Goal: Task Accomplishment & Management: Use online tool/utility

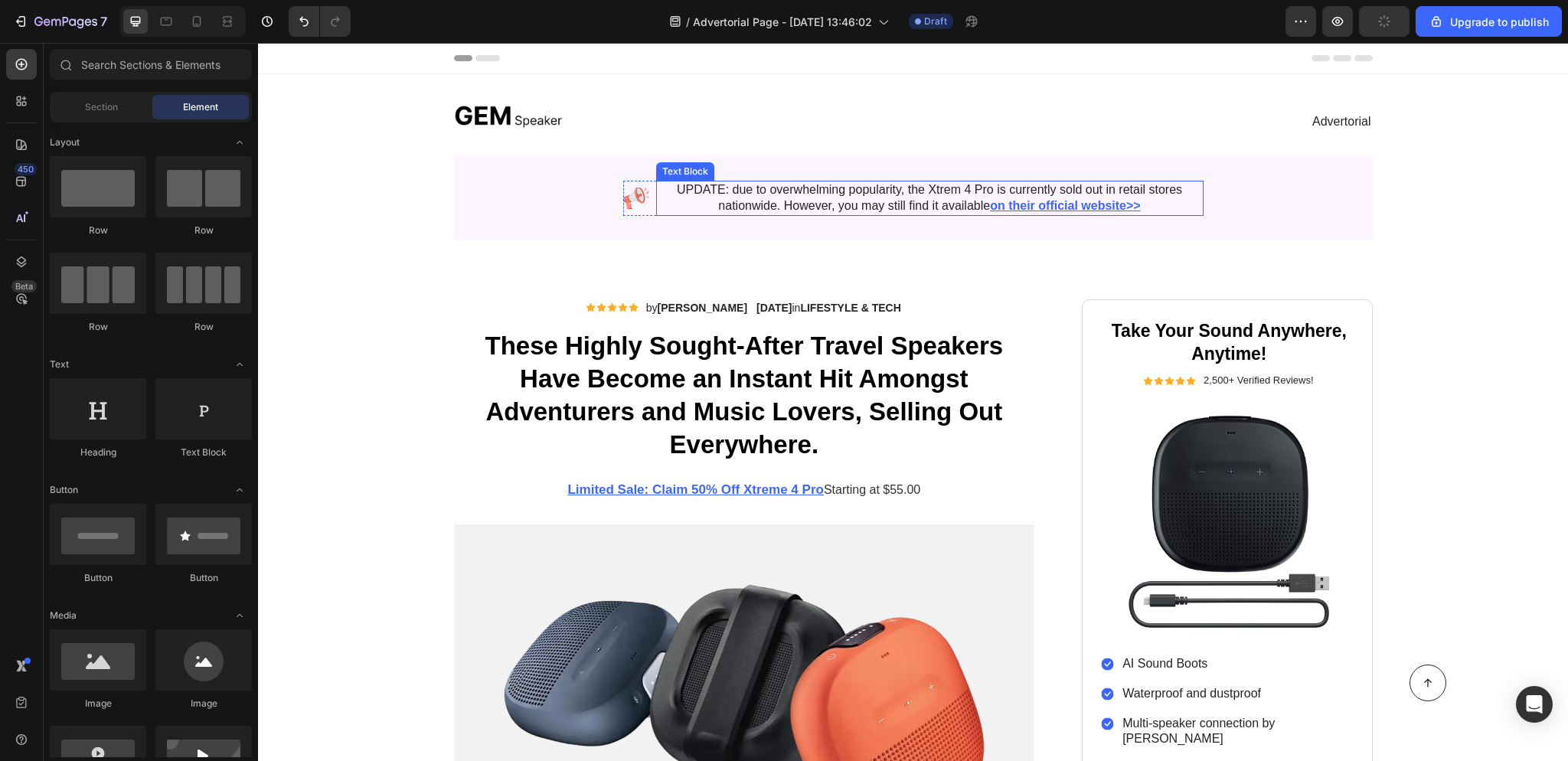
click at [948, 192] on p "UPDATE: due to overwhelming popularity, the Xtrem 4 Pro is currently sold out i…" at bounding box center [929, 198] width 544 height 32
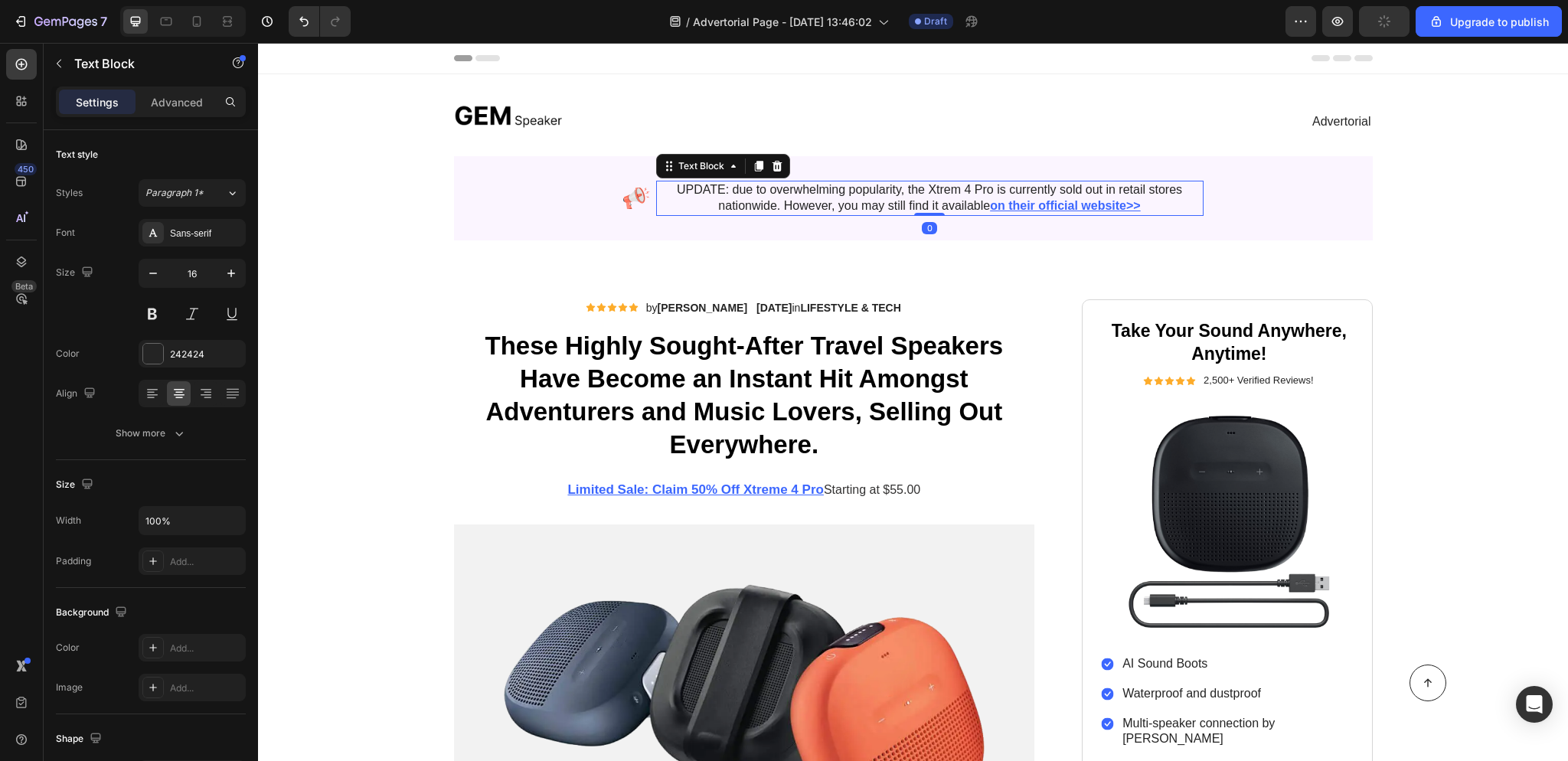
click at [875, 203] on p "UPDATE: due to overwhelming popularity, the Xtrem 4 Pro is currently sold out i…" at bounding box center [929, 198] width 544 height 32
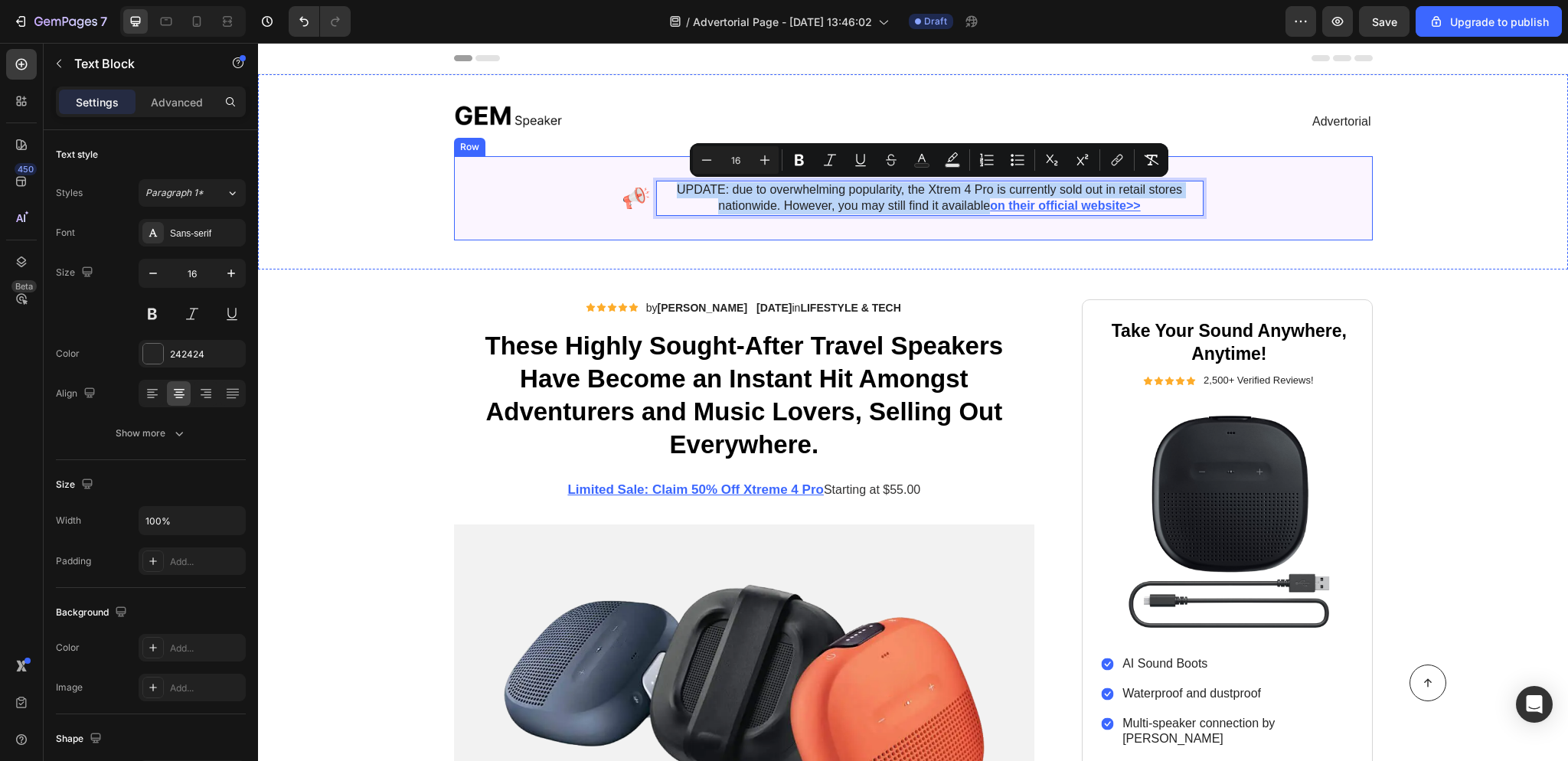
copy p "UPDATE: due to overwhelming popularity, the Xtrem 4 Pro is currently sold out i…"
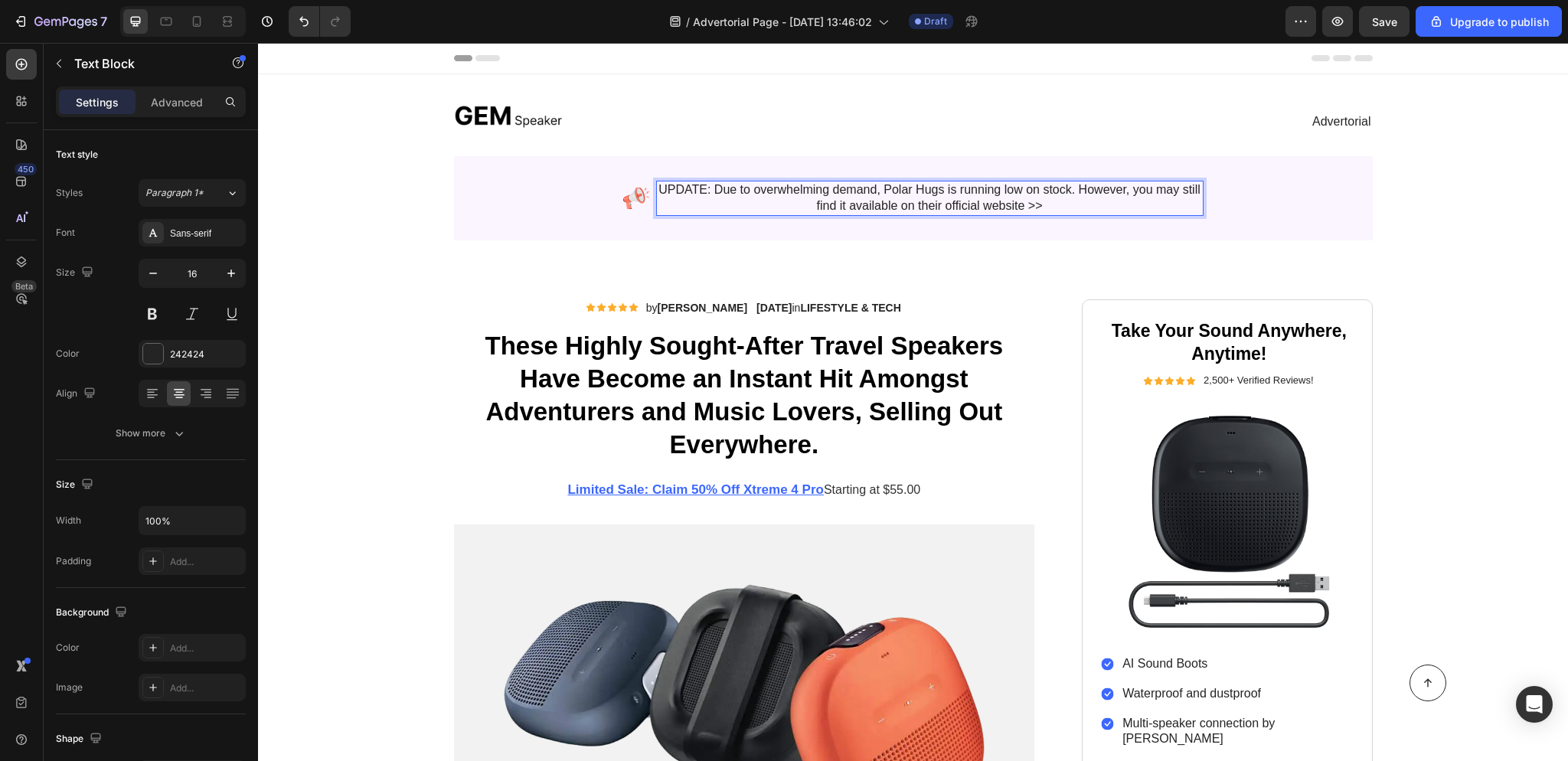
click at [1024, 204] on p "UPDATE: Due to overwhelming demand, Polar Hugs is running low on stock. However…" at bounding box center [929, 198] width 544 height 32
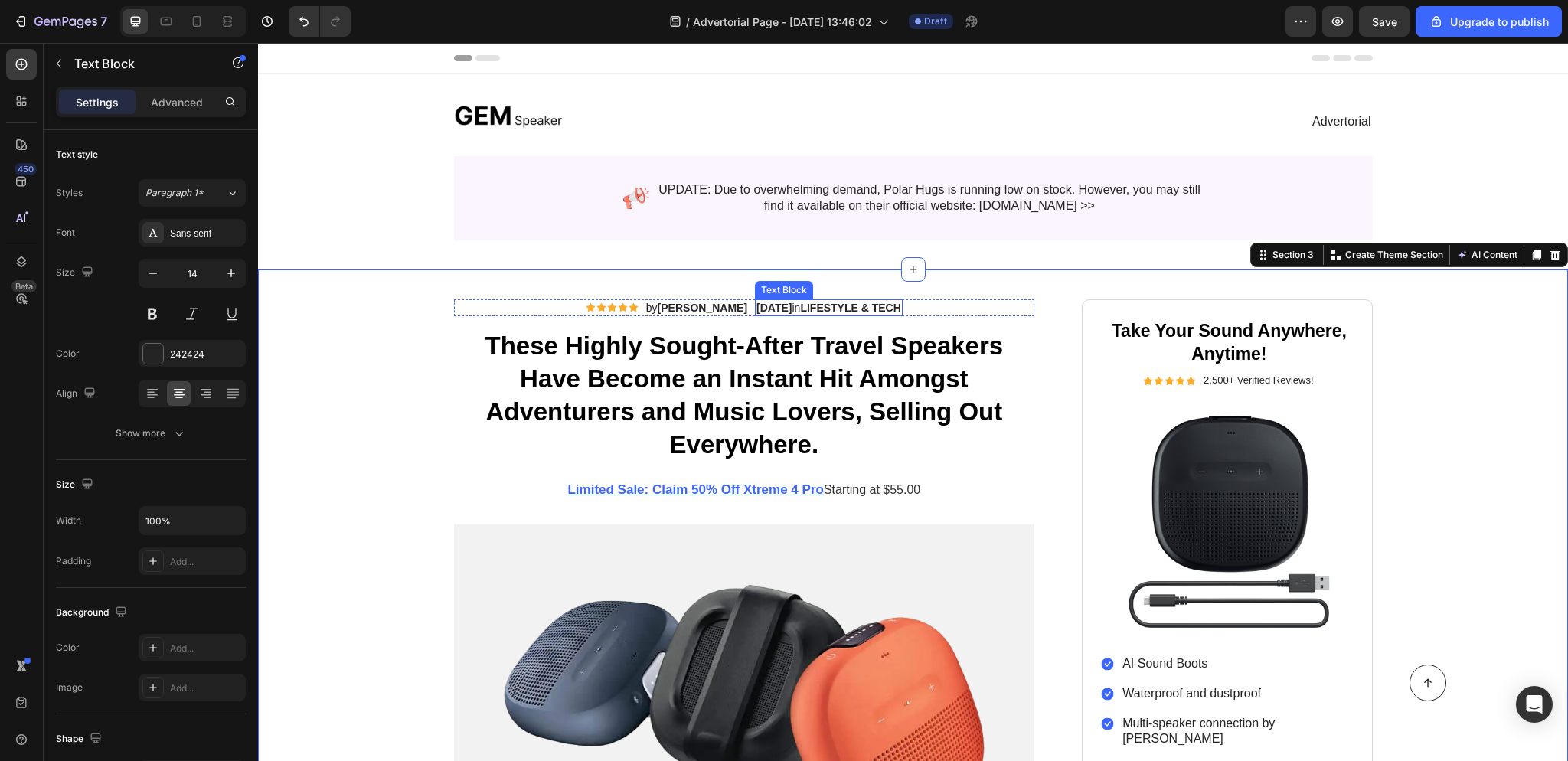
click at [835, 303] on strong "LIFESTYLE & TECH" at bounding box center [850, 307] width 100 height 12
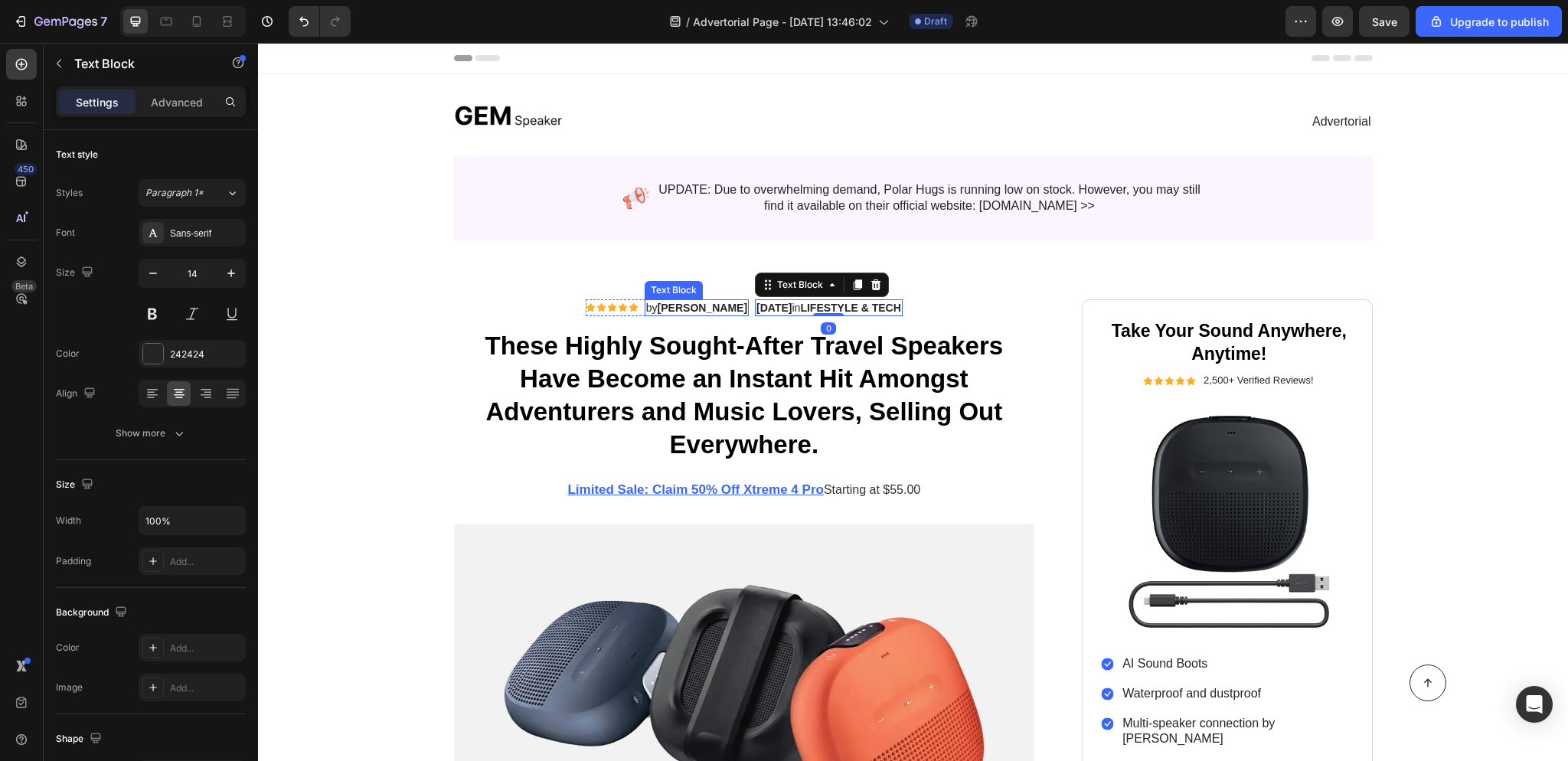
click at [687, 306] on strong "[PERSON_NAME]" at bounding box center [702, 307] width 90 height 12
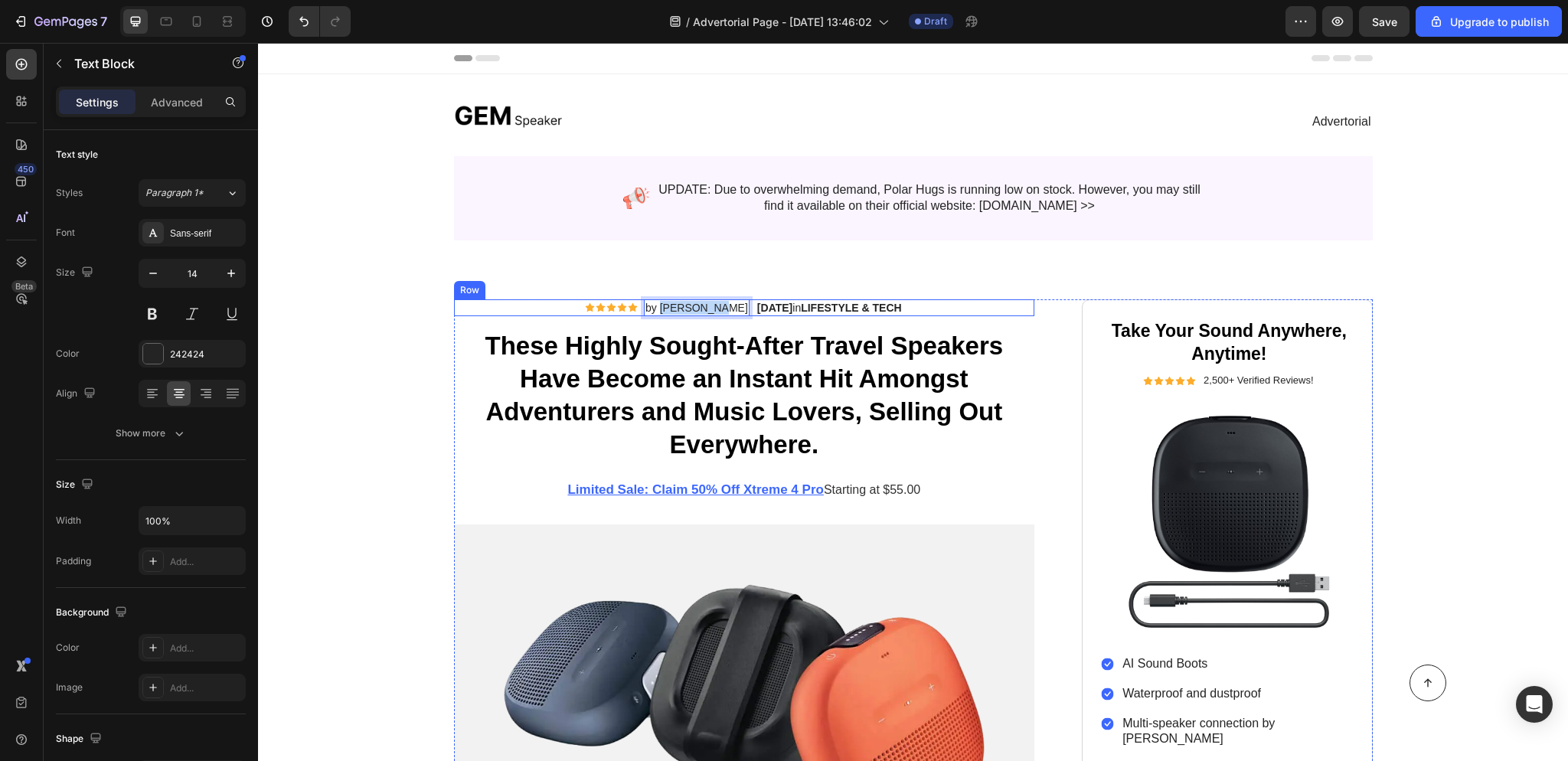
drag, startPoint x: 659, startPoint y: 309, endPoint x: 705, endPoint y: 314, distance: 46.3
click at [705, 314] on div "Icon Icon Icon Icon Icon Icon List by [PERSON_NAME] Text Block 0 Row [DATE] in …" at bounding box center [744, 307] width 581 height 17
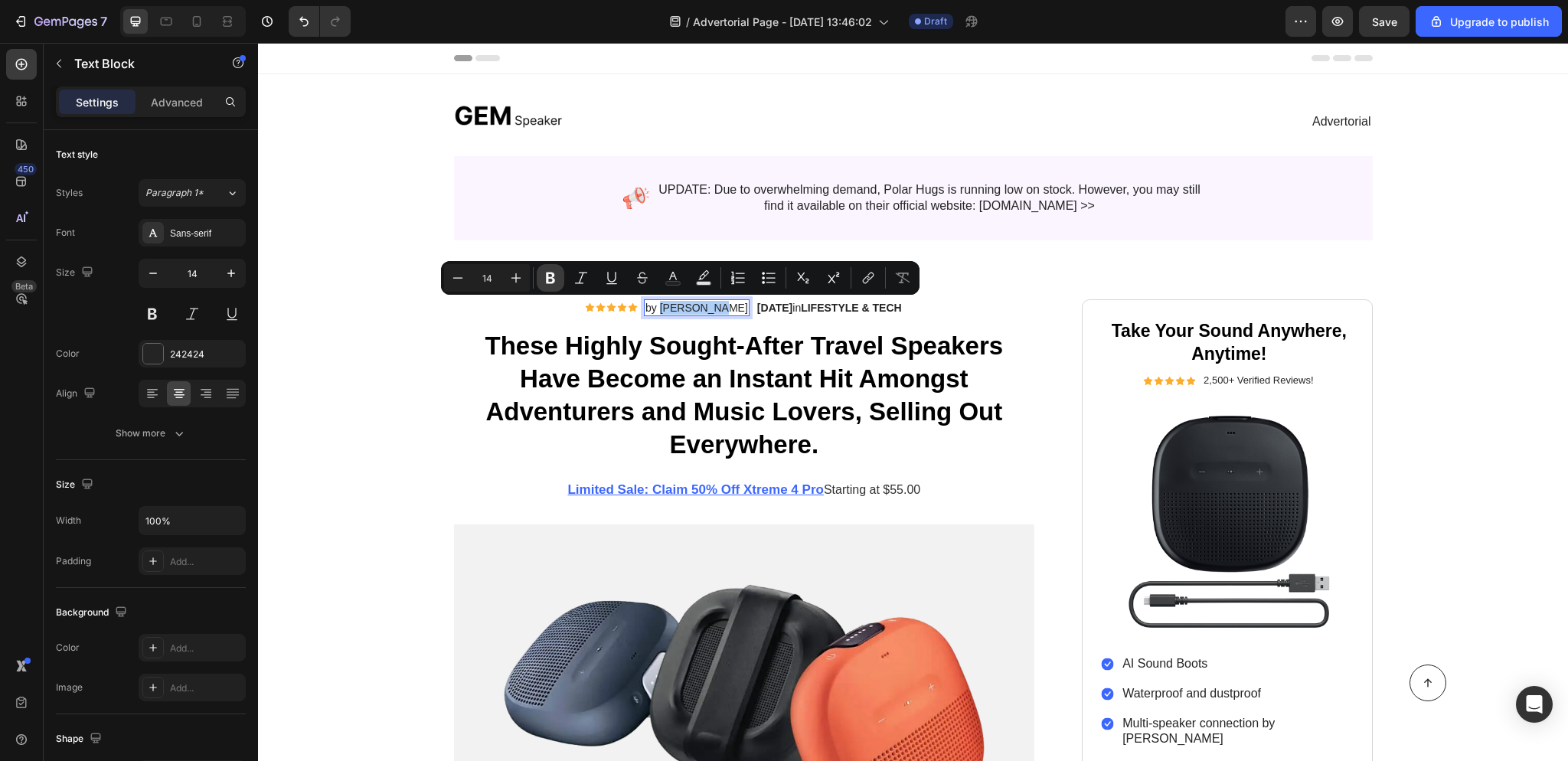
click at [552, 280] on icon "Editor contextual toolbar" at bounding box center [550, 277] width 15 height 15
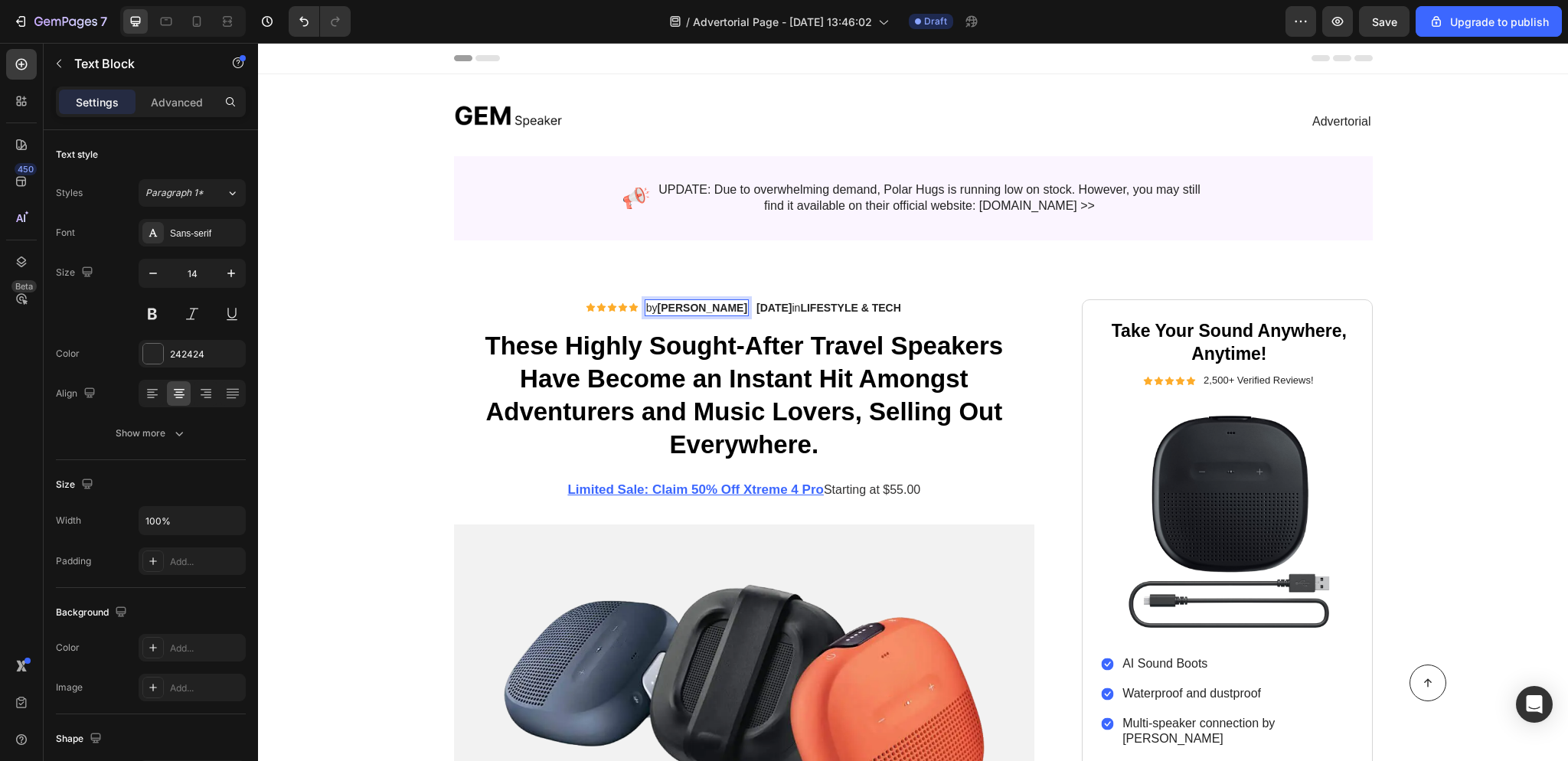
click at [693, 310] on strong "[PERSON_NAME]" at bounding box center [702, 307] width 90 height 12
click at [698, 311] on p "AB YRRA by L" at bounding box center [697, 307] width 67 height 14
click at [710, 308] on div "Icon Icon Icon Icon Icon Icon List AB YRRA by L Text Block Row [DATE] in LIFEST…" at bounding box center [744, 307] width 581 height 17
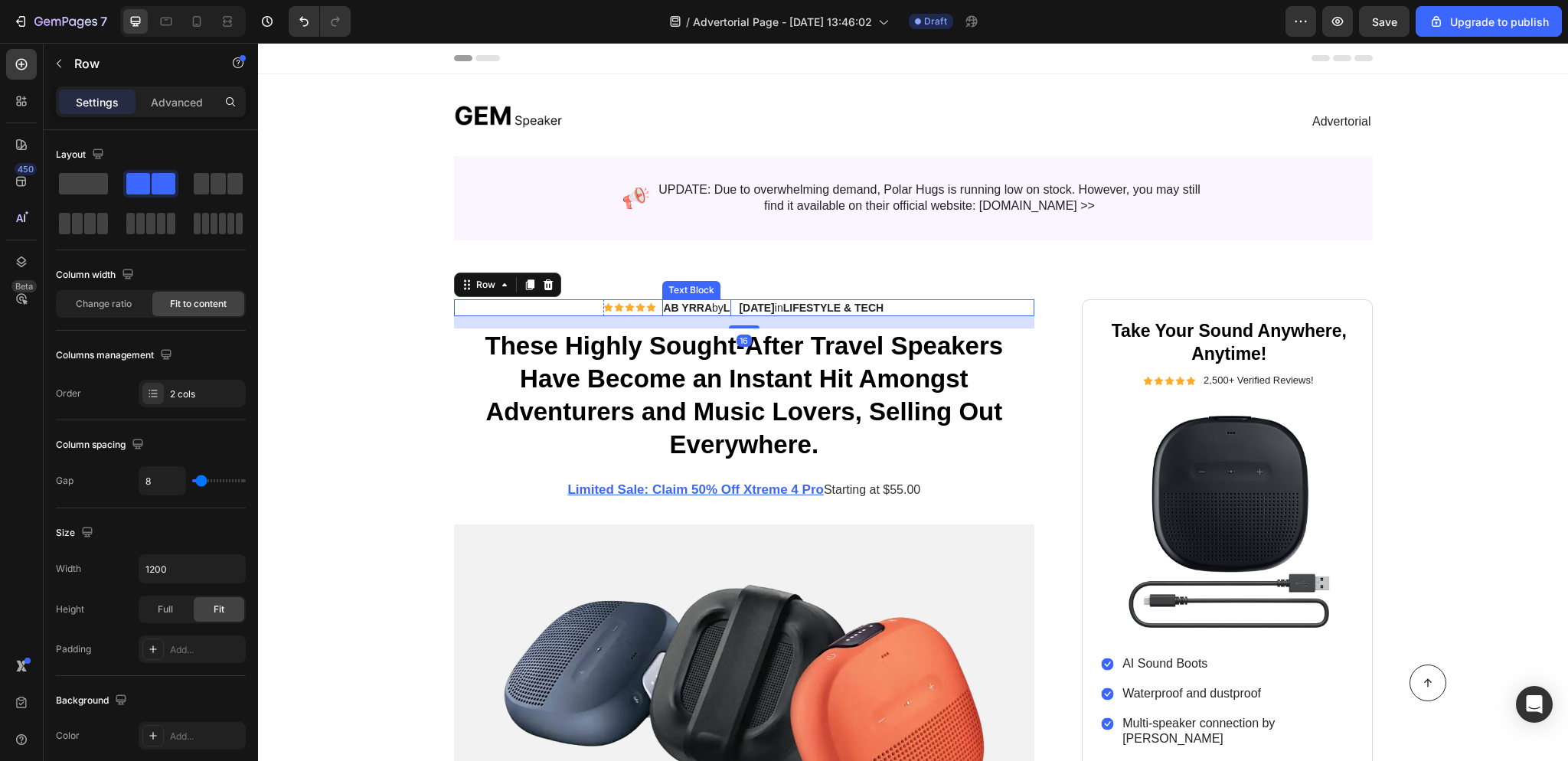
click at [723, 306] on strong "L" at bounding box center [726, 307] width 7 height 12
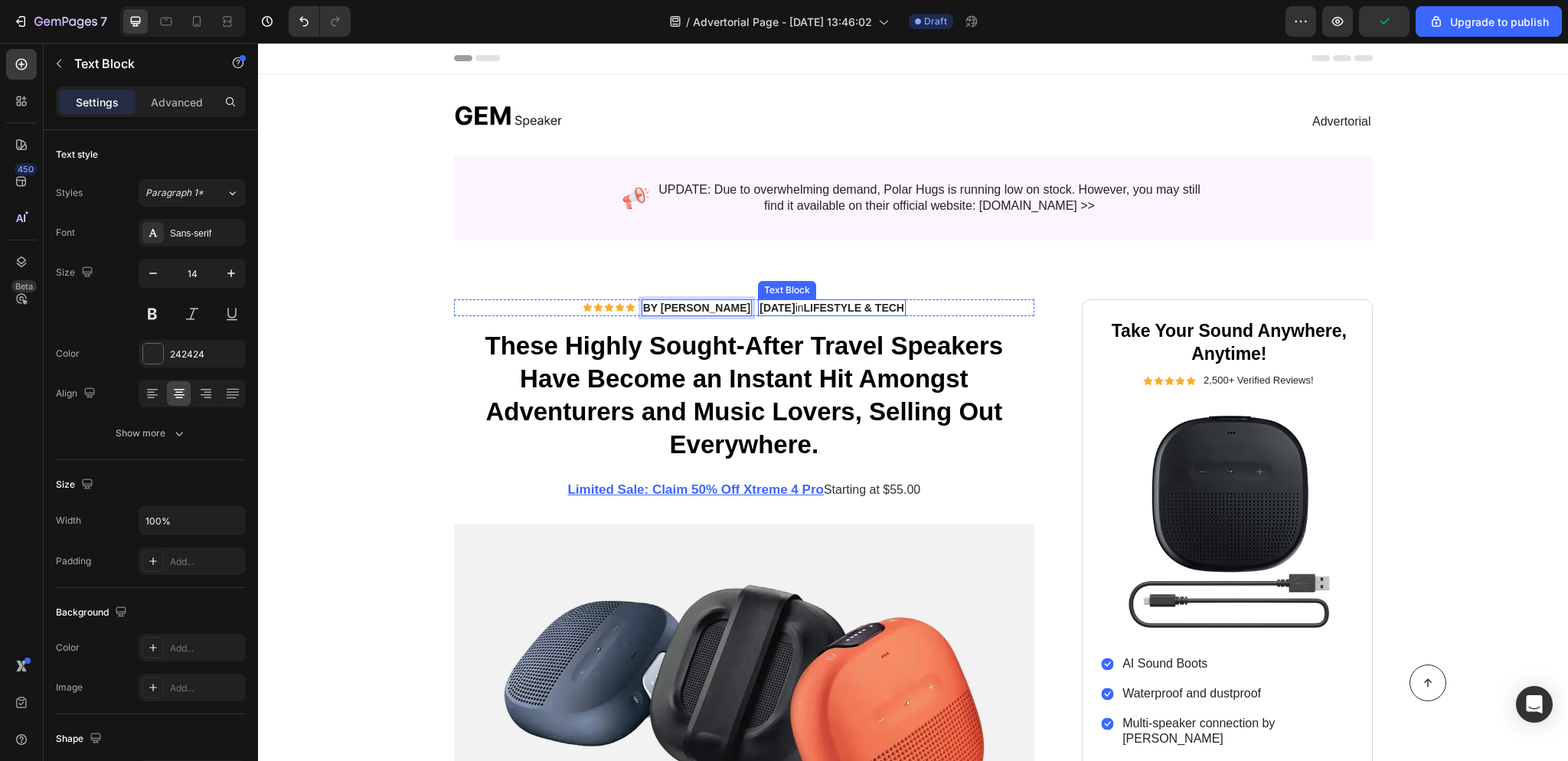
click at [759, 306] on strong "[DATE]" at bounding box center [777, 307] width 35 height 12
click at [899, 306] on strong "LIFESTYLE & TECH" at bounding box center [854, 307] width 100 height 12
click at [823, 310] on p "[DATE] in Outdoor Prime" at bounding box center [830, 307] width 116 height 14
click at [817, 309] on p "[DATE] in Outdoor Prime" at bounding box center [830, 307] width 116 height 14
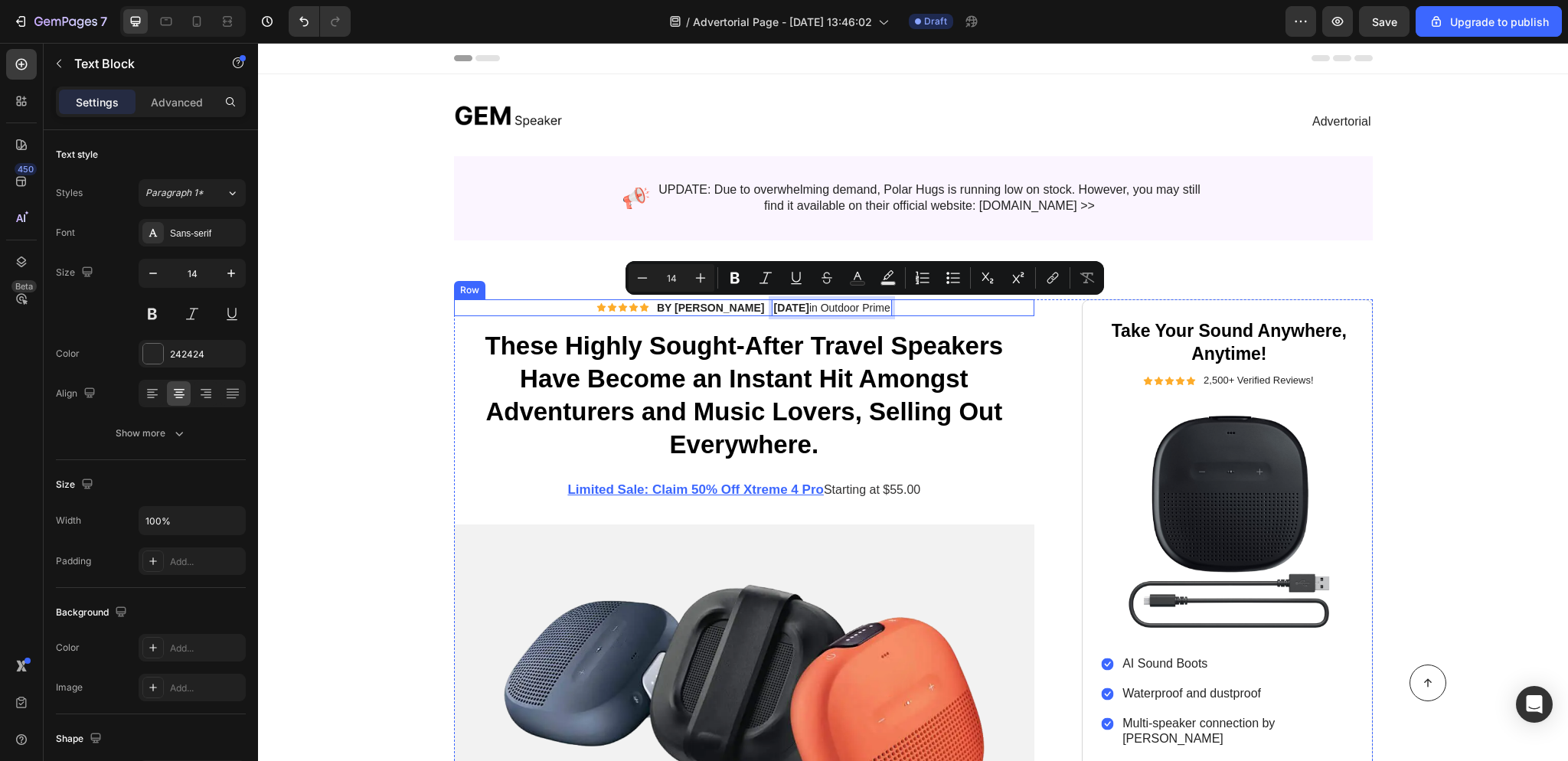
drag, startPoint x: 832, startPoint y: 306, endPoint x: 906, endPoint y: 308, distance: 74.0
click at [906, 308] on div "Icon Icon Icon Icon Icon Icon List BY [PERSON_NAME] Text Block Row [DATE] in Ou…" at bounding box center [744, 307] width 581 height 17
click at [735, 279] on icon "Editor contextual toolbar" at bounding box center [734, 277] width 15 height 15
click at [1010, 405] on h1 "These Highly Sought-After Travel Speakers Have Become an Instant Hit Amongst Ad…" at bounding box center [744, 396] width 581 height 135
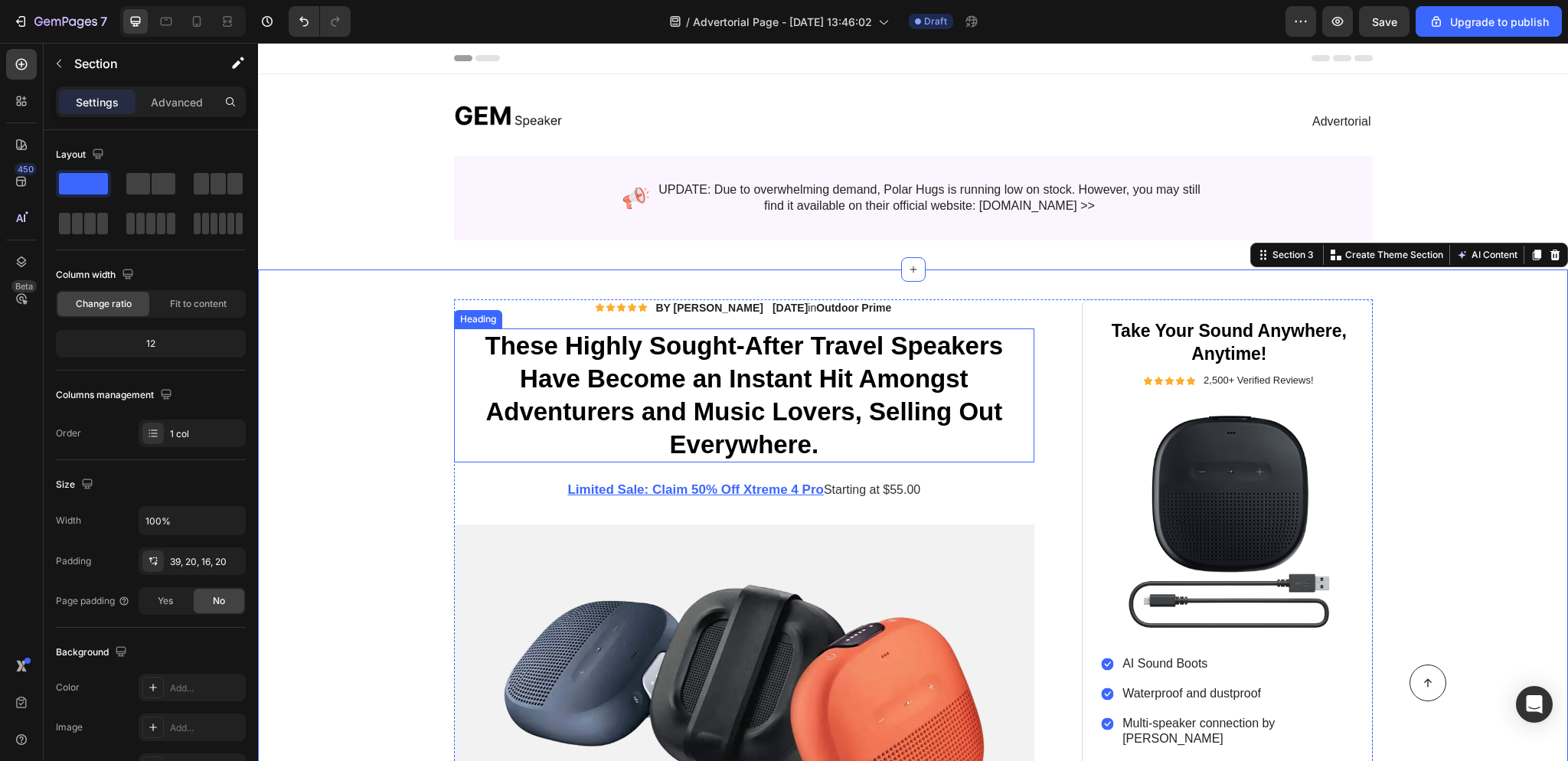
click at [786, 391] on h1 "These Highly Sought-After Travel Speakers Have Become an Instant Hit Amongst Ad…" at bounding box center [744, 396] width 581 height 135
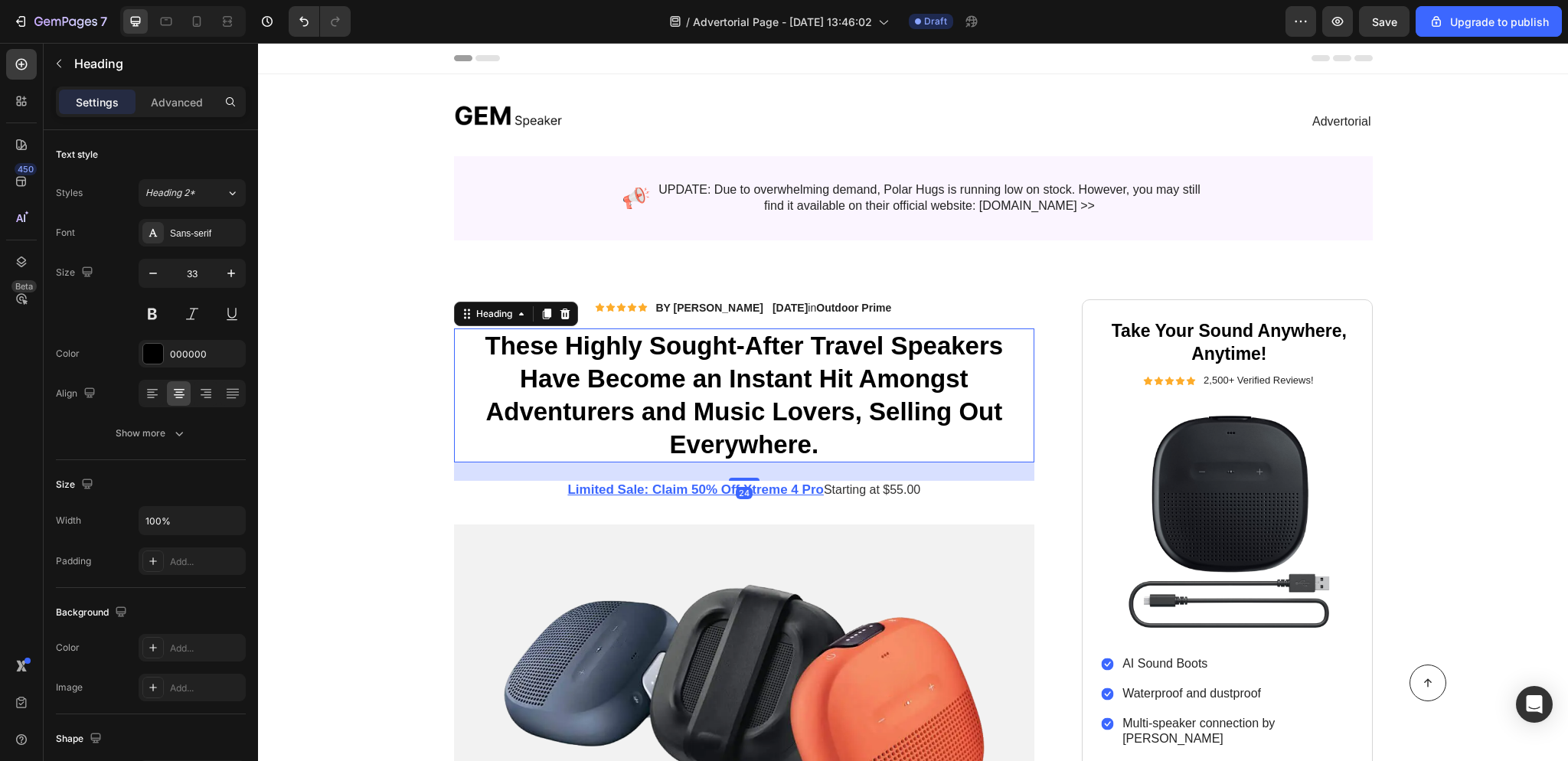
click at [786, 391] on h1 "These Highly Sought-After Travel Speakers Have Become an Instant Hit Amongst Ad…" at bounding box center [744, 396] width 581 height 135
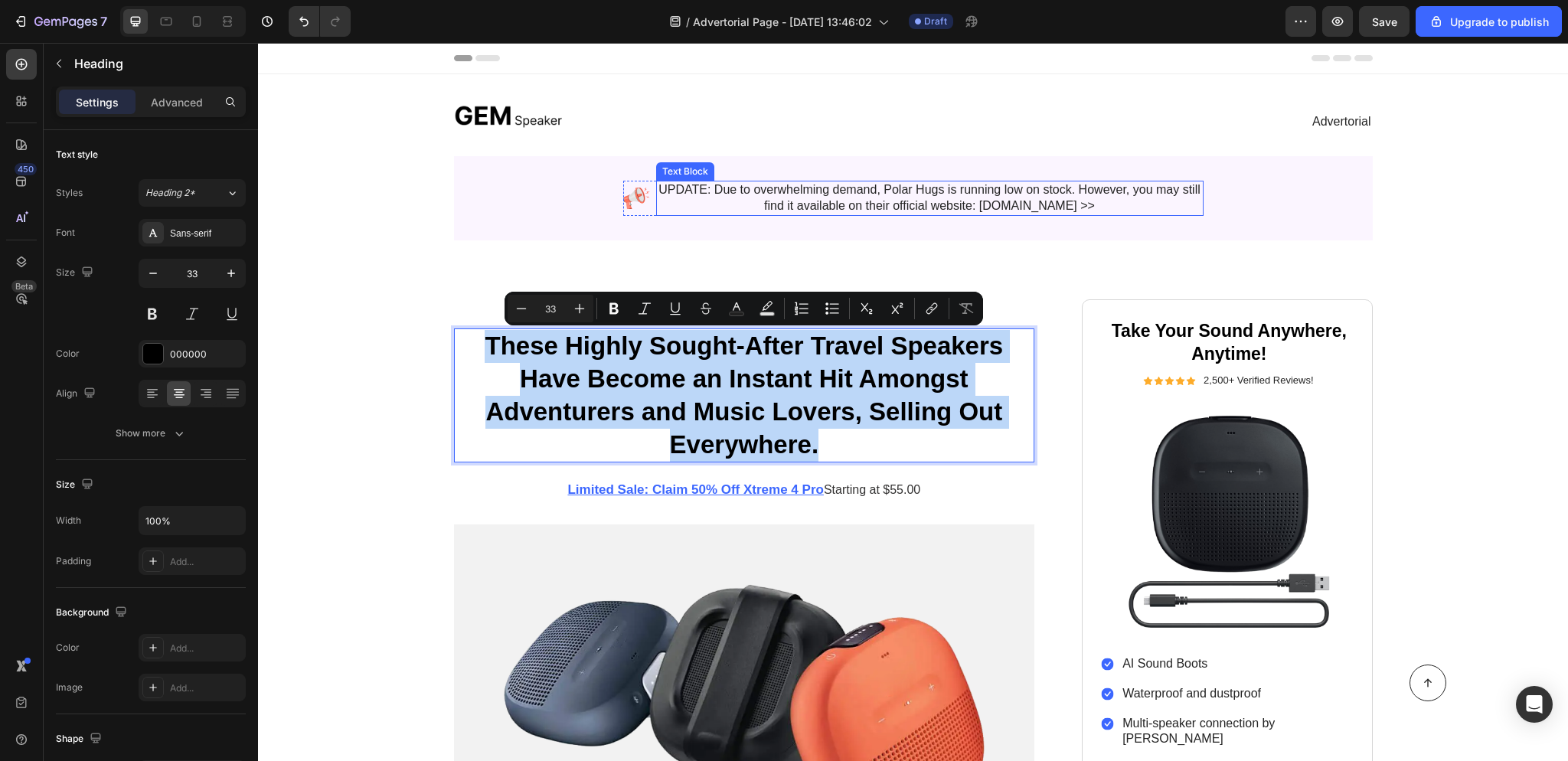
click at [999, 192] on p "UPDATE: Due to overwhelming demand, Polar Hugs is running low on stock. However…" at bounding box center [929, 198] width 544 height 32
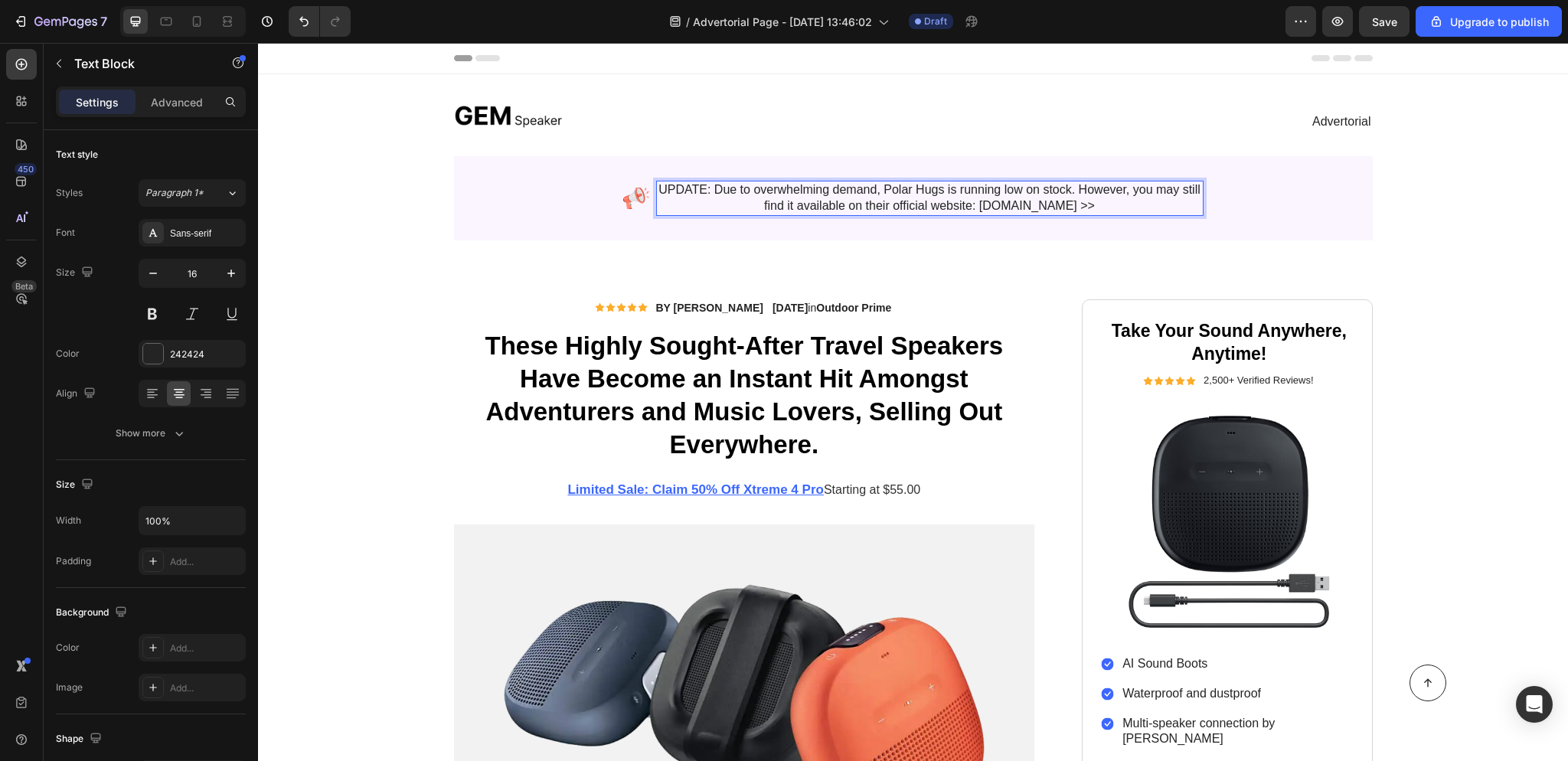
click at [1073, 205] on p "UPDATE: Due to overwhelming demand, Polar Hugs is running low on stock. However…" at bounding box center [929, 198] width 544 height 32
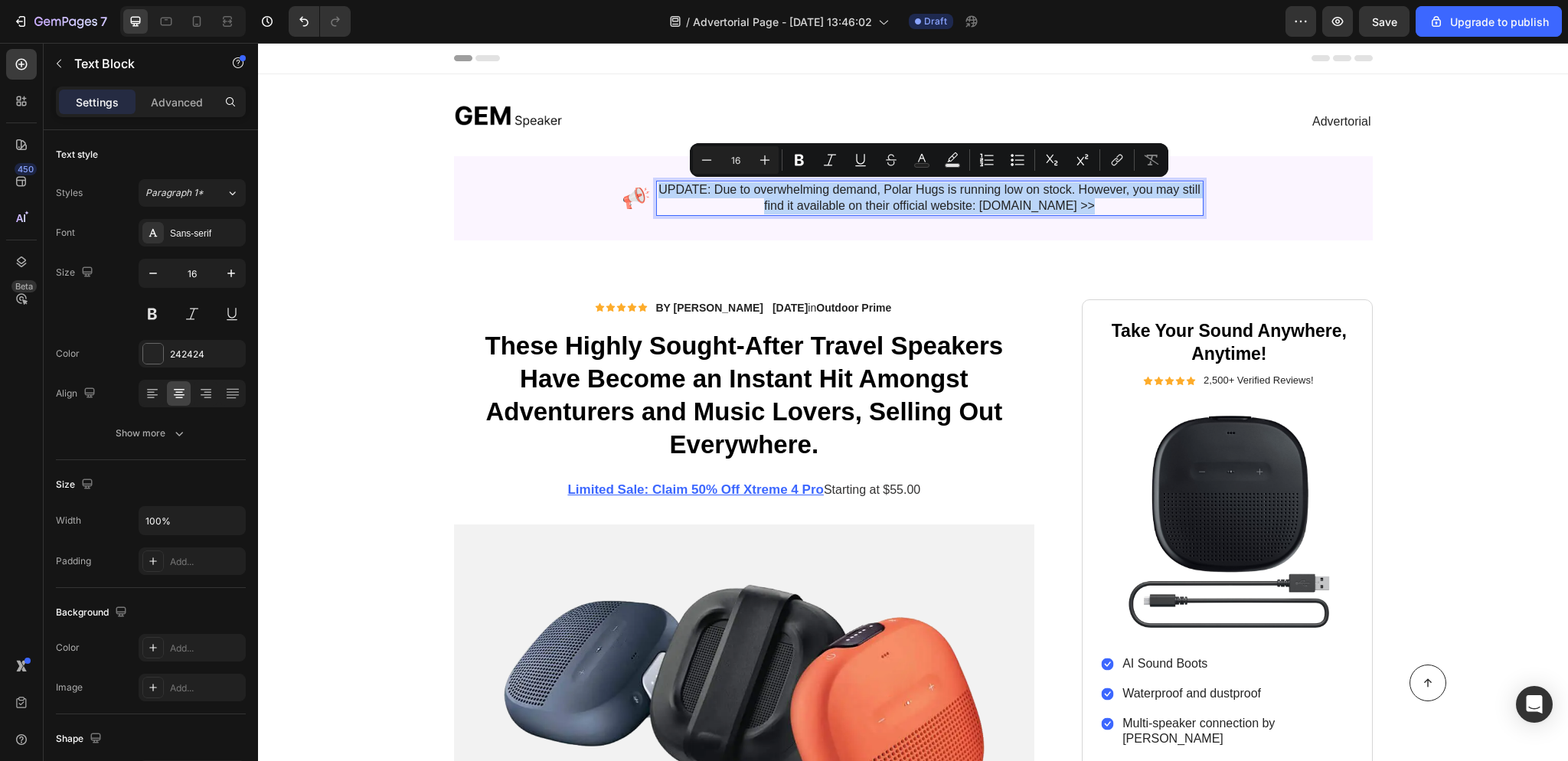
drag, startPoint x: 1098, startPoint y: 206, endPoint x: 662, endPoint y: 195, distance: 436.1
click at [661, 193] on p "UPDATE: Due to overwhelming demand, Polar Hugs is running low on stock. However…" at bounding box center [929, 198] width 544 height 32
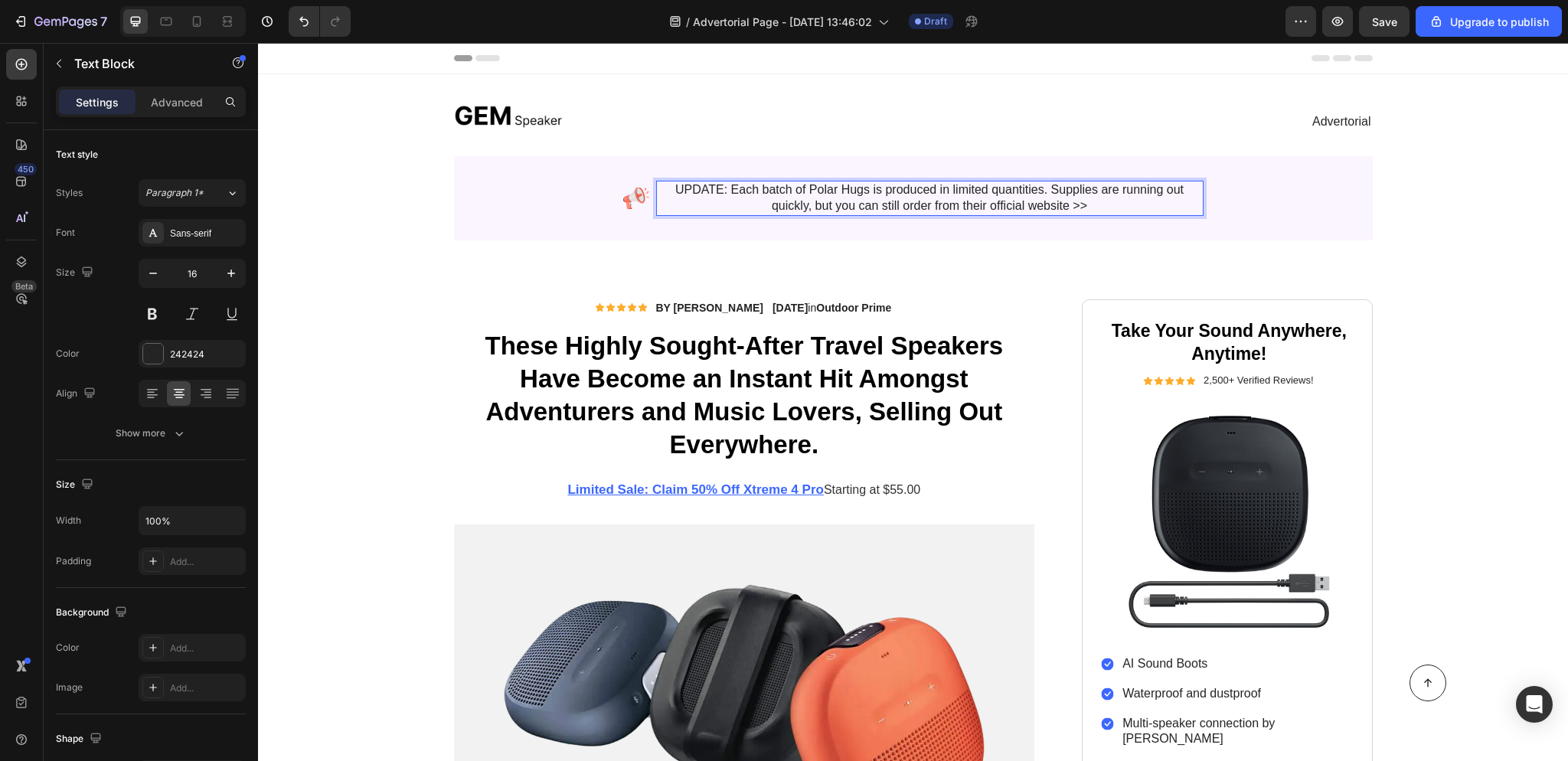
click at [1070, 204] on p "UPDATE: Each batch of Polar Hugs is produced in limited quantities. Supplies ar…" at bounding box center [929, 198] width 544 height 32
click at [1132, 206] on p "UPDATE: Each batch of Polar Hugs is produced in limited quantities. Supplies ar…" at bounding box center [929, 198] width 544 height 32
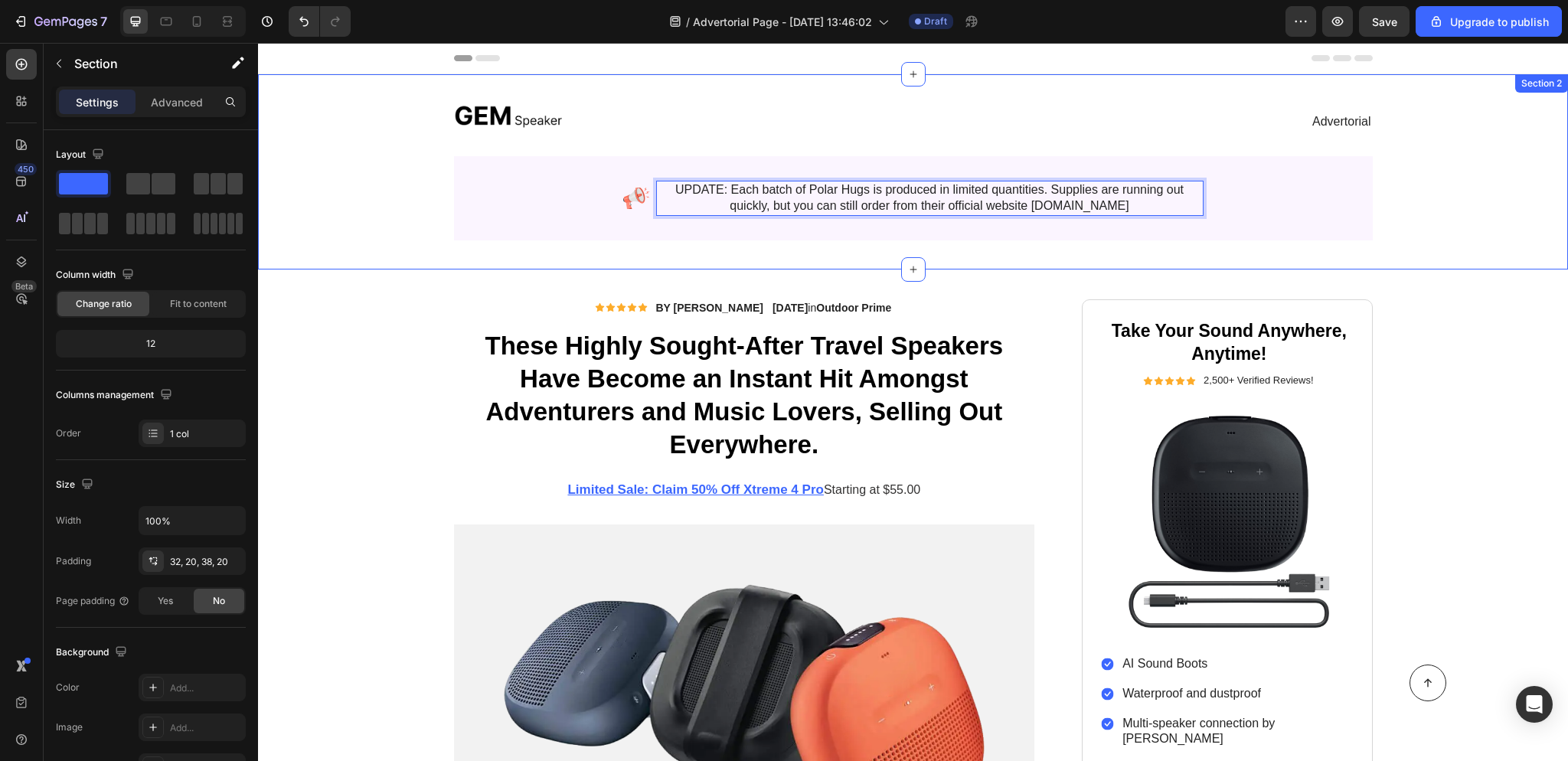
click at [1432, 250] on div "Image Advertorial Text Block Row Image UPDATE: Each batch of Polar Hugs is prod…" at bounding box center [913, 172] width 1310 height 195
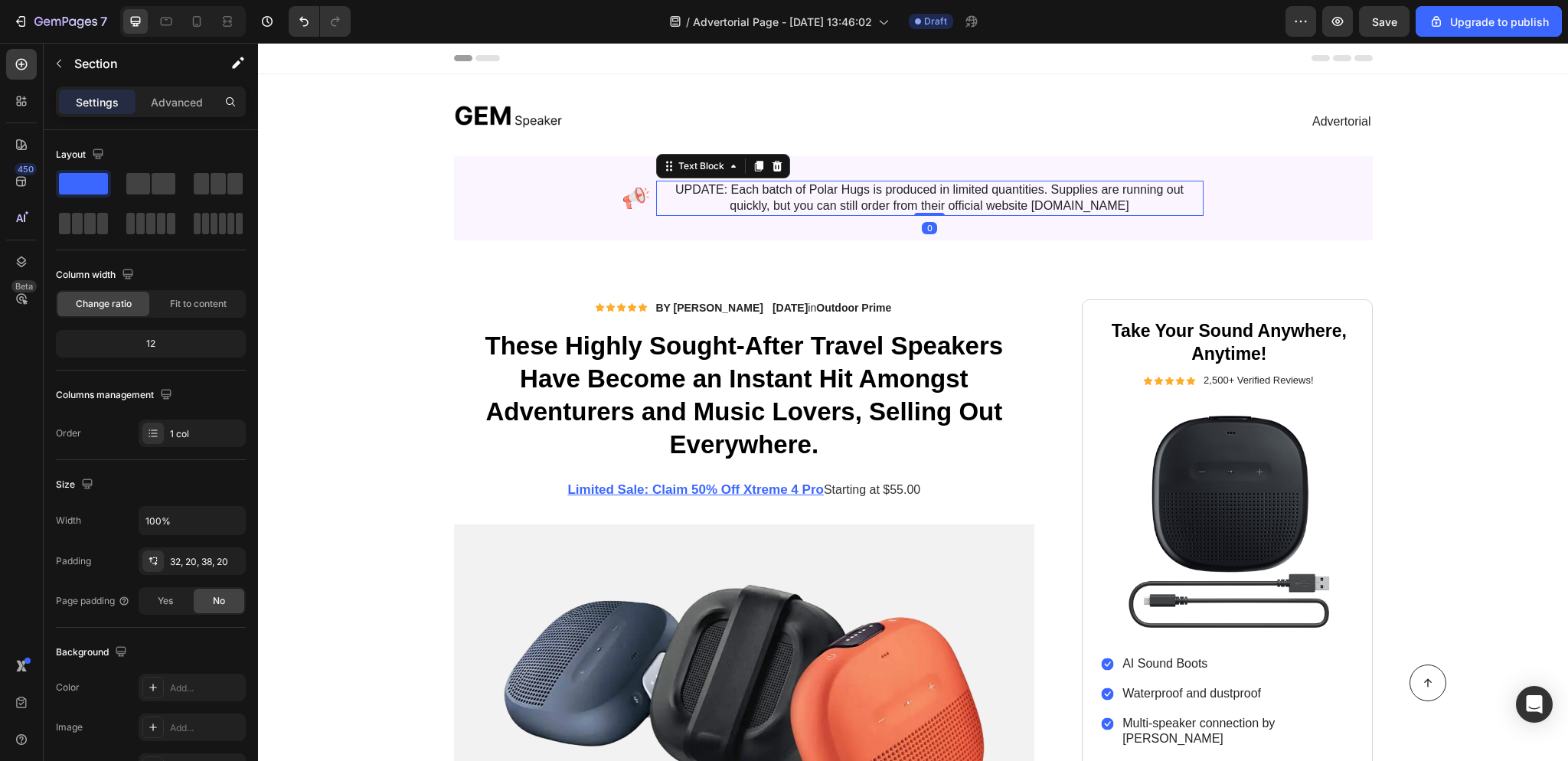
click at [891, 185] on p "UPDATE: Each batch of Polar Hugs is produced in limited quantities. Supplies ar…" at bounding box center [929, 198] width 544 height 32
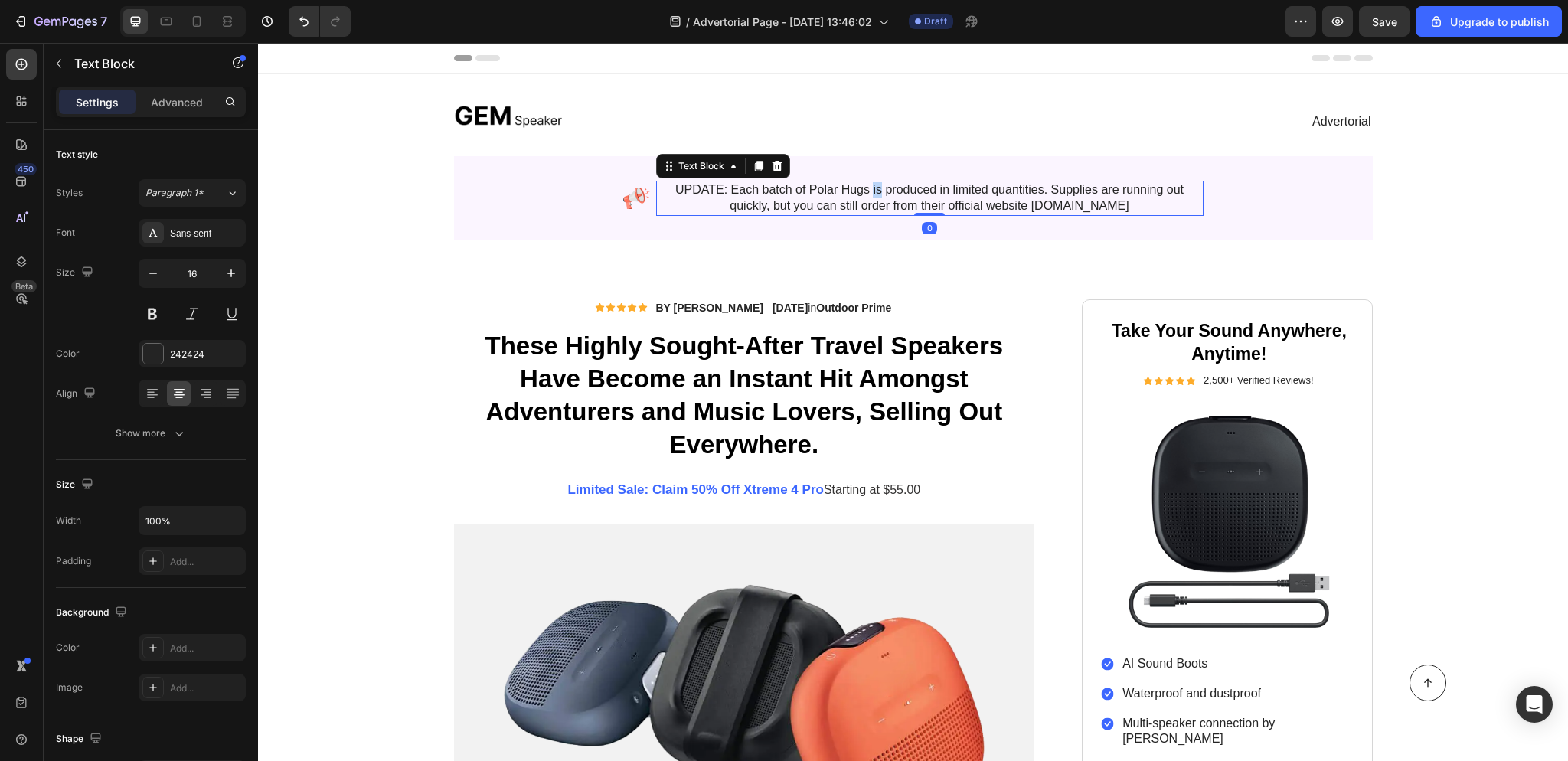
click at [872, 192] on p "UPDATE: Each batch of Polar Hugs is produced in limited quantities. Supplies ar…" at bounding box center [929, 198] width 544 height 32
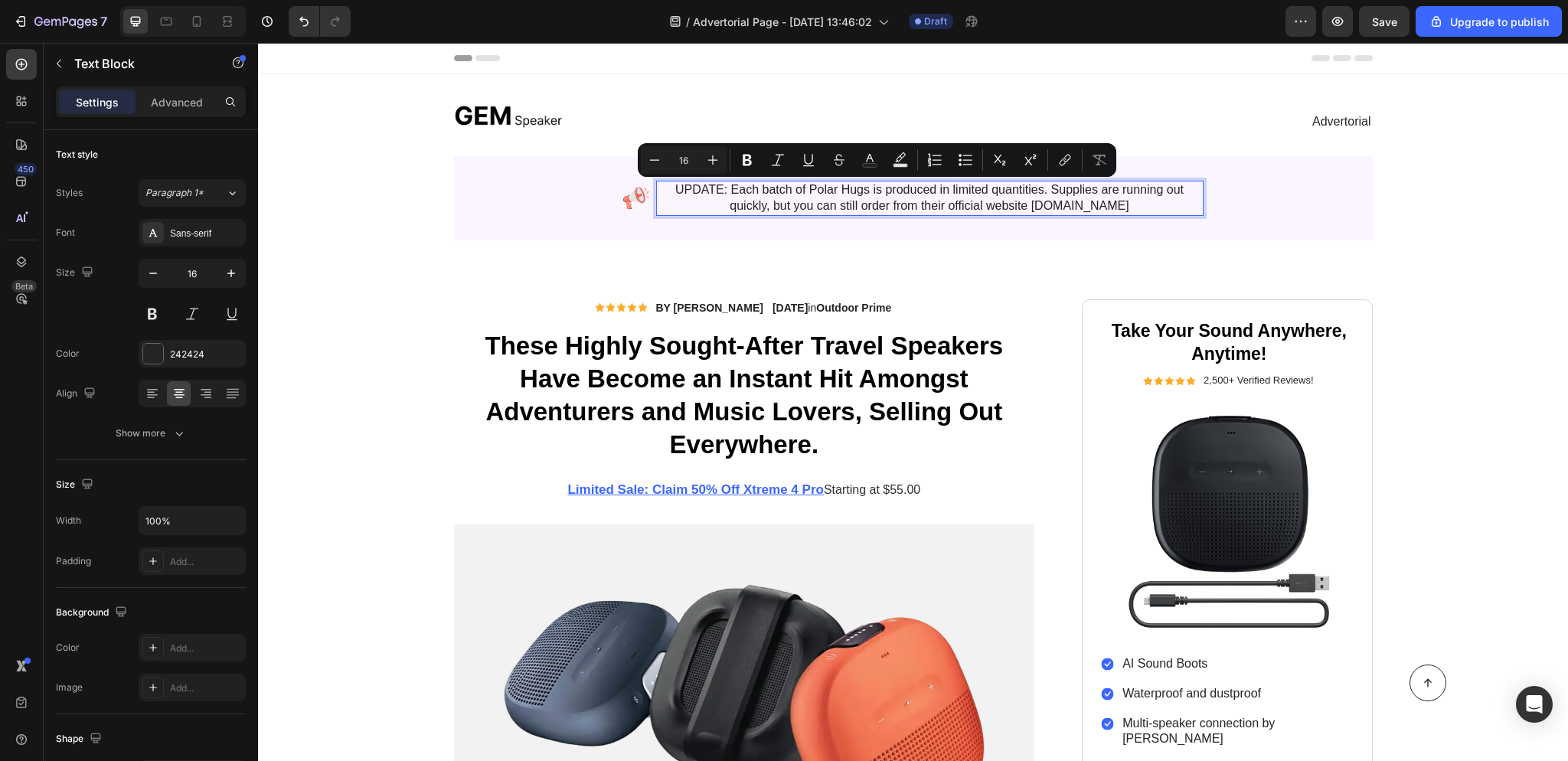
click at [713, 196] on p "UPDATE: Each batch of Polar Hugs is produced in limited quantities. Supplies ar…" at bounding box center [929, 198] width 544 height 32
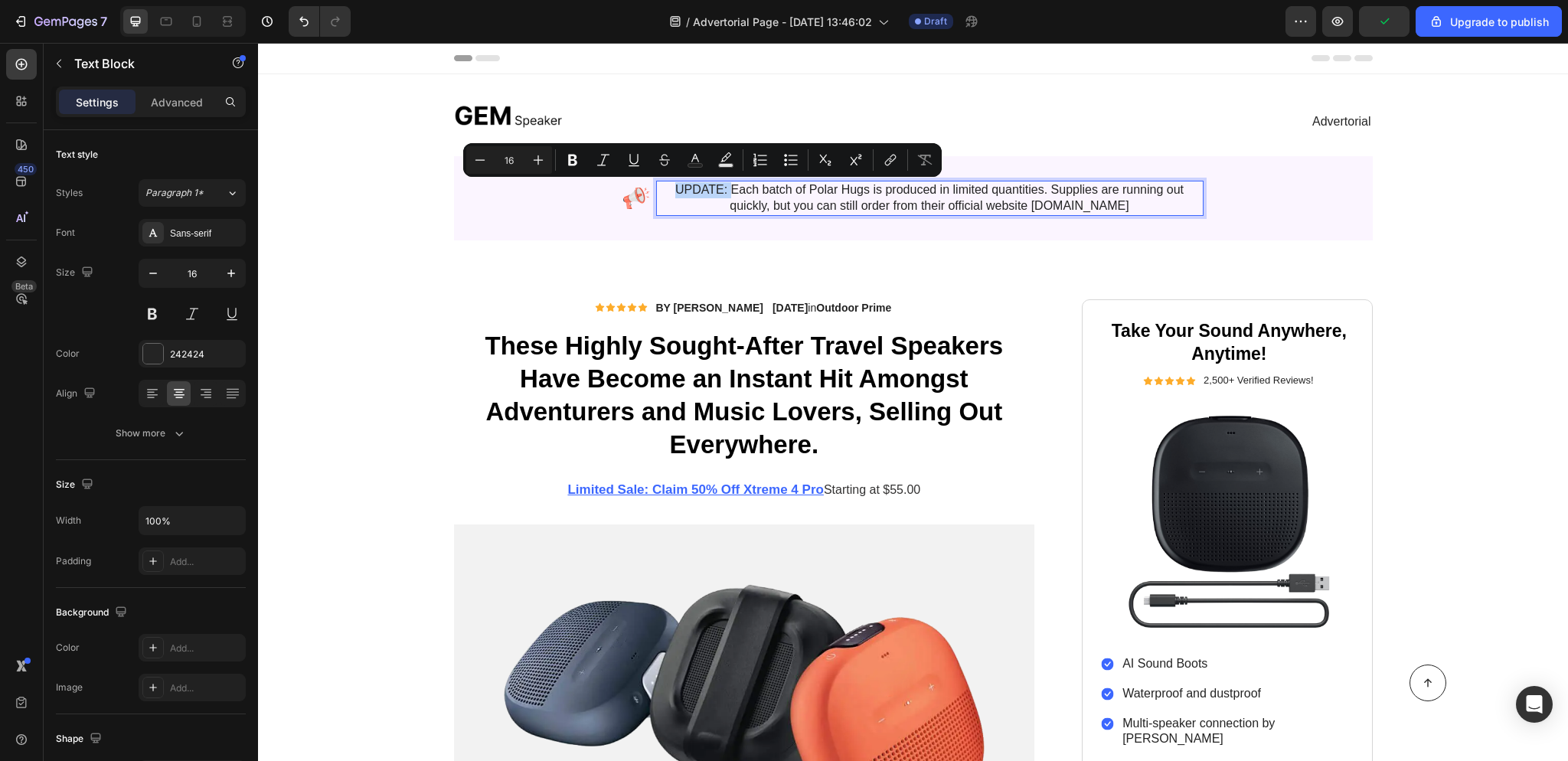
drag, startPoint x: 729, startPoint y: 191, endPoint x: 677, endPoint y: 193, distance: 52.0
click at [677, 193] on p "UPDATE: Each batch of Polar Hugs is produced in limited quantities. Supplies ar…" at bounding box center [929, 198] width 544 height 32
click at [699, 164] on rect "Editor contextual toolbar" at bounding box center [695, 165] width 14 height 4
type input "242424"
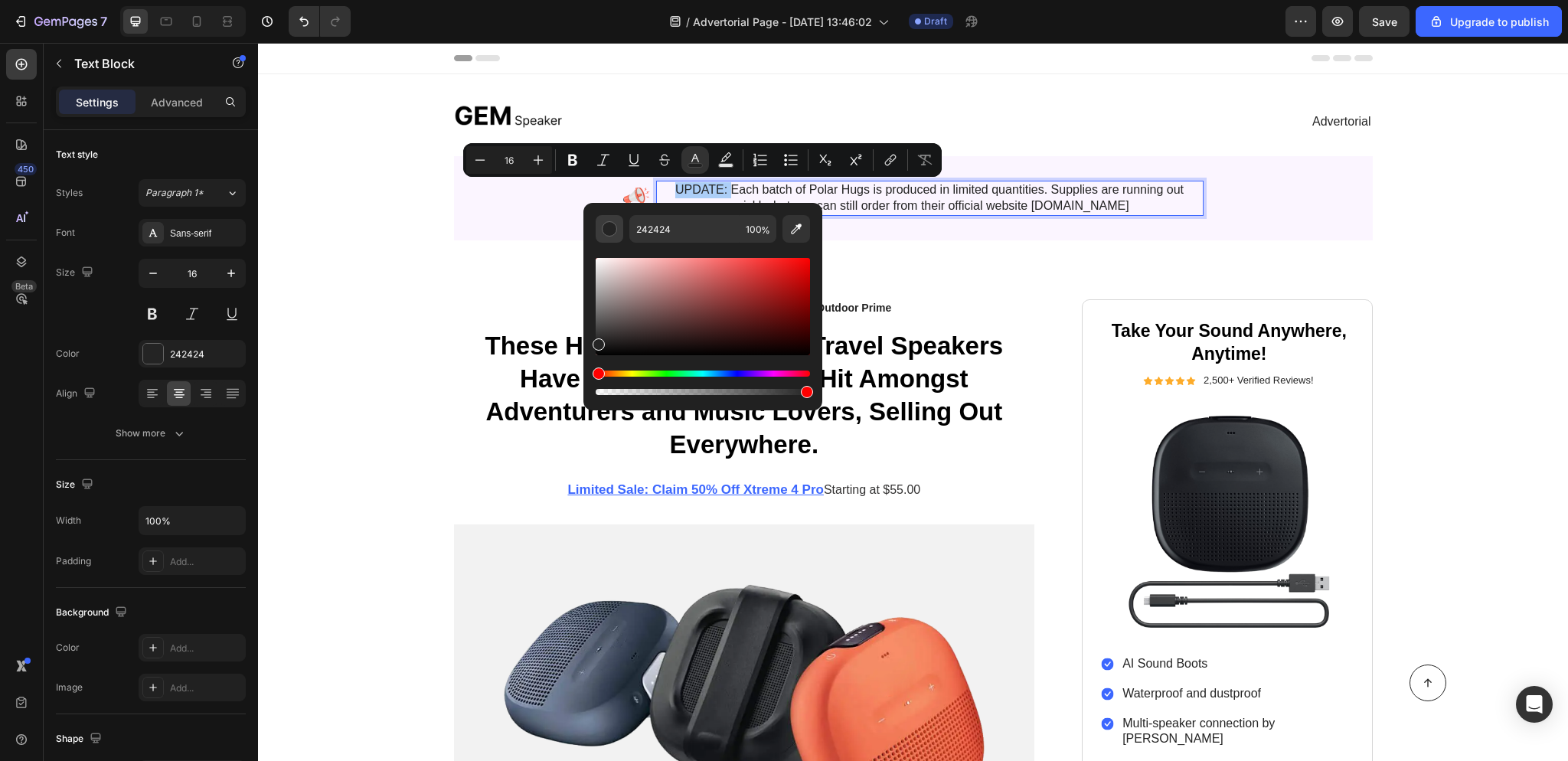
click at [608, 225] on div "Editor contextual toolbar" at bounding box center [609, 229] width 15 height 15
click at [765, 233] on span "%" at bounding box center [765, 230] width 9 height 17
type input "FF0000"
drag, startPoint x: 887, startPoint y: 386, endPoint x: 835, endPoint y: 237, distance: 157.8
click at [1081, 216] on div "Image UPDATE: Each batch of Polar Hugs is produced in limited quantities. Suppl…" at bounding box center [913, 198] width 919 height 84
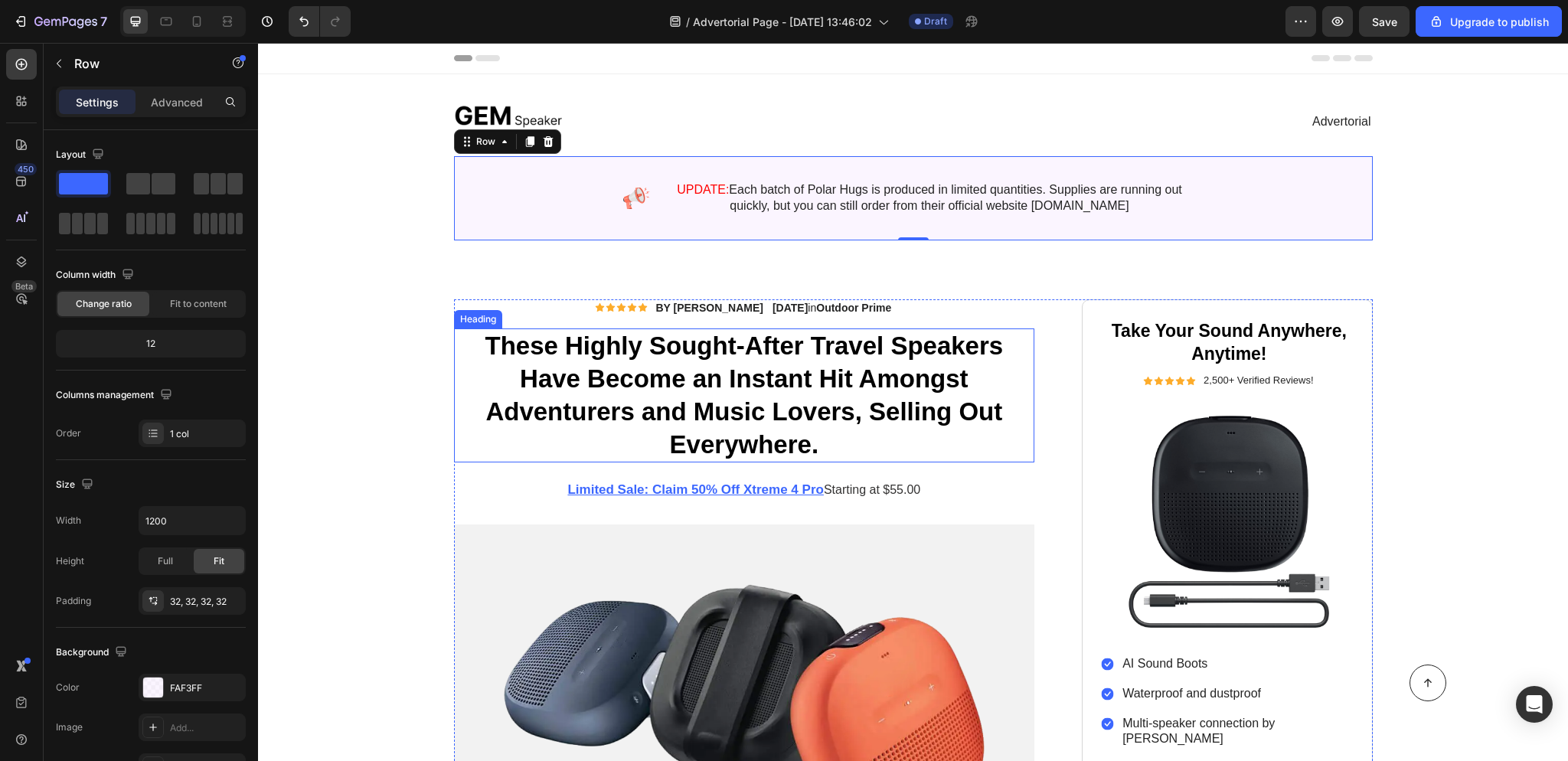
click at [741, 403] on p "These Highly Sought-After Travel Speakers Have Become an Instant Hit Amongst Ad…" at bounding box center [744, 396] width 578 height 132
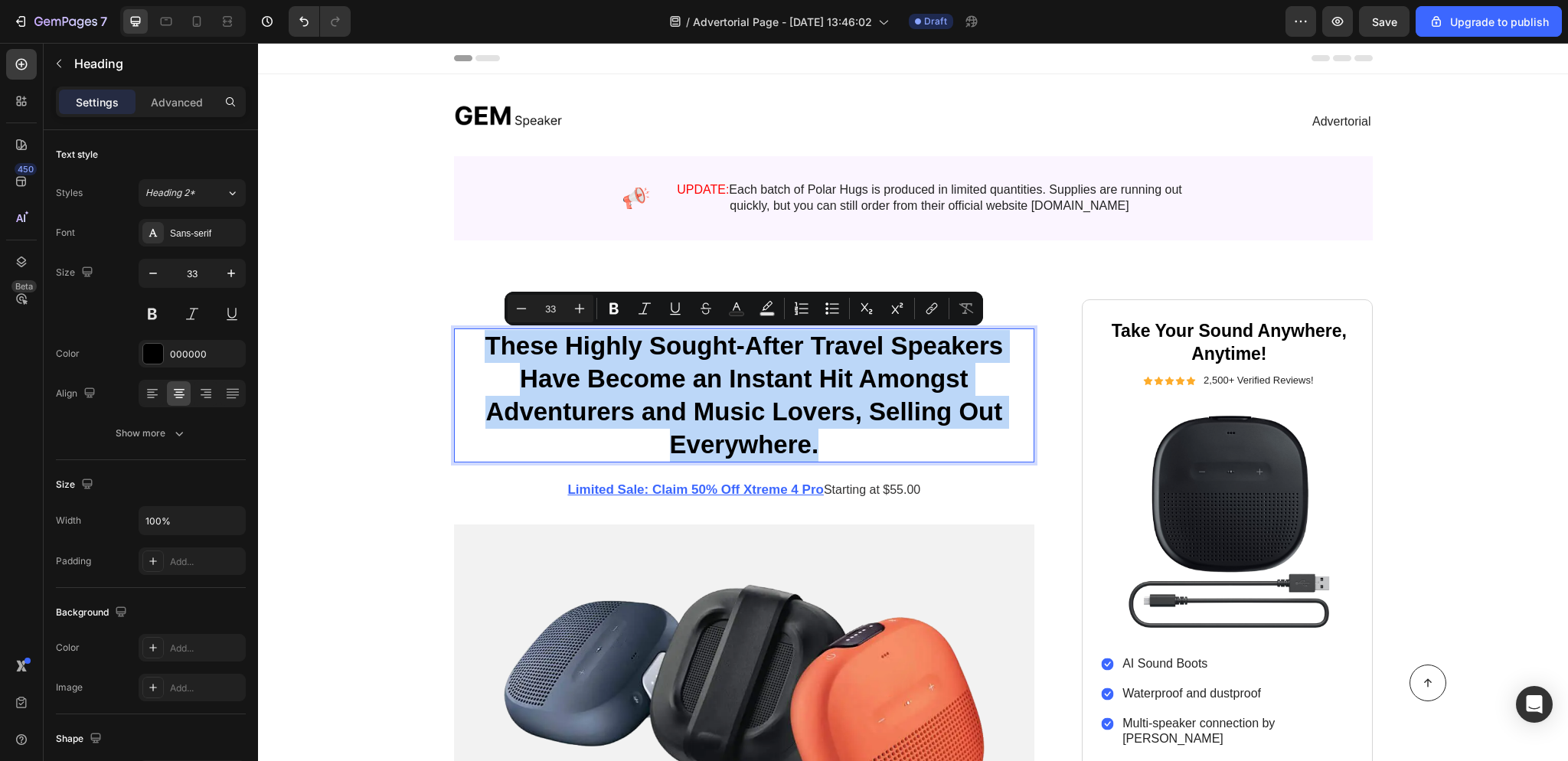
click at [846, 446] on p "These Highly Sought-After Travel Speakers Have Become an Instant Hit Amongst Ad…" at bounding box center [744, 396] width 578 height 132
click at [852, 446] on p "These Highly Sought-After Travel Speakers Have Become an Instant Hit Amongst Ad…" at bounding box center [744, 396] width 578 height 132
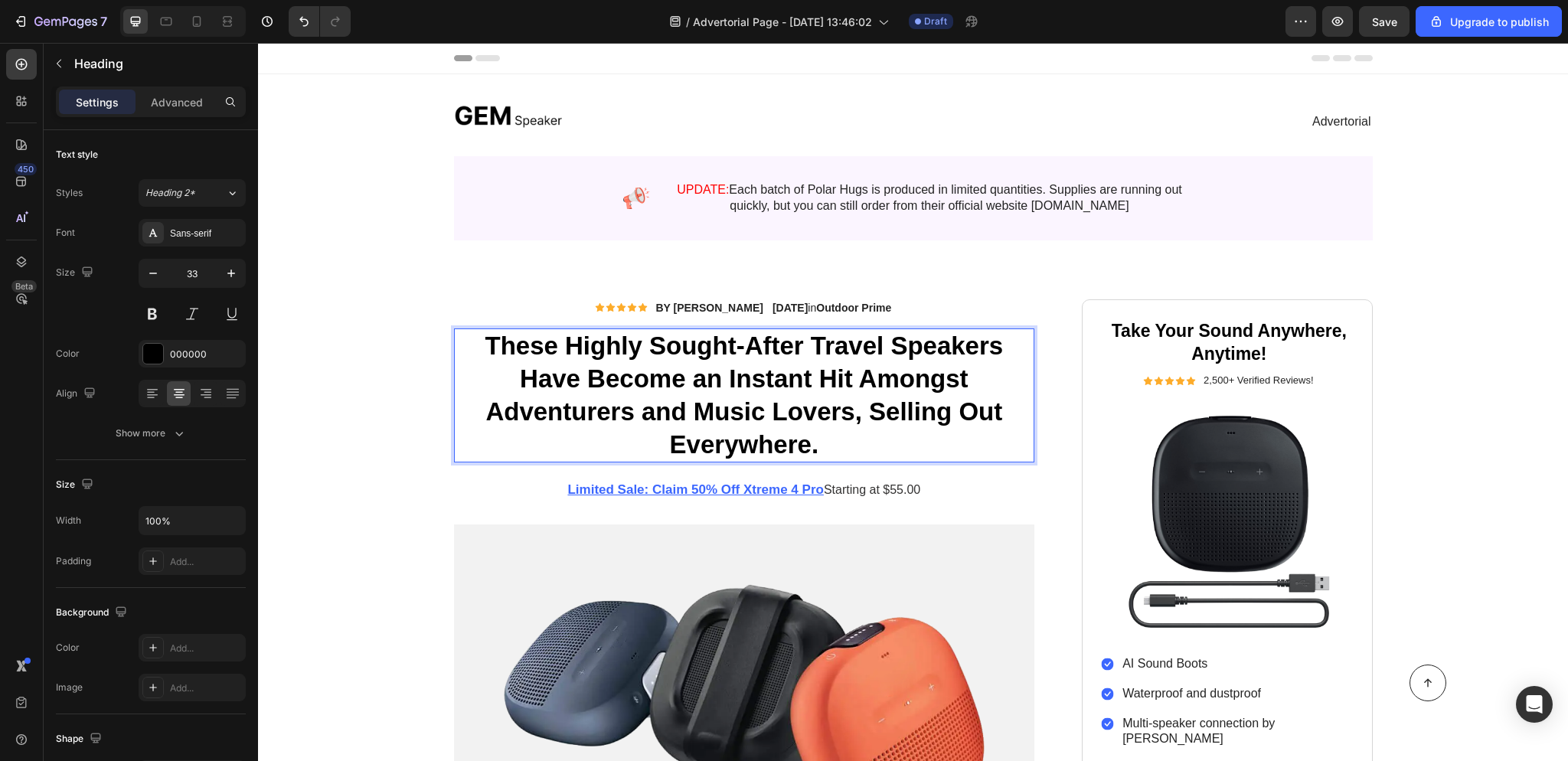
click at [863, 446] on p "These Highly Sought-After Travel Speakers Have Become an Instant Hit Amongst Ad…" at bounding box center [744, 396] width 578 height 132
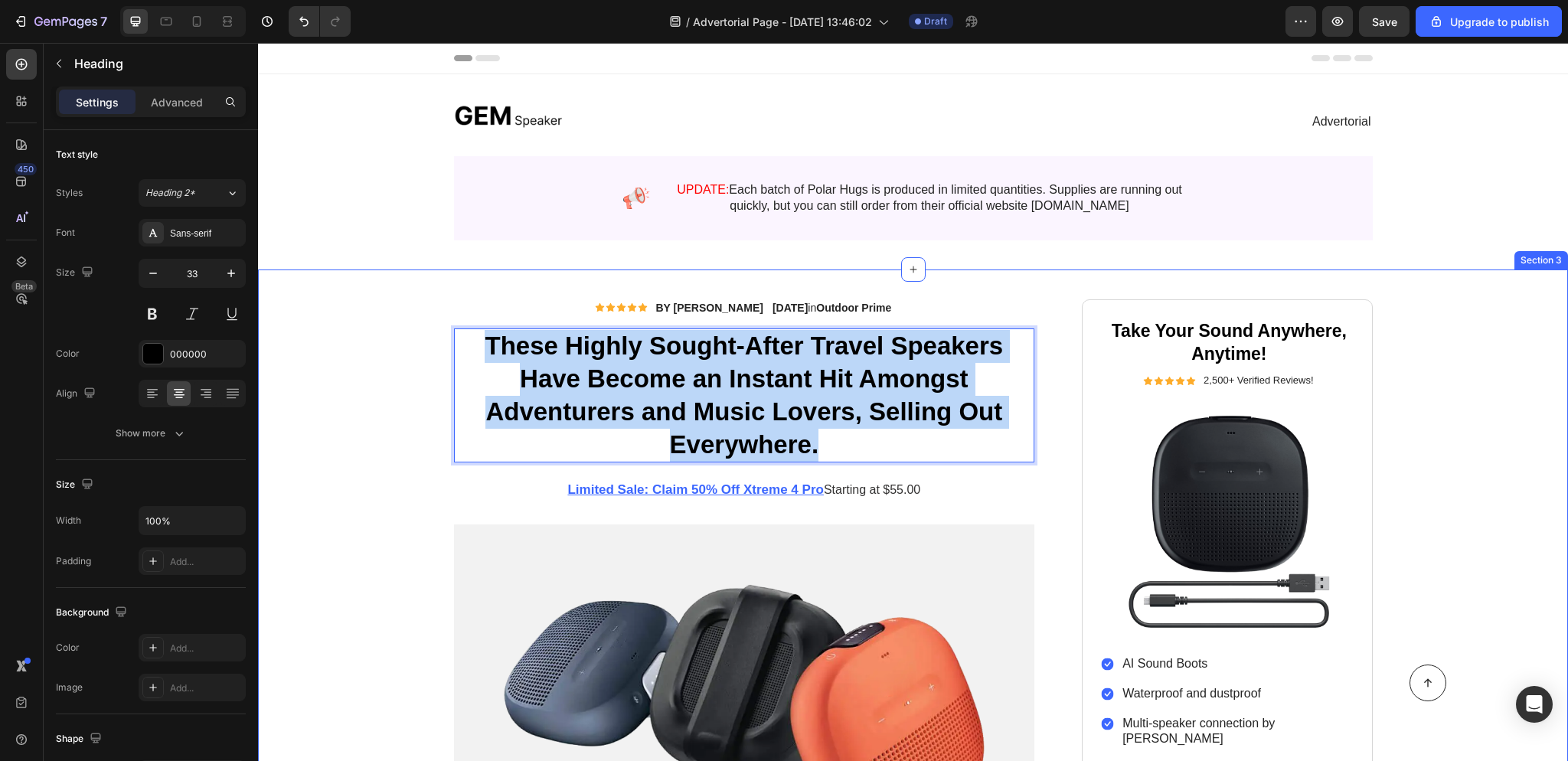
drag, startPoint x: 865, startPoint y: 445, endPoint x: 444, endPoint y: 350, distance: 431.6
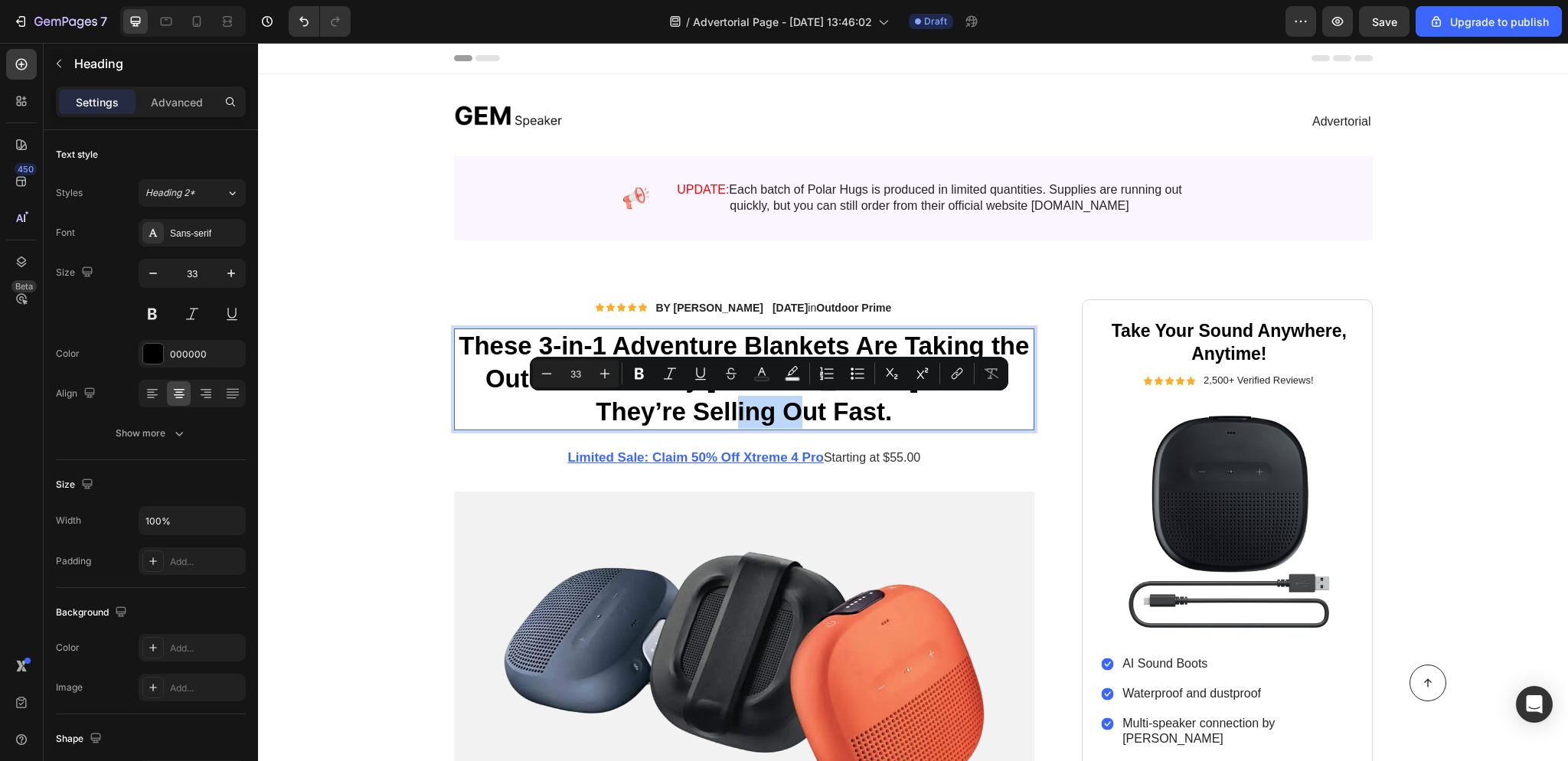
drag, startPoint x: 838, startPoint y: 415, endPoint x: 743, endPoint y: 417, distance: 95.0
click at [743, 417] on p "These 3-in-1 Adventure Blankets Are Taking the Outdoor World by [PERSON_NAME] —…" at bounding box center [744, 379] width 578 height 99
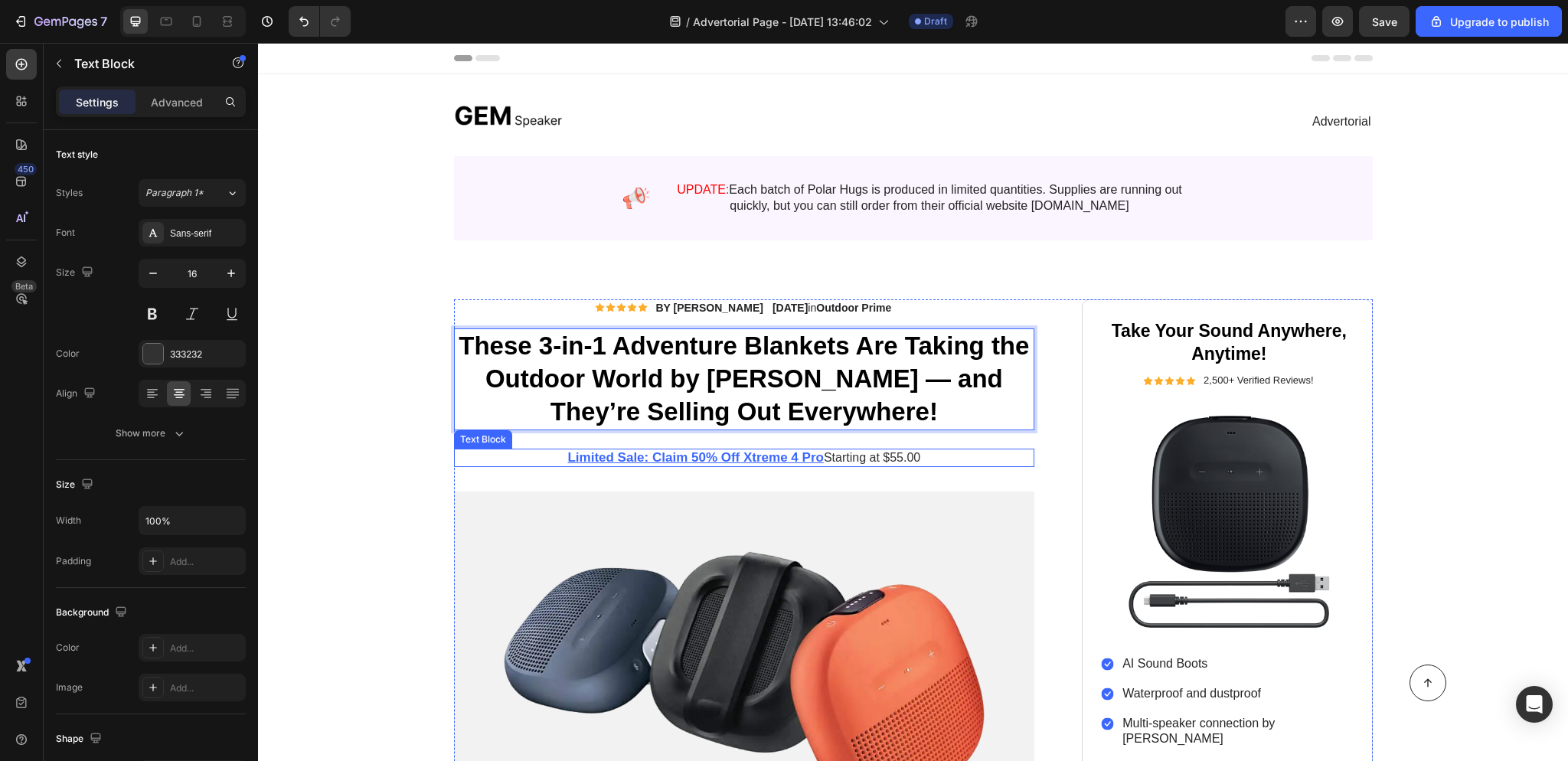
click at [810, 456] on u "Limited Sale: Claim 50% Off Xtreme 4 Pro" at bounding box center [695, 457] width 256 height 14
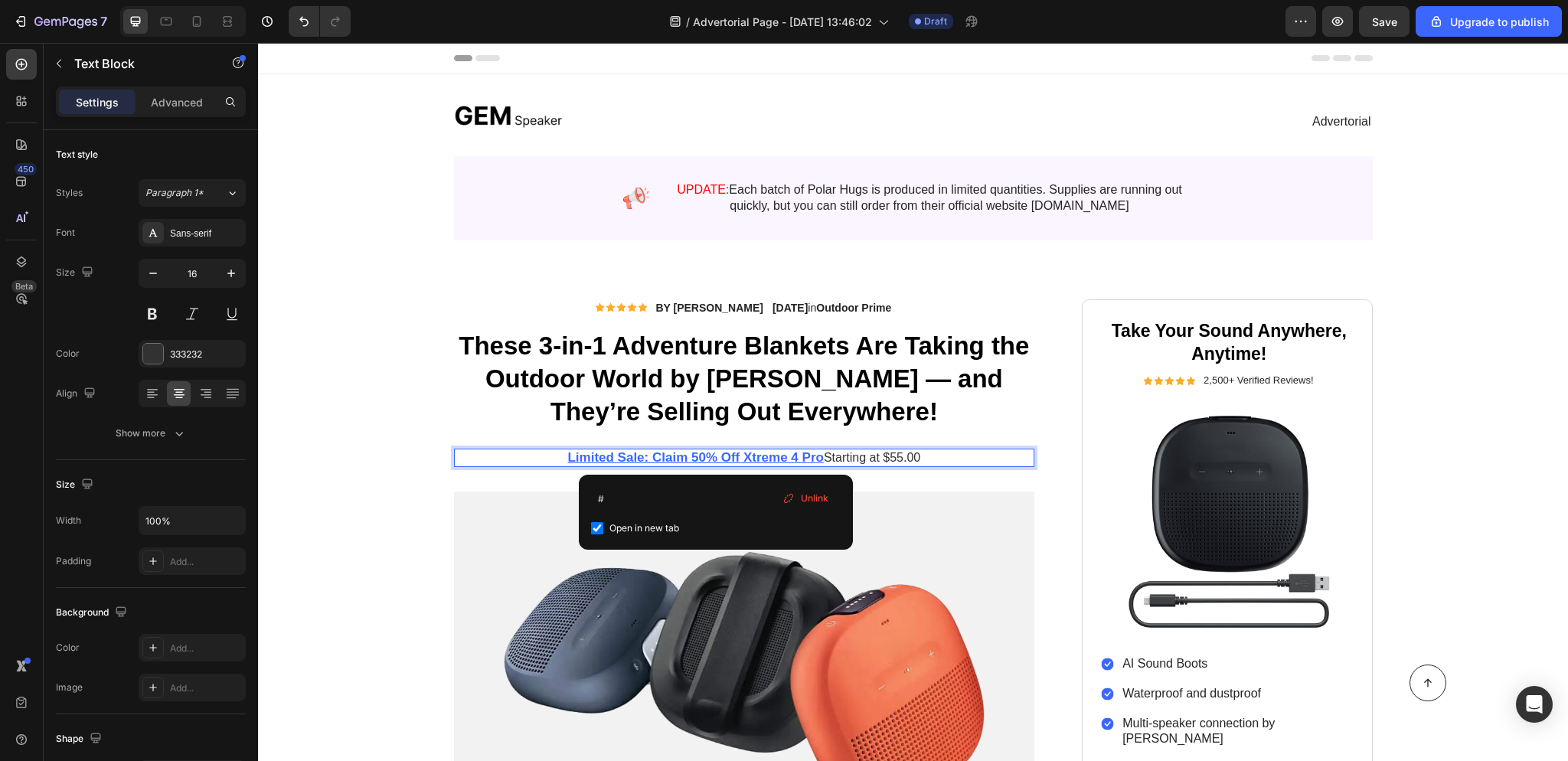
click at [715, 451] on u "Limited Sale: Claim 50% Off Xtreme 4 Pro" at bounding box center [695, 457] width 256 height 14
click at [887, 461] on p "Limited Sale: Claim 50% Off Xtreme 4 Pro Starting at $55.00" at bounding box center [744, 458] width 578 height 16
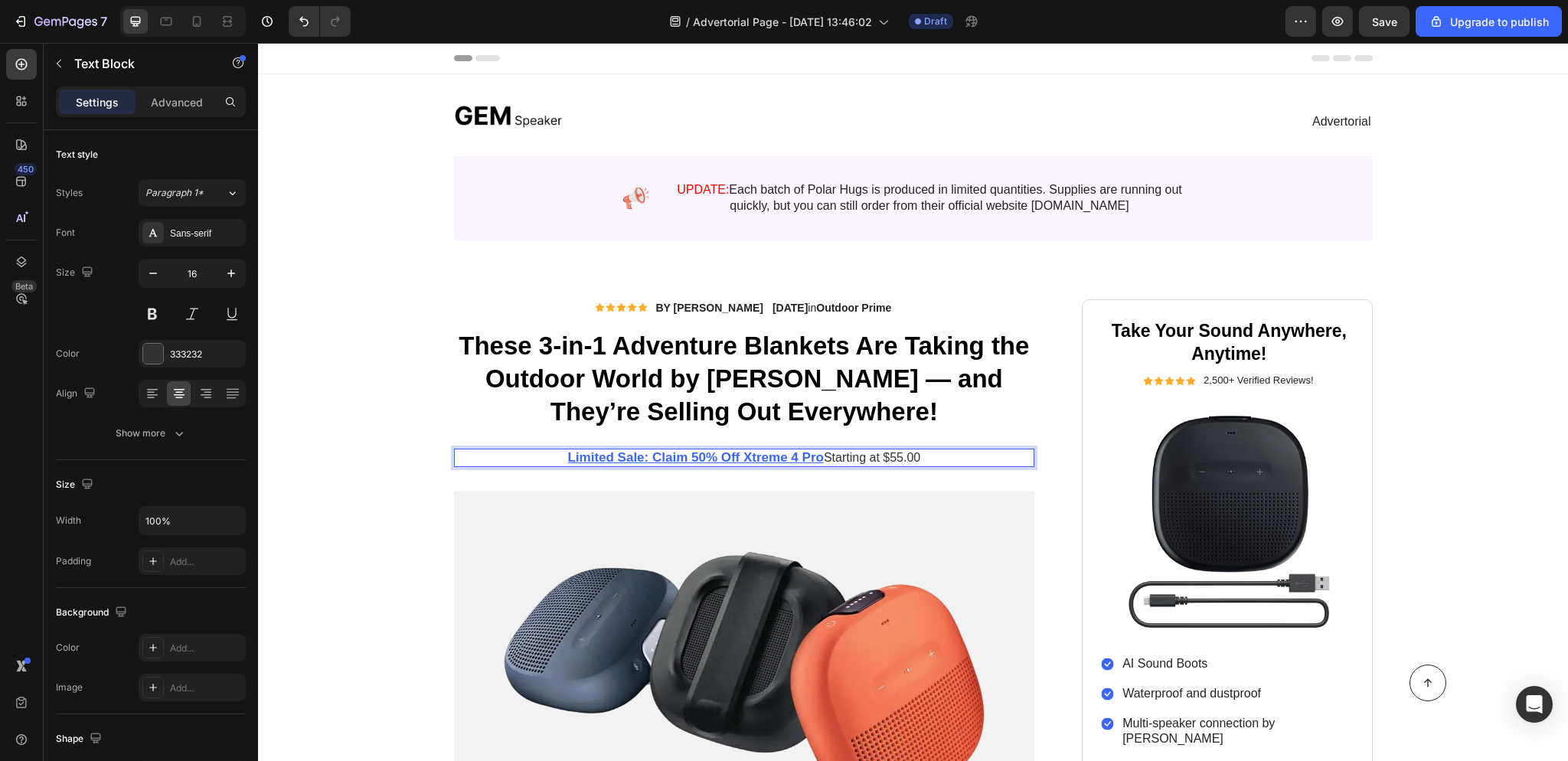
click at [765, 457] on u "Limited Sale: Claim 50% Off Xtreme 4 Pro" at bounding box center [695, 457] width 256 height 14
click at [866, 456] on p "Limited Sale: Claim 50% Off Xtreme 4 Pro Starting at $55.00" at bounding box center [744, 458] width 578 height 16
click at [923, 457] on p "Limited Sale: Claim 50% Off Xtreme 4 Pro Starting at $55.00" at bounding box center [744, 458] width 578 height 16
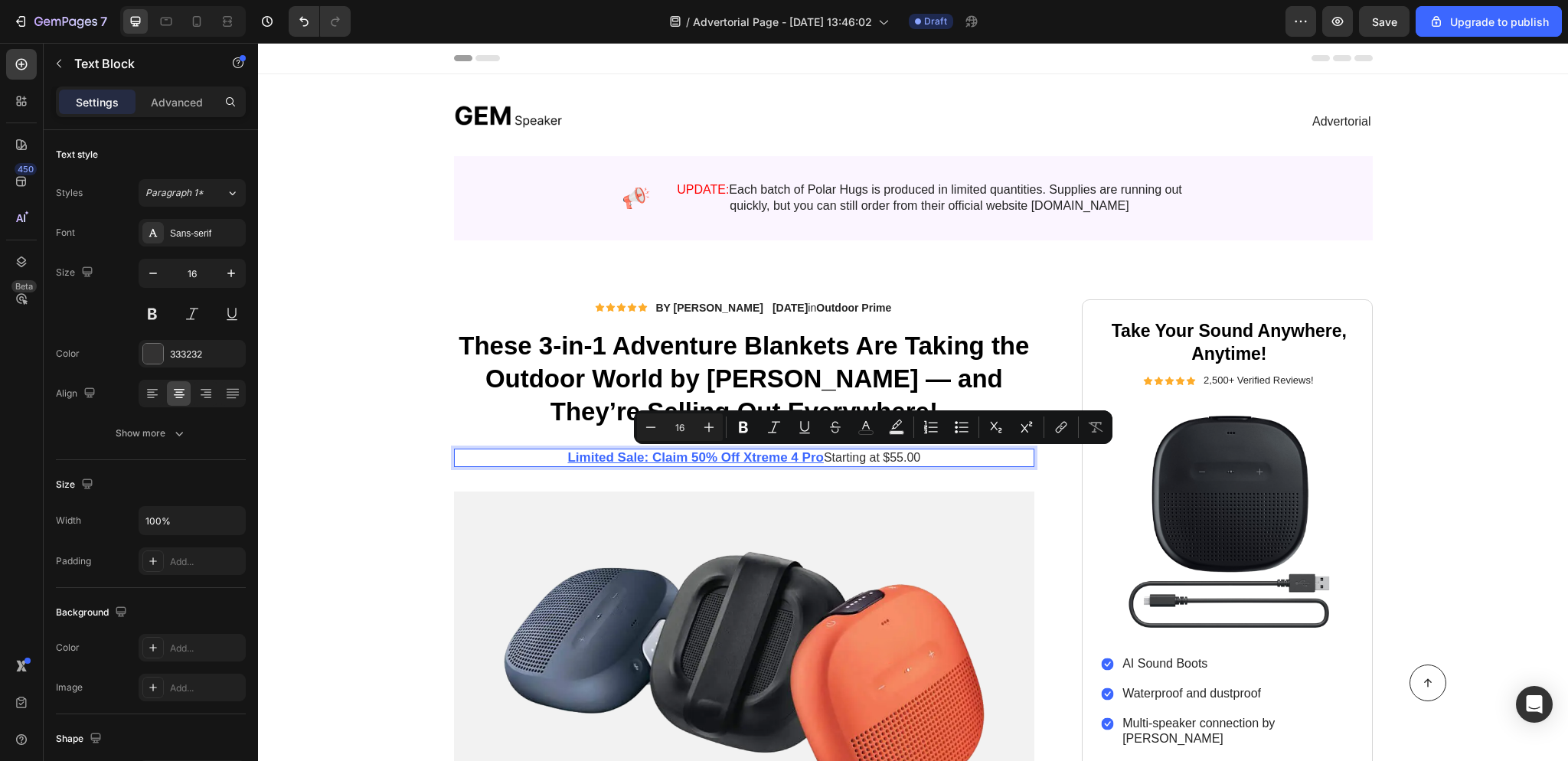
drag, startPoint x: 928, startPoint y: 457, endPoint x: 826, endPoint y: 459, distance: 102.0
click at [826, 459] on p "Limited Sale: Claim 50% Off Xtreme 4 Pro Starting at $55.00" at bounding box center [744, 458] width 578 height 16
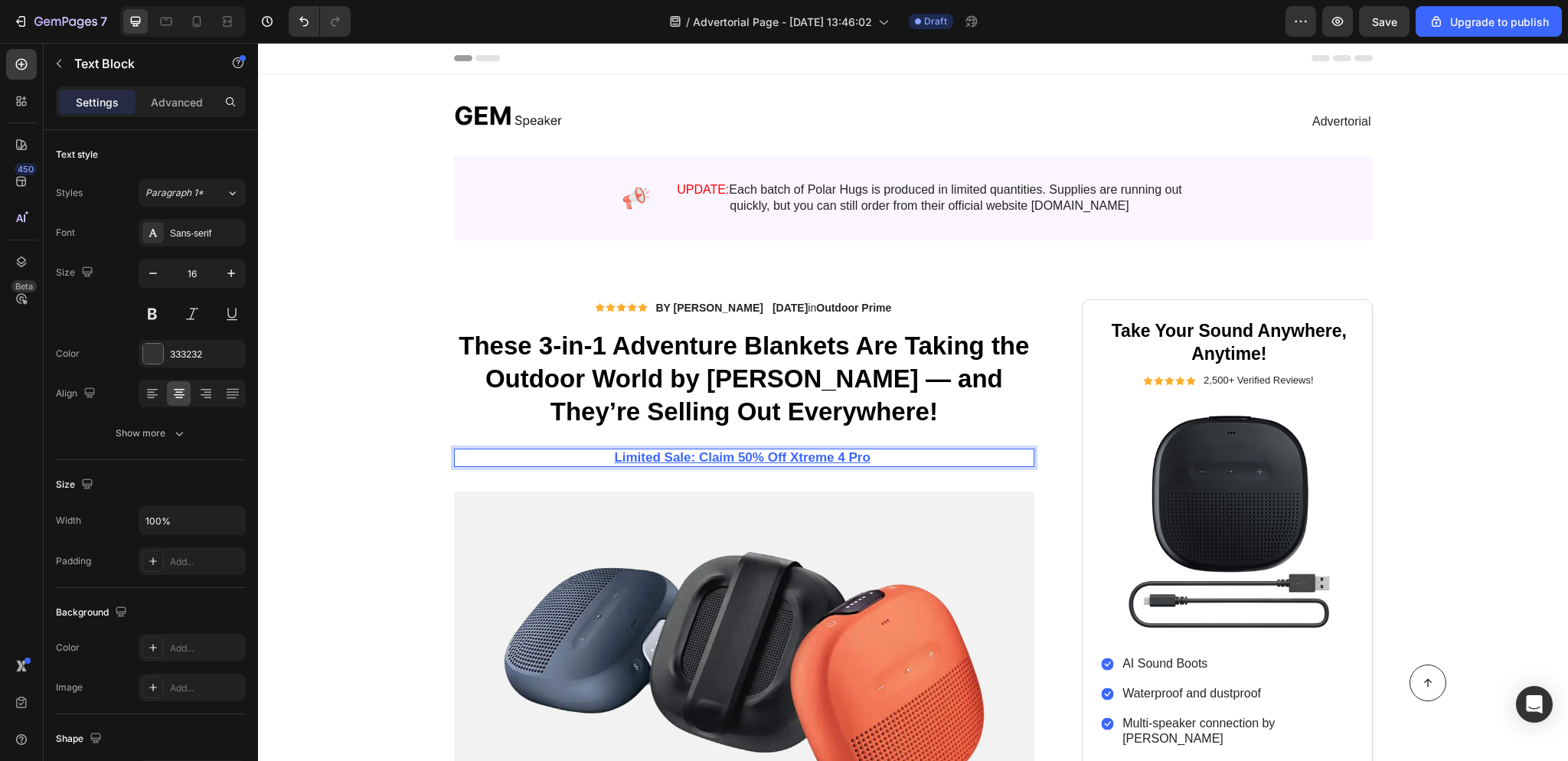
click at [700, 460] on u "Limited Sale: Claim 50% Off Xtreme 4 Pro" at bounding box center [742, 457] width 256 height 14
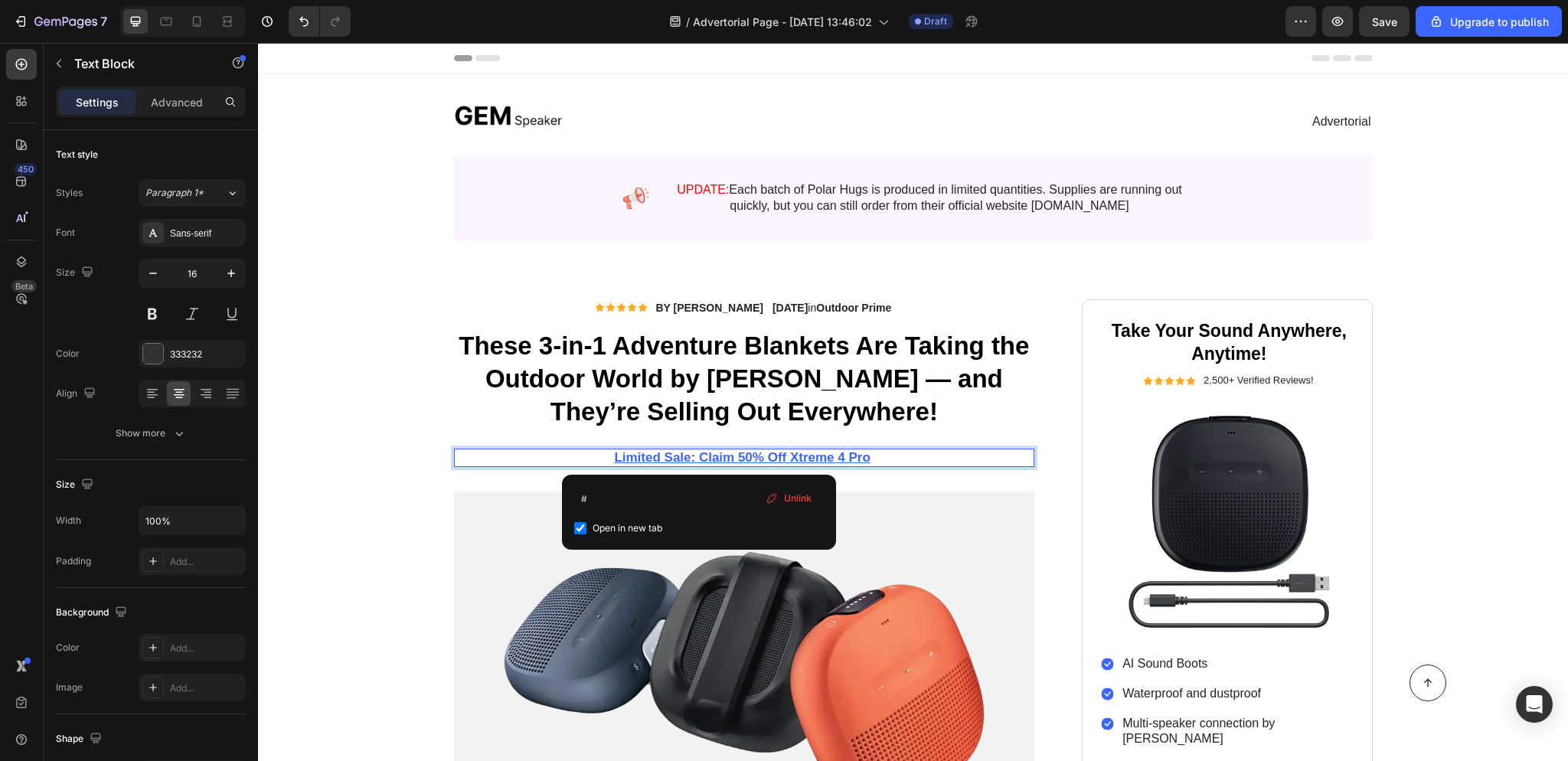
click at [734, 458] on u "Limited Sale: Claim 50% Off Xtreme 4 Pro" at bounding box center [742, 457] width 256 height 14
click at [746, 497] on input "#" at bounding box center [733, 499] width 249 height 25
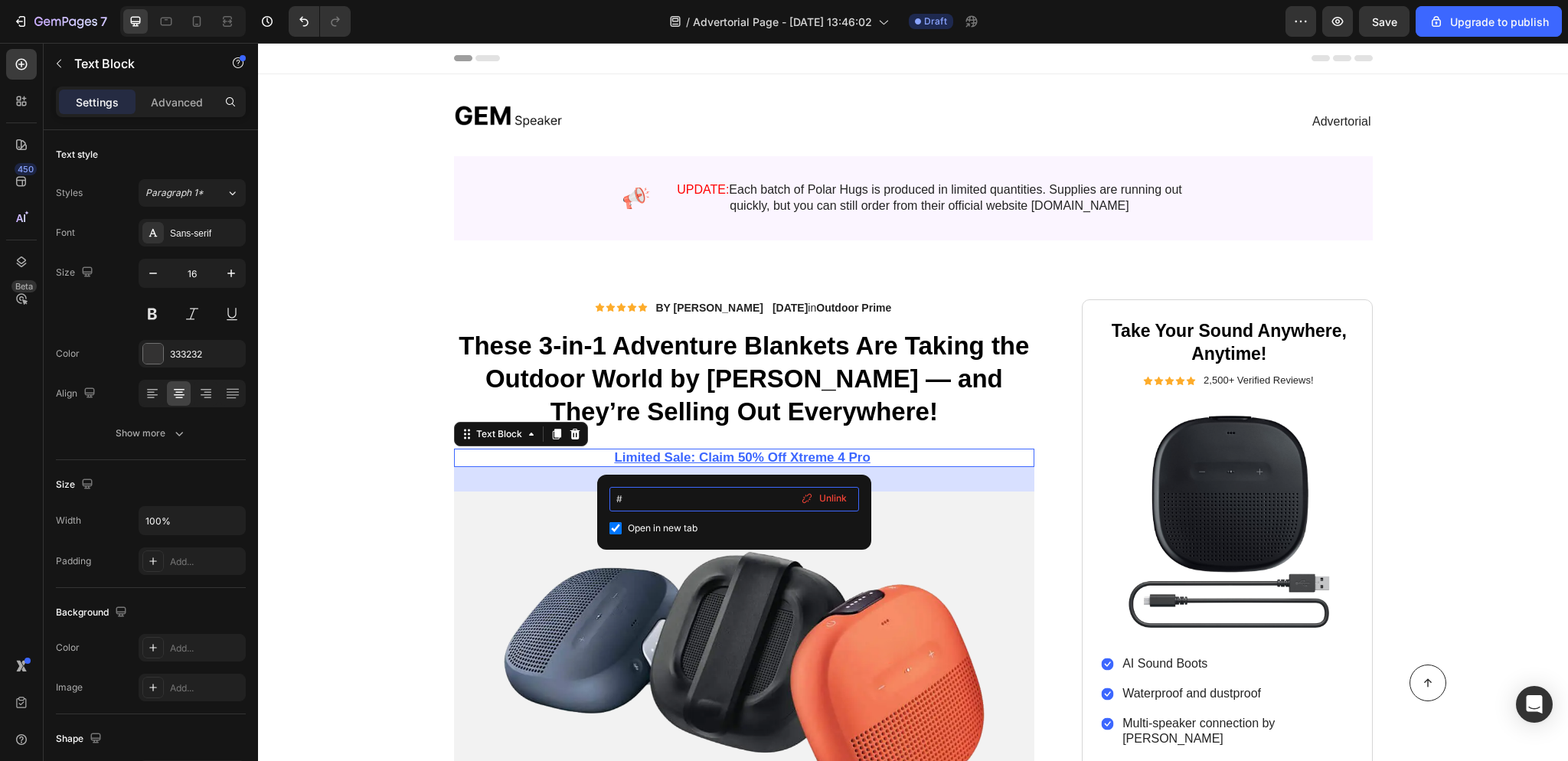
drag, startPoint x: 720, startPoint y: 502, endPoint x: 614, endPoint y: 495, distance: 106.2
click at [614, 495] on input "#" at bounding box center [733, 499] width 249 height 25
click at [899, 459] on p "Limited Sale: Claim 50% Off Xtreme 4 Pro" at bounding box center [744, 458] width 578 height 16
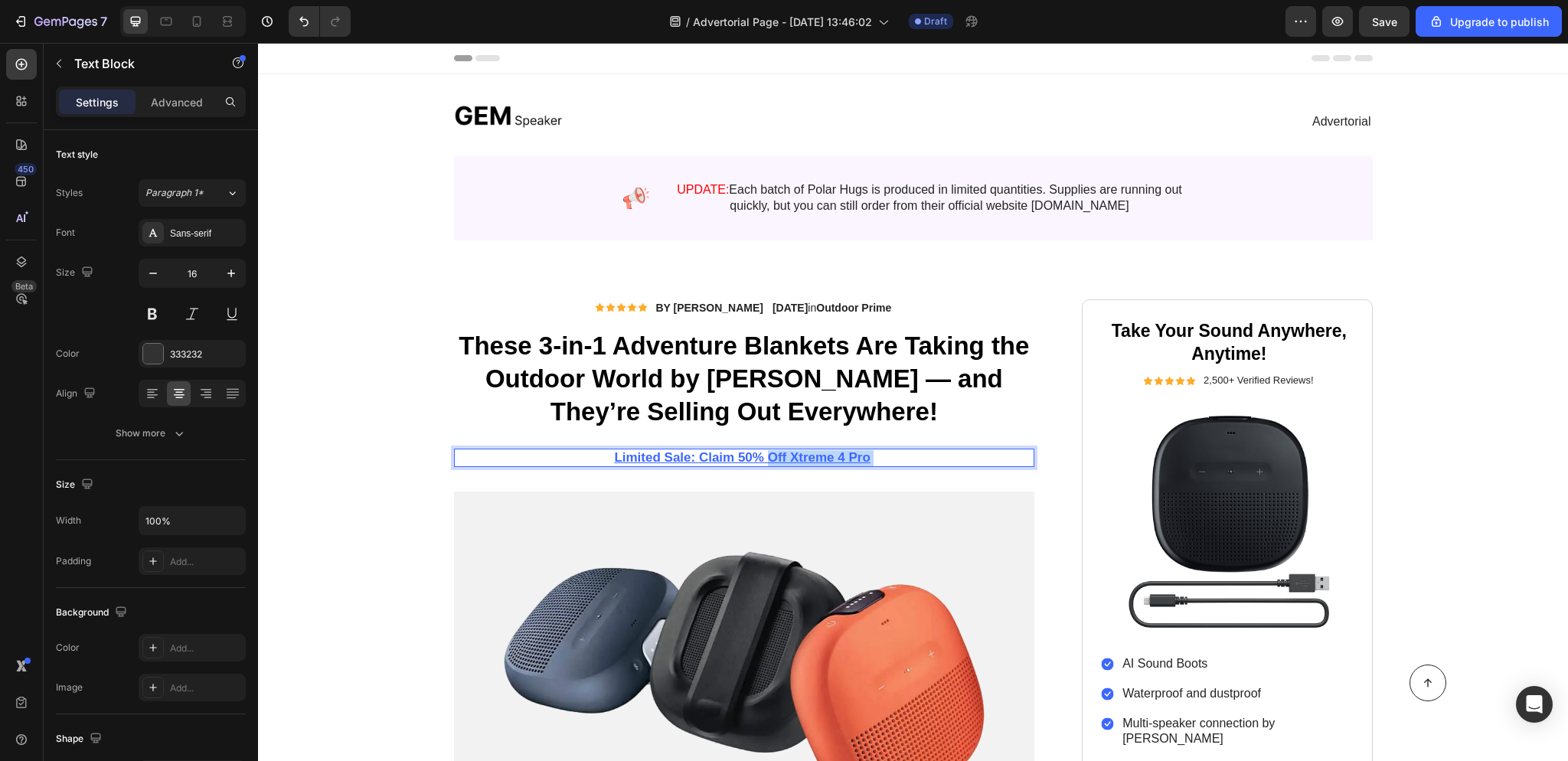
drag, startPoint x: 884, startPoint y: 458, endPoint x: 770, endPoint y: 461, distance: 114.0
click at [770, 461] on p "Limited Sale: Claim 50% Off Xtreme 4 Pro" at bounding box center [744, 458] width 578 height 16
drag, startPoint x: 868, startPoint y: 462, endPoint x: 854, endPoint y: 459, distance: 14.3
click at [868, 462] on p "Limited Sale: Claim 50% Off" at bounding box center [744, 458] width 578 height 16
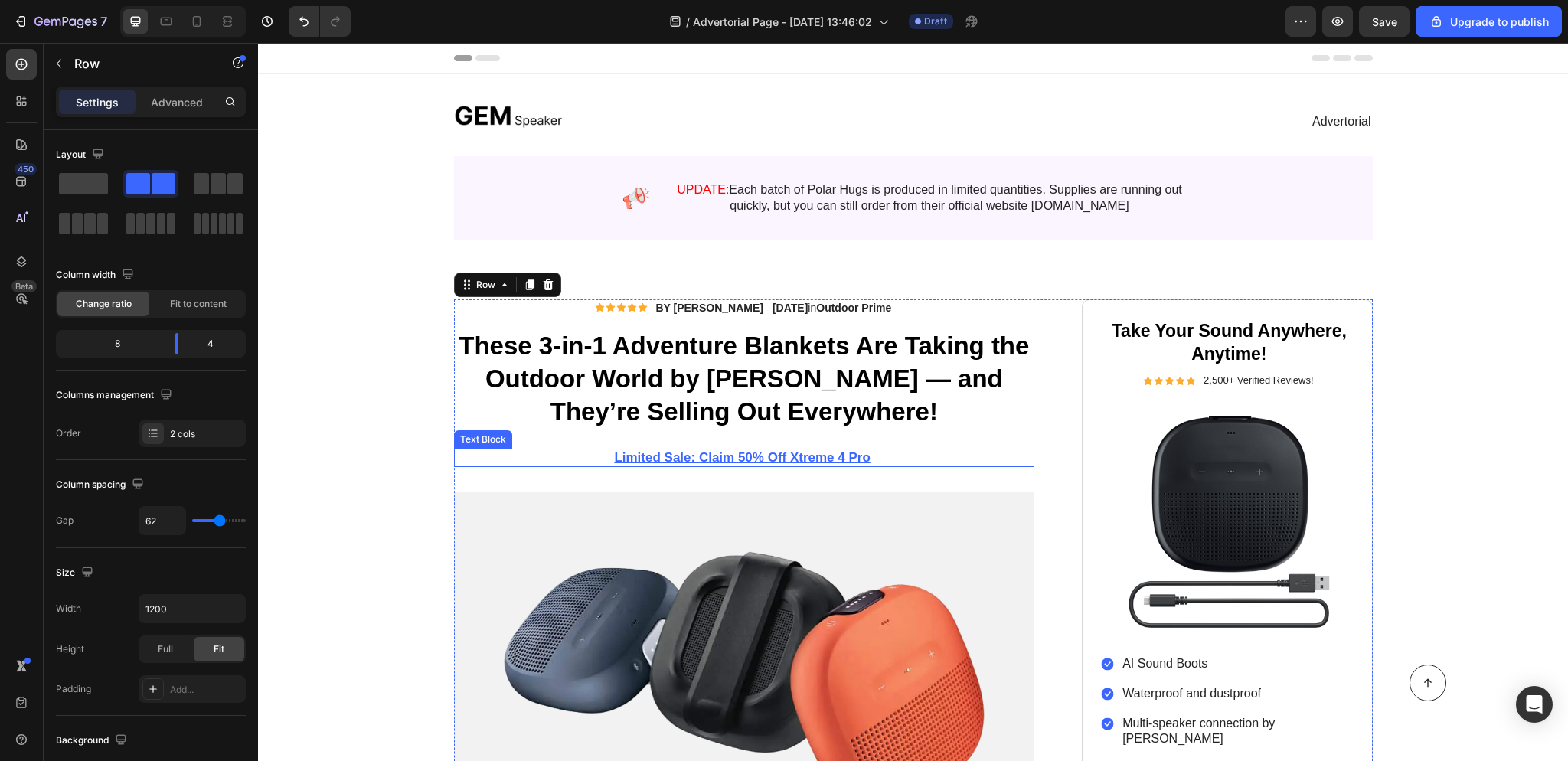
click at [893, 456] on p "Limited Sale: Claim 50% Off Xtreme 4 Pro" at bounding box center [744, 458] width 578 height 16
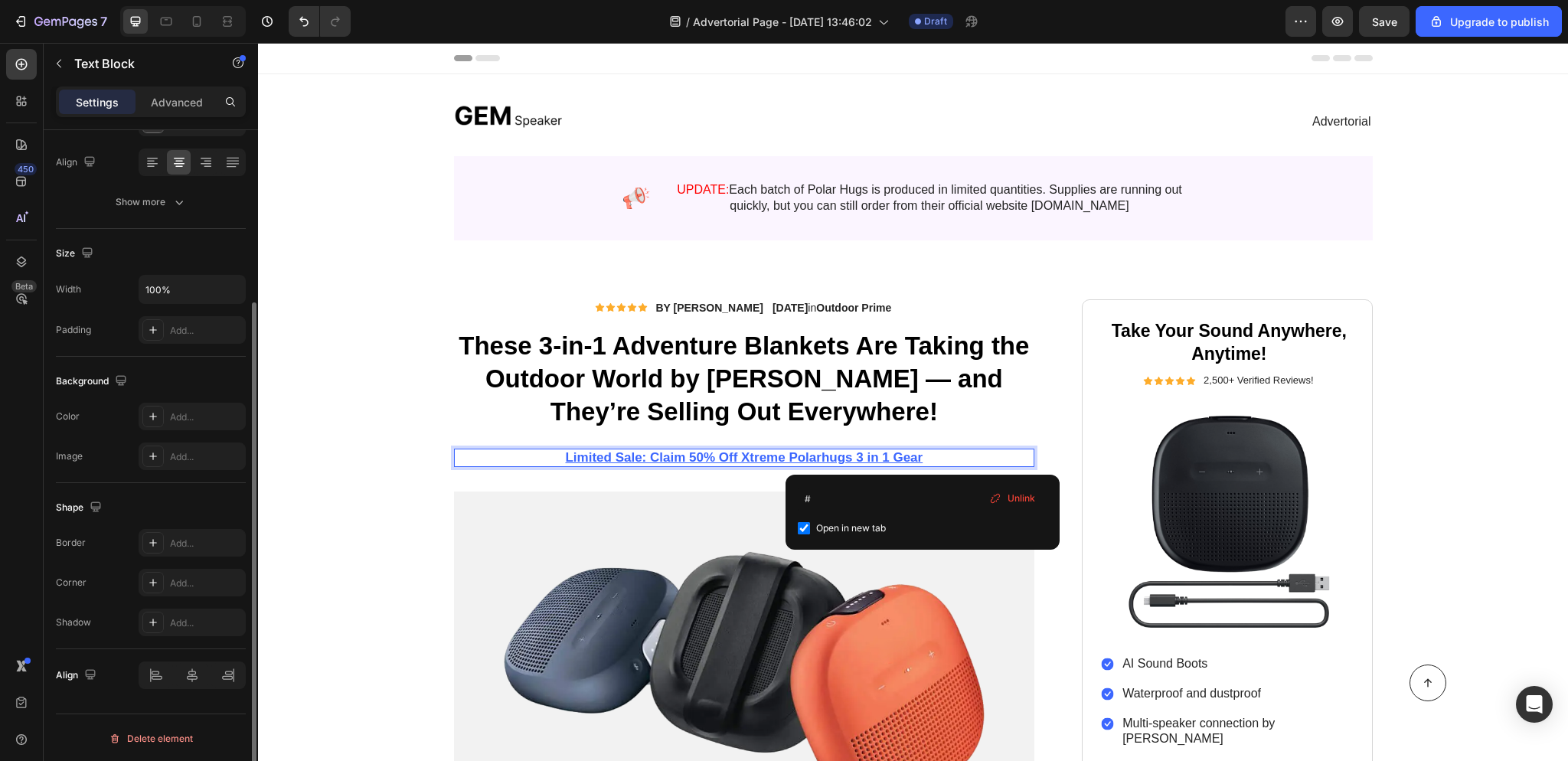
scroll to position [231, 0]
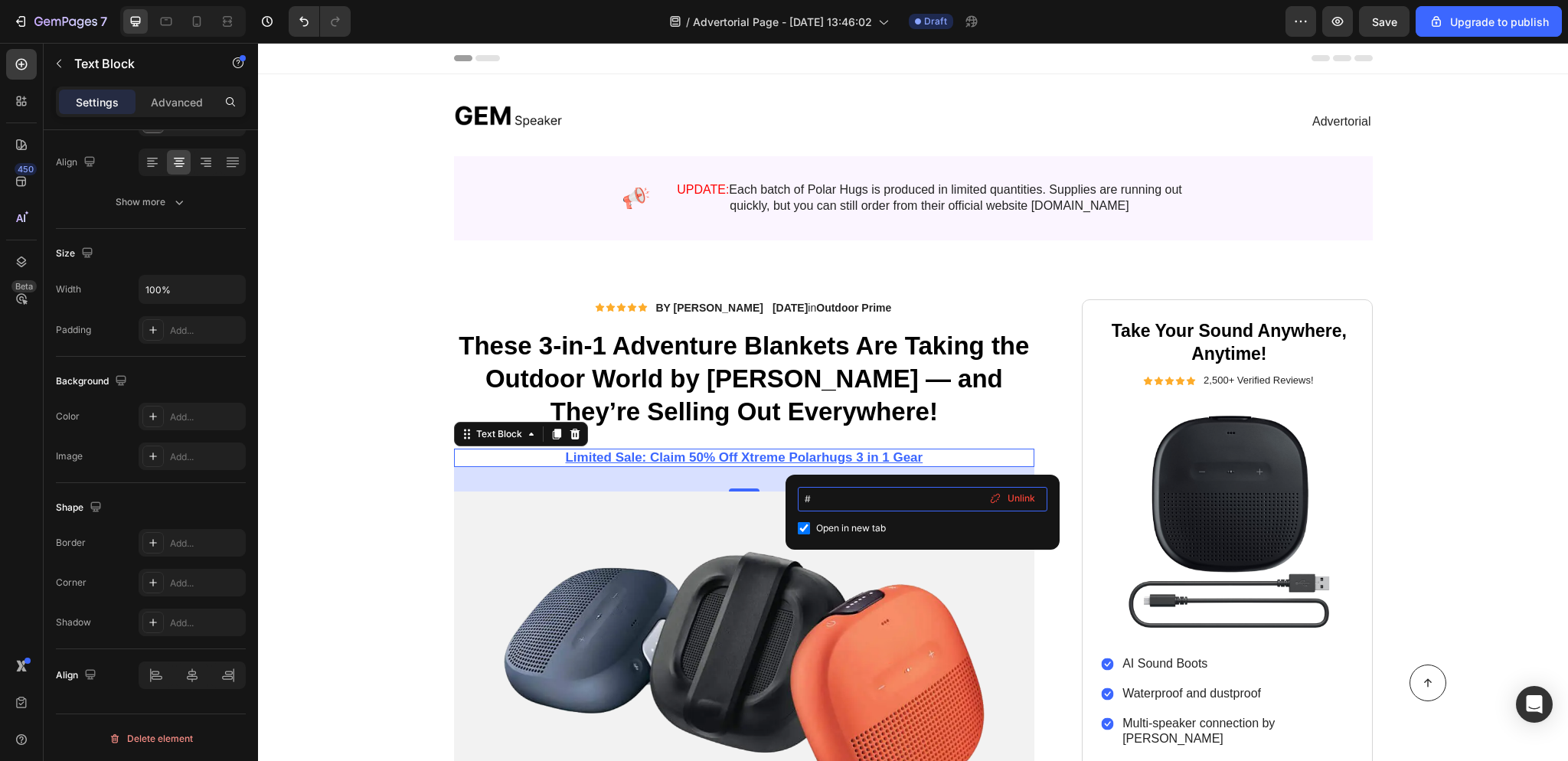
click at [830, 492] on input "#" at bounding box center [922, 499] width 249 height 25
type input "[DOMAIN_NAME]"
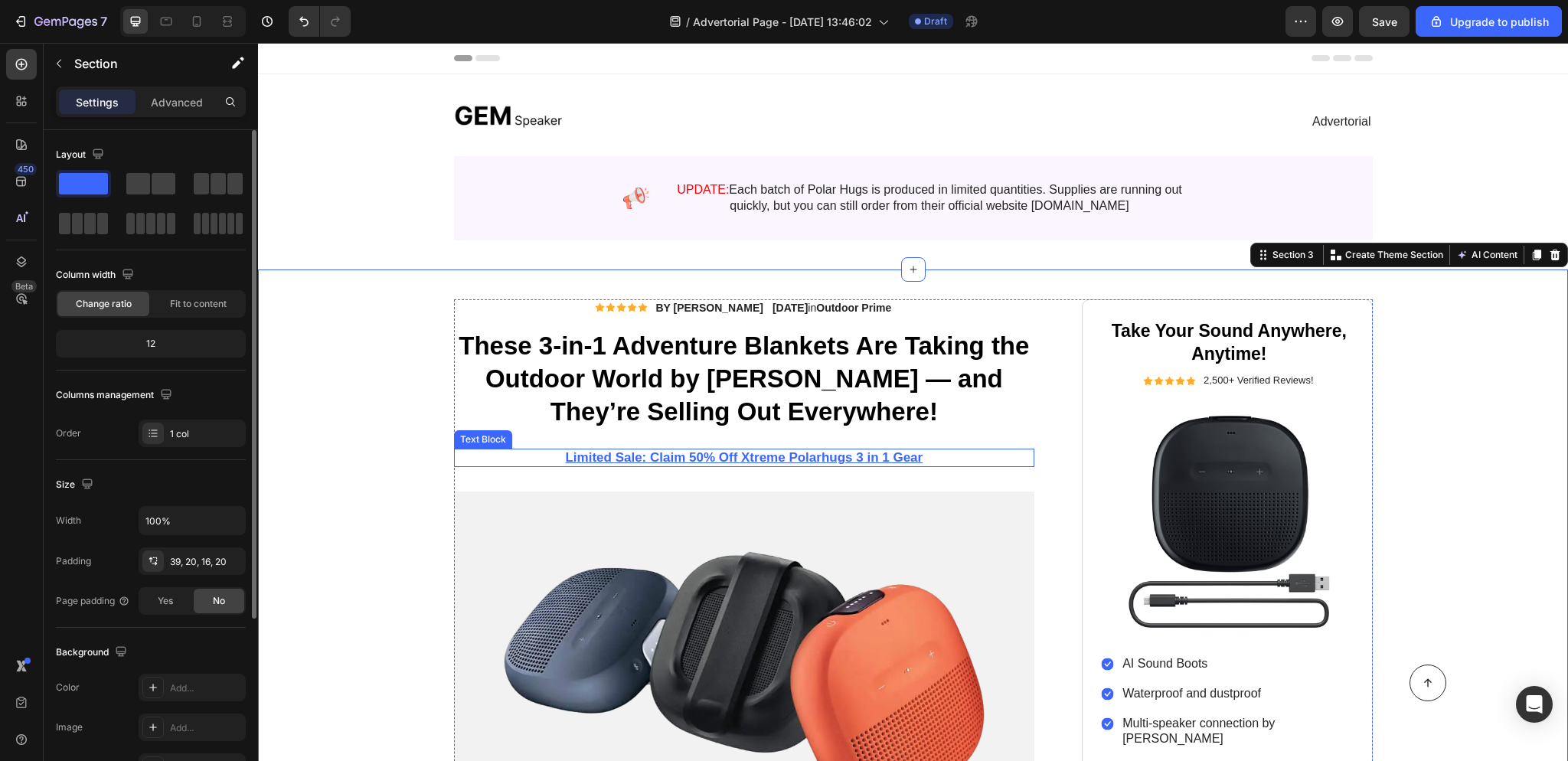
click at [800, 455] on u "Limited Sale: Claim 50% Off Xtreme Polarhugs 3 in 1 Gear" at bounding box center [744, 457] width 358 height 14
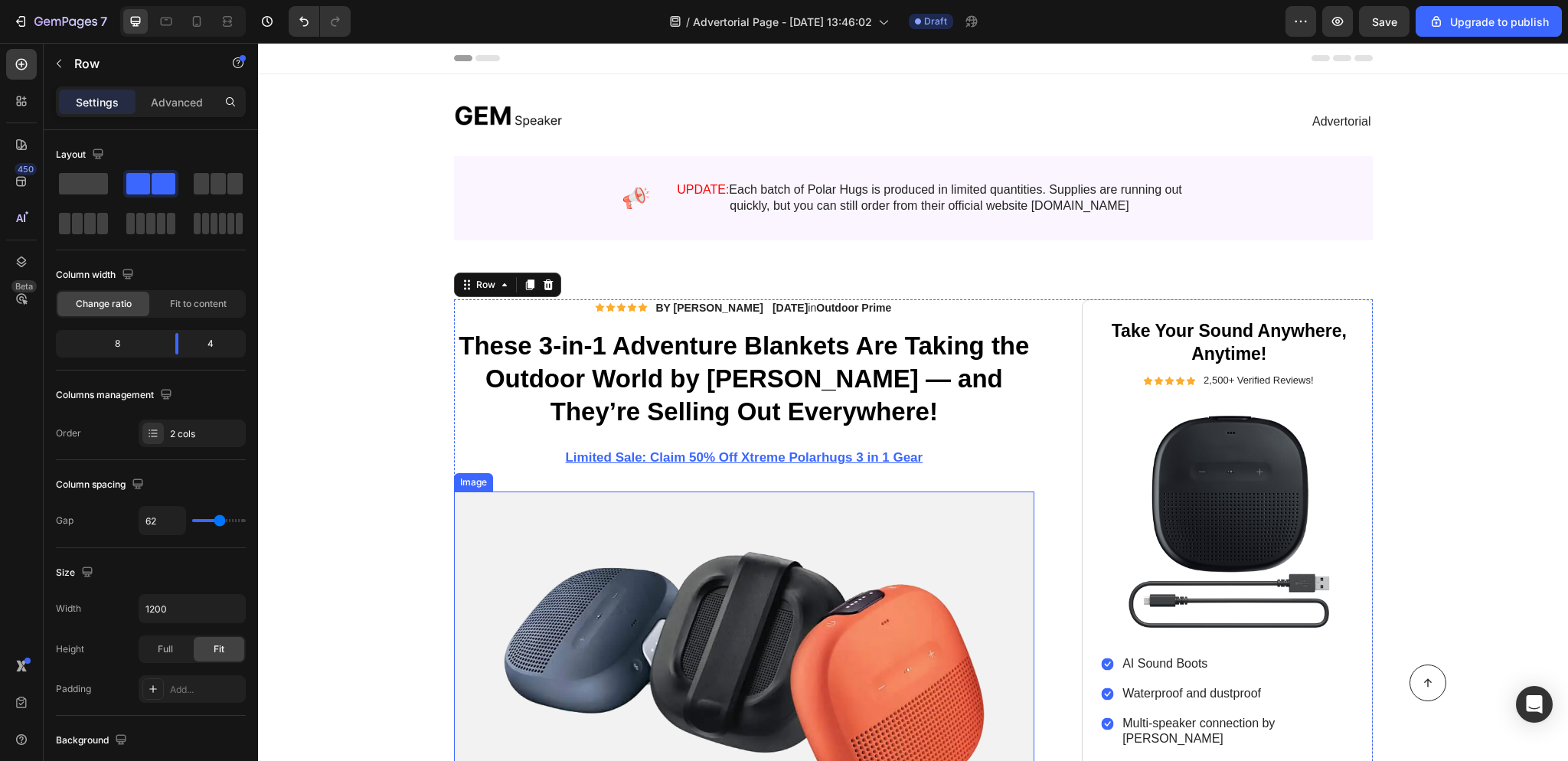
scroll to position [352, 0]
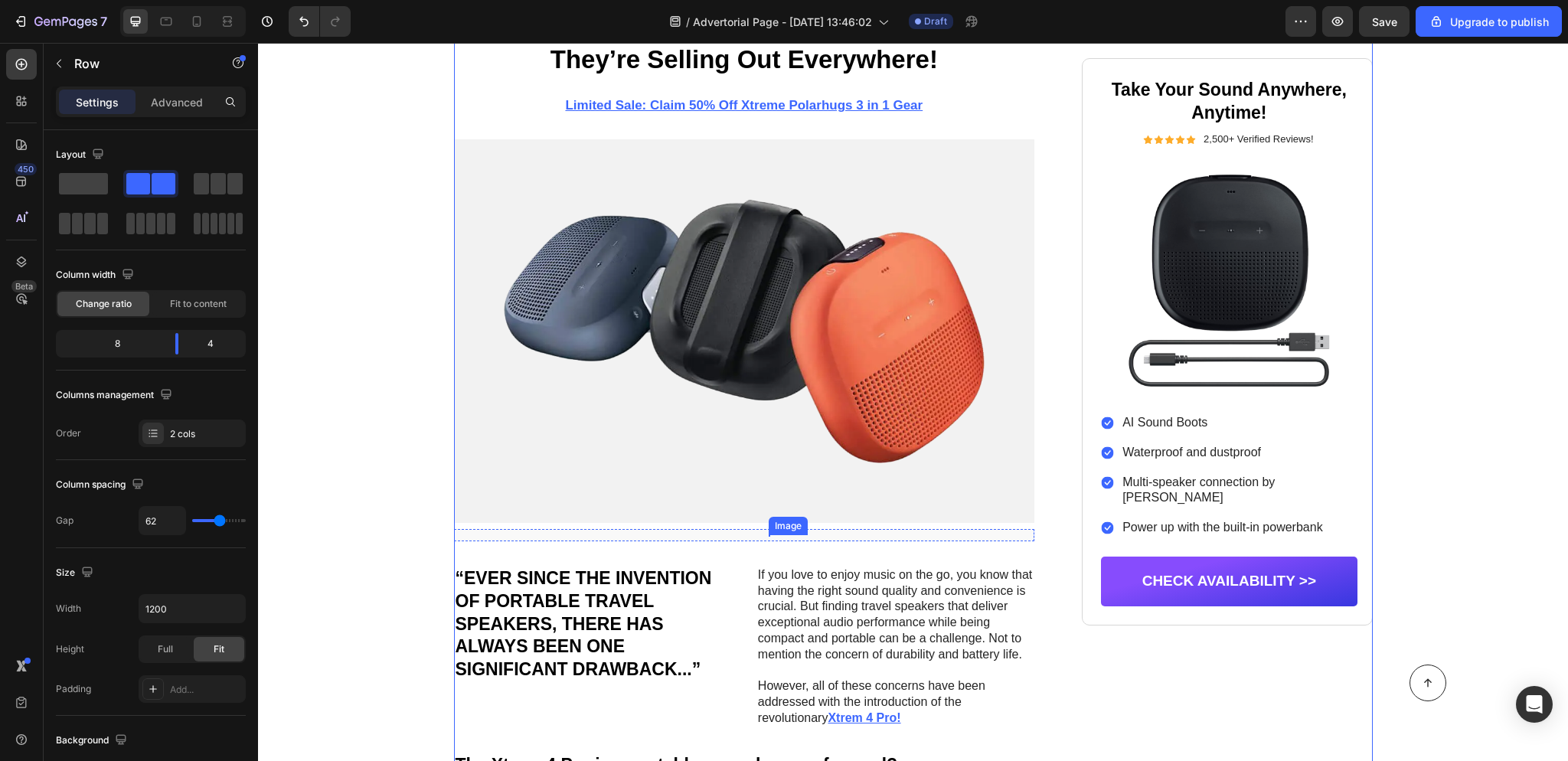
click at [797, 389] on img at bounding box center [744, 330] width 581 height 383
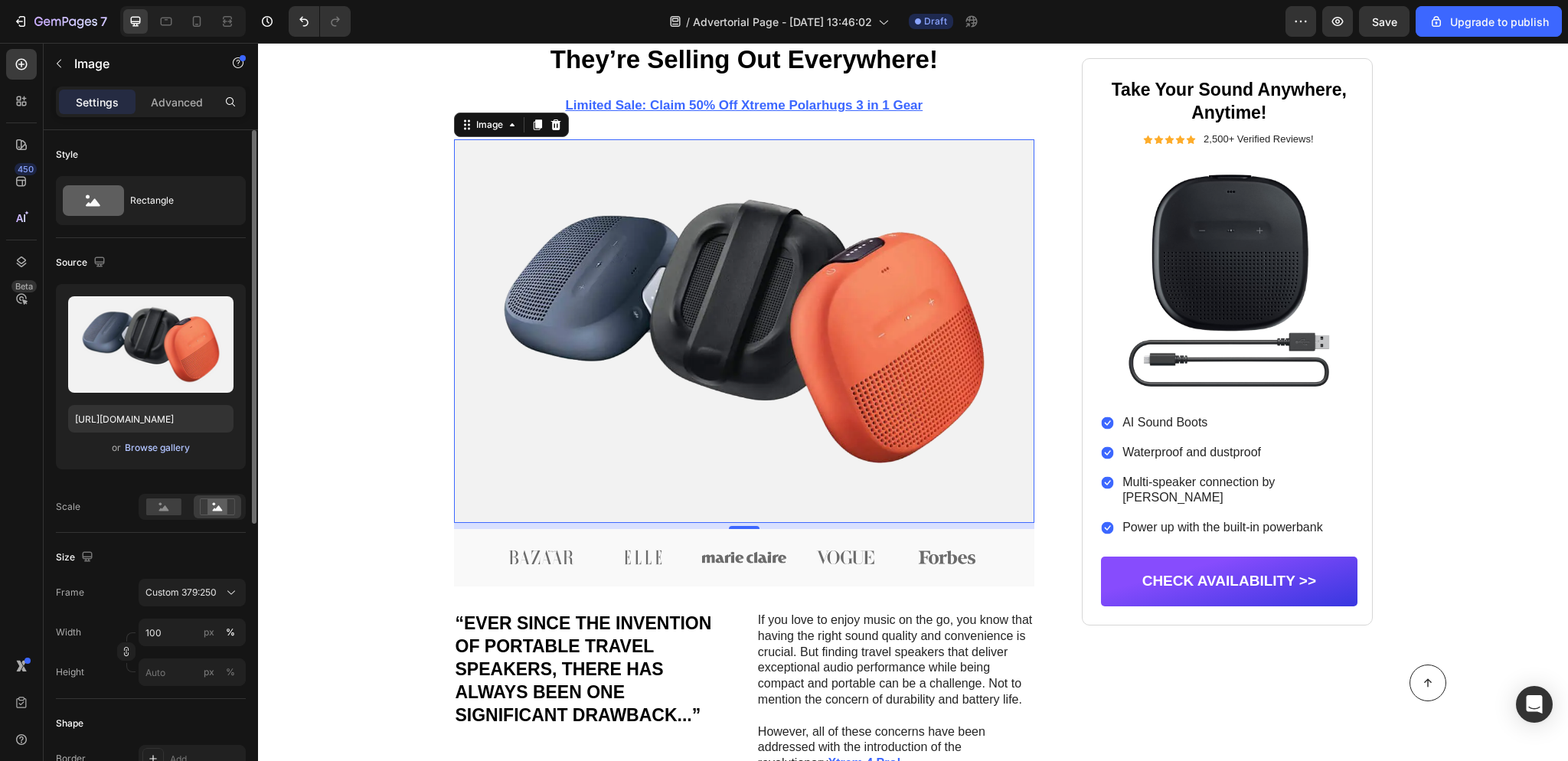
click at [162, 451] on div "Browse gallery" at bounding box center [157, 447] width 65 height 14
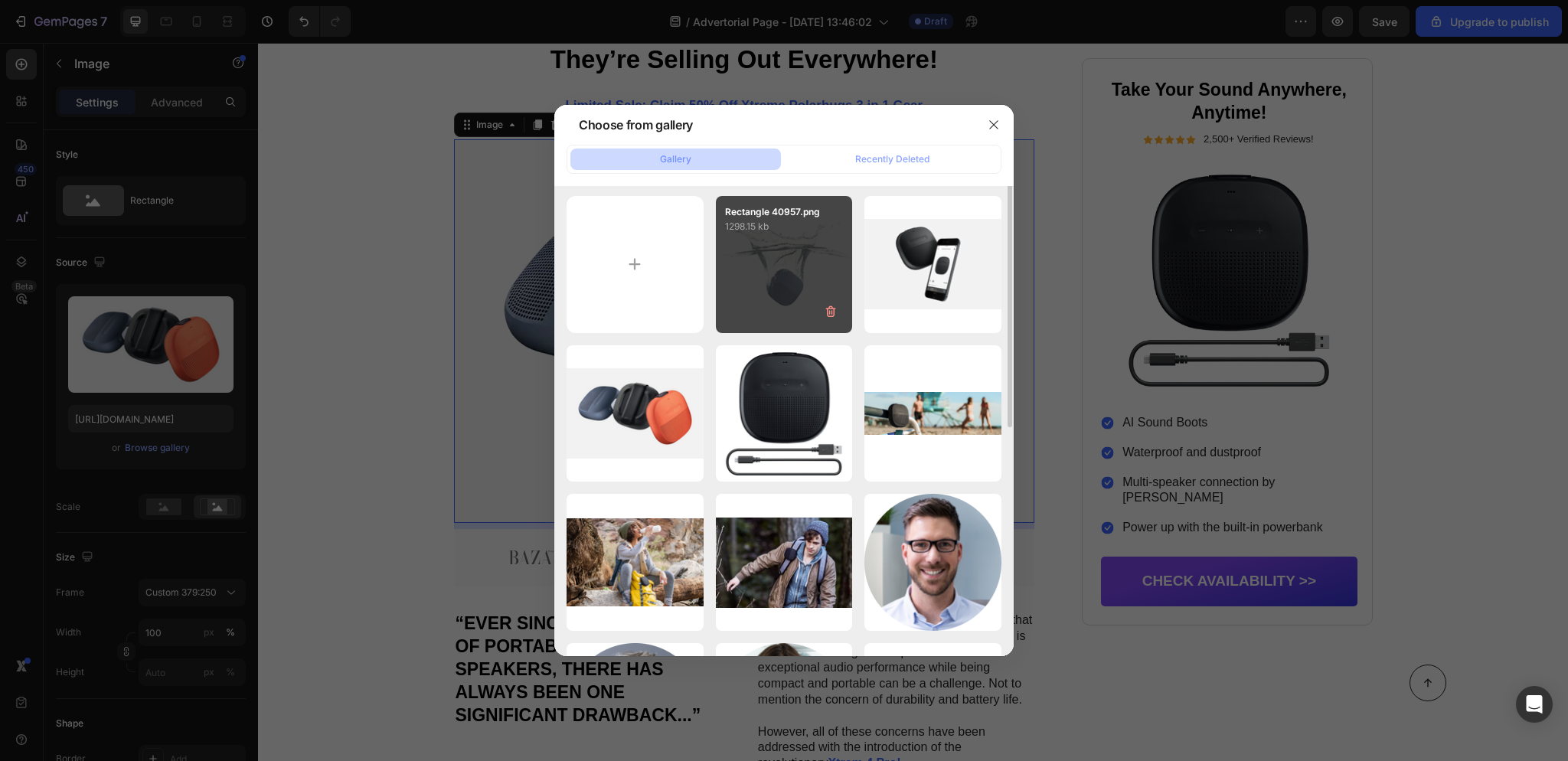
scroll to position [0, 0]
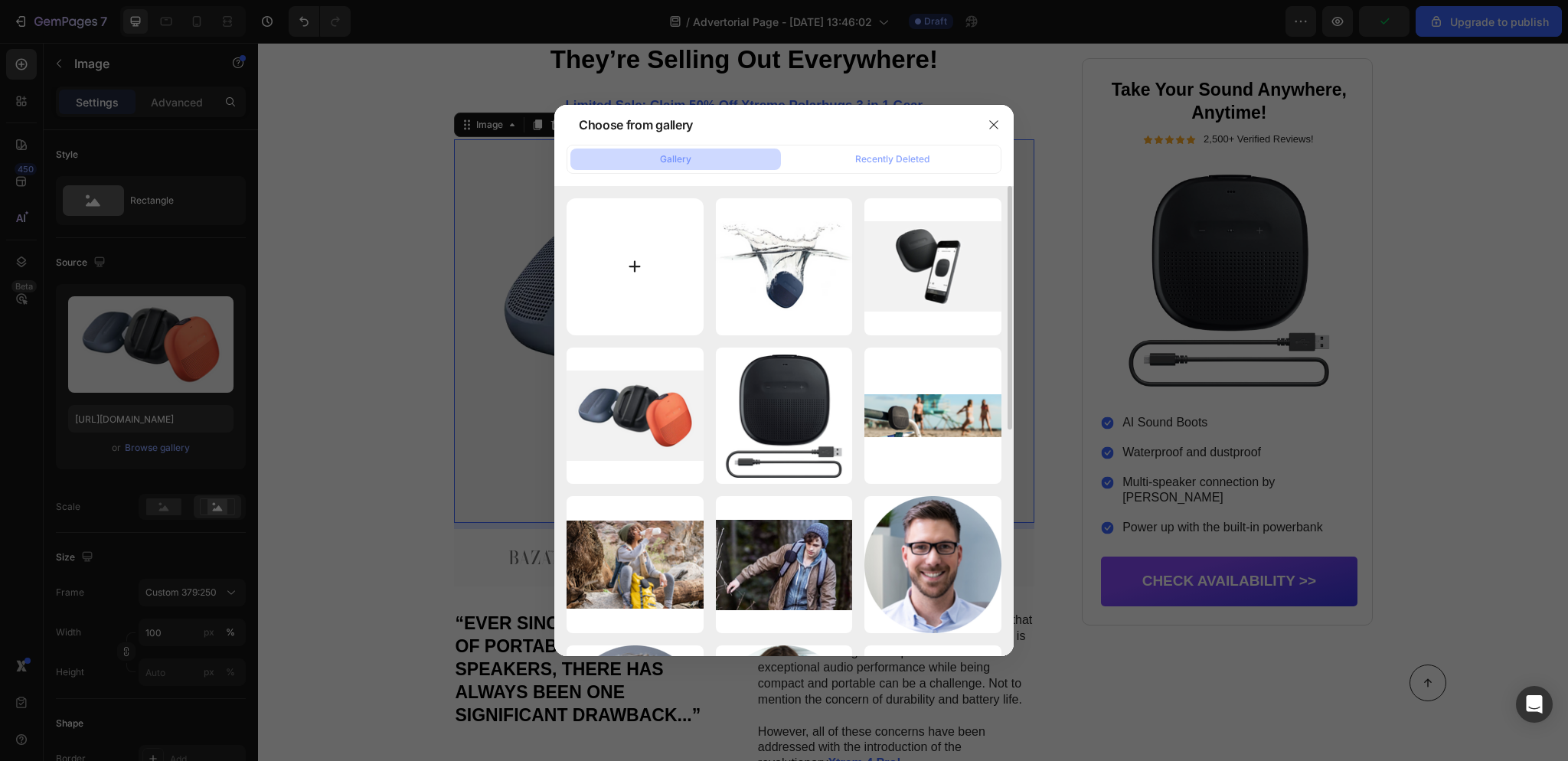
click at [656, 225] on input "file" at bounding box center [635, 266] width 137 height 137
type input "C:\fakepath\Copie de POLARHUGS (8).jpg"
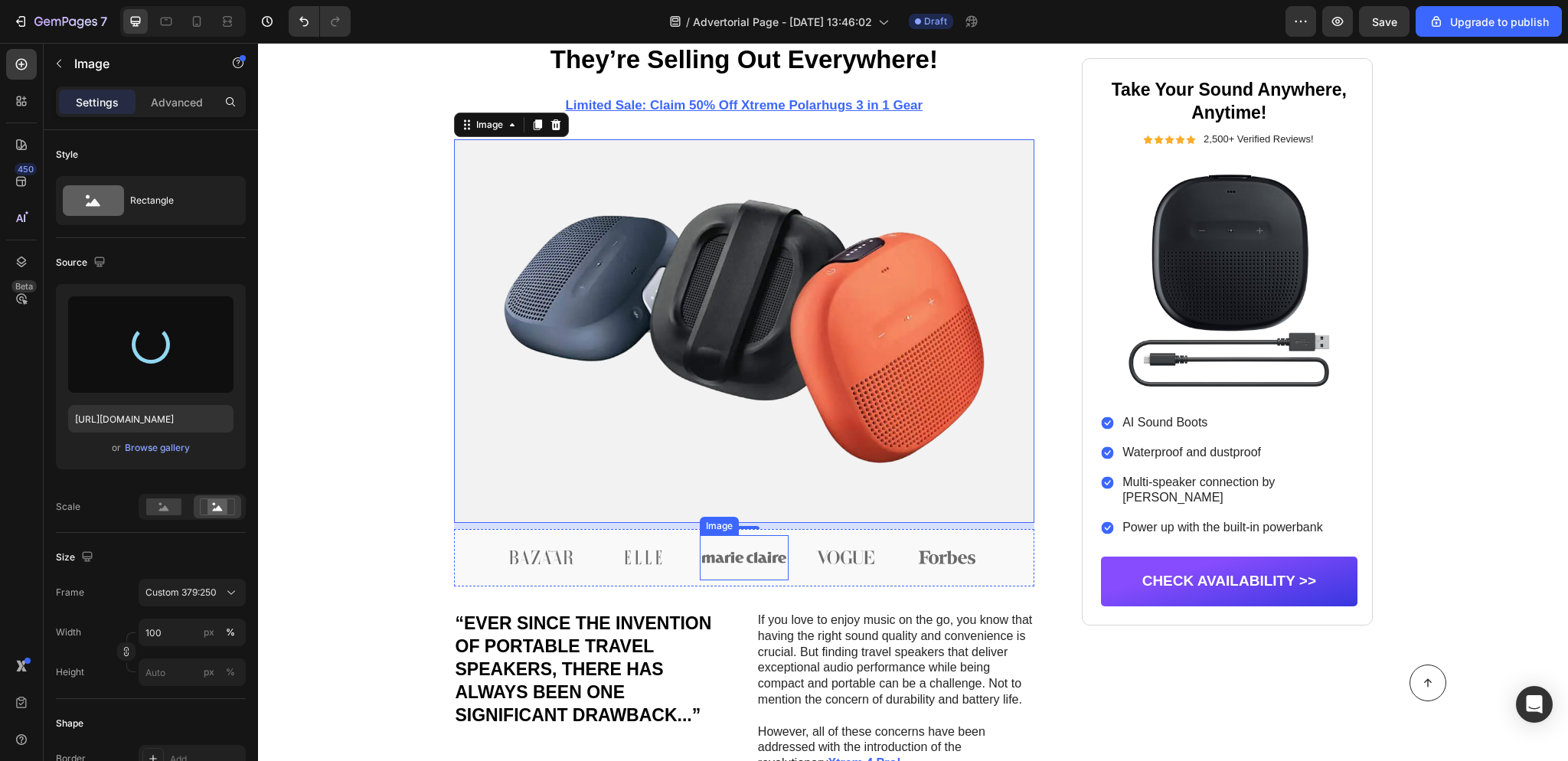
click at [757, 561] on img at bounding box center [745, 557] width 90 height 45
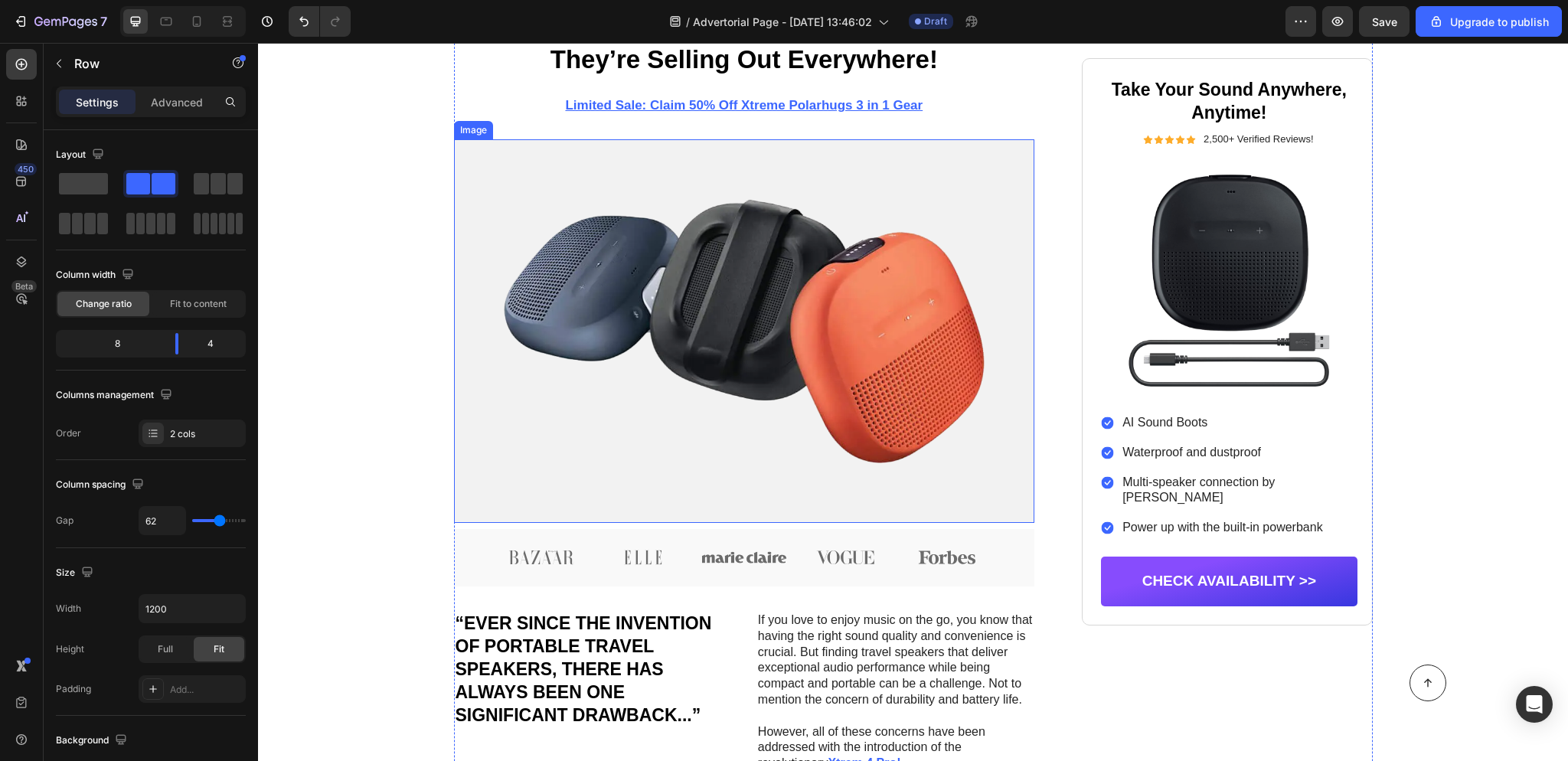
click at [725, 341] on img at bounding box center [744, 330] width 581 height 383
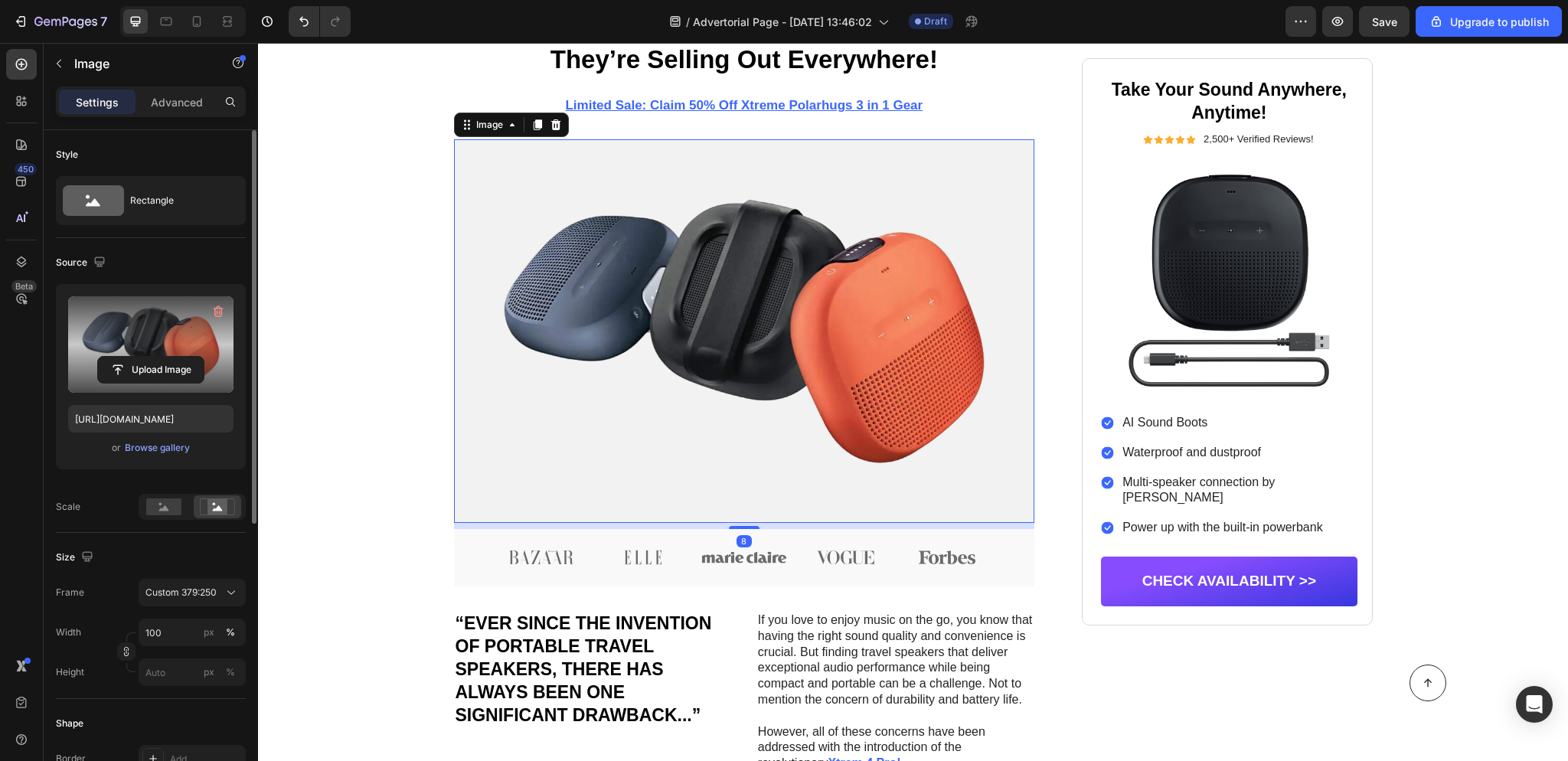
click at [173, 332] on label at bounding box center [151, 345] width 165 height 96
click at [173, 357] on input "file" at bounding box center [151, 370] width 106 height 26
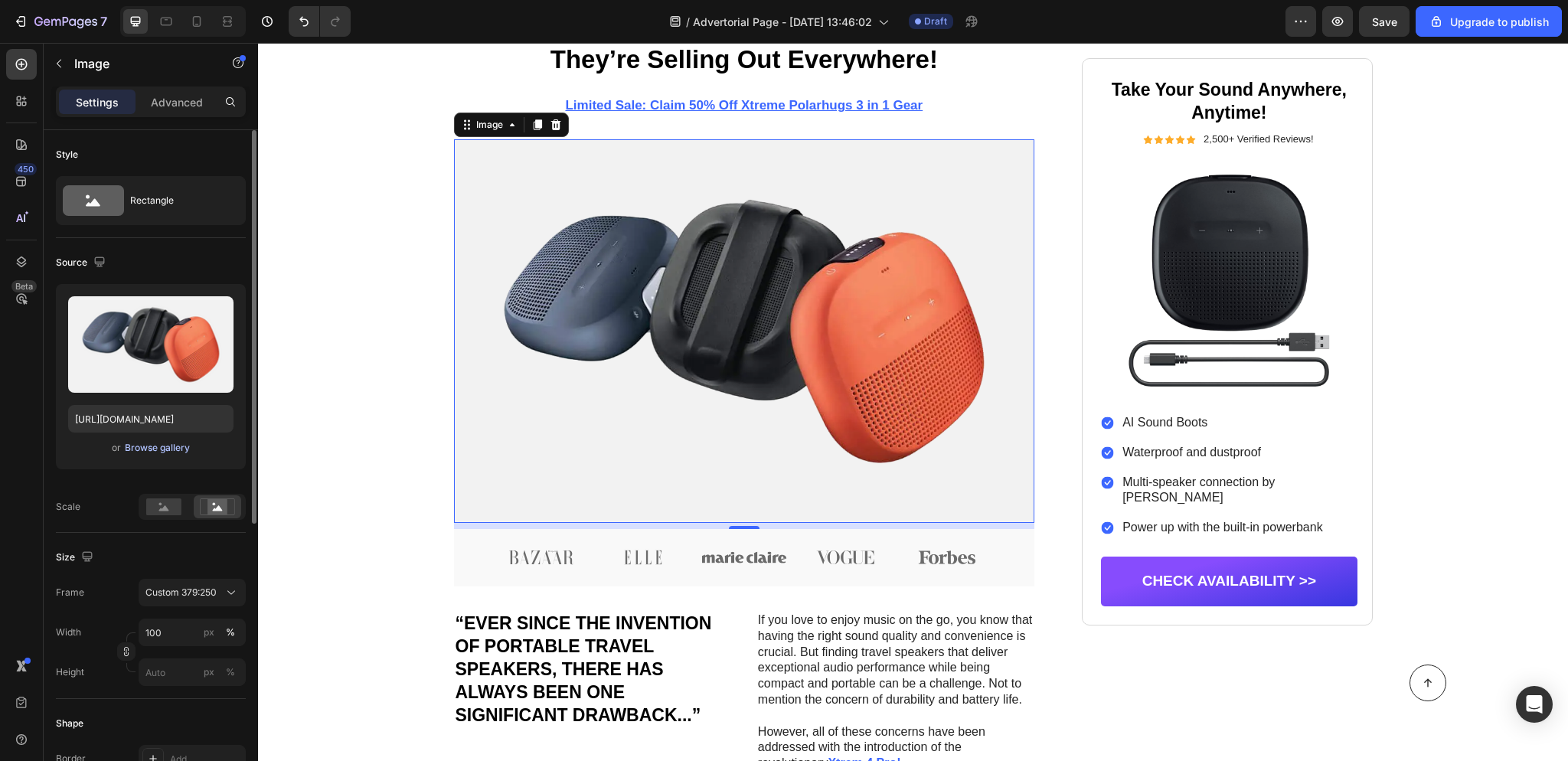
click at [153, 453] on div "Browse gallery" at bounding box center [157, 447] width 65 height 14
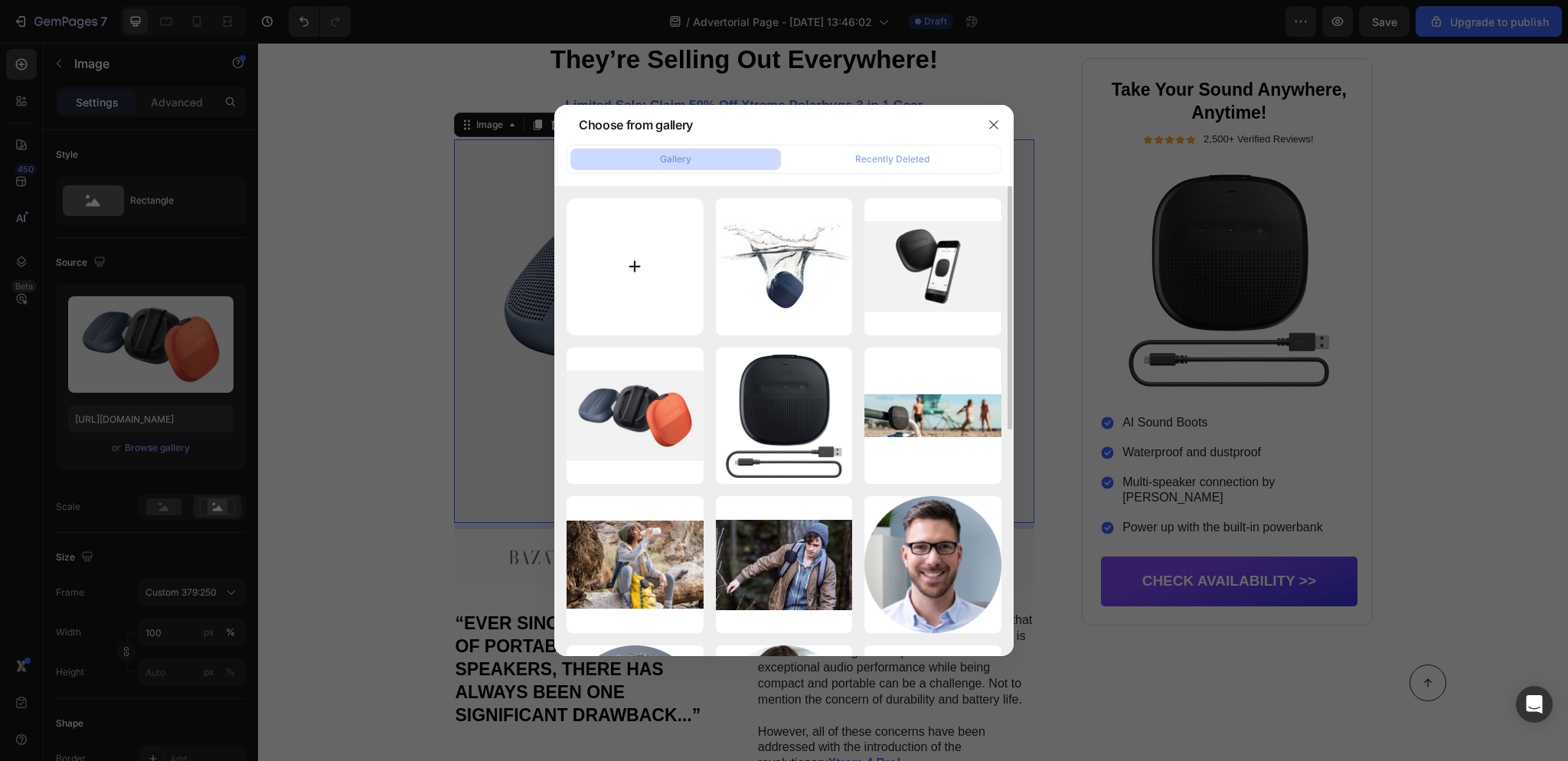
click at [639, 264] on input "file" at bounding box center [635, 266] width 137 height 137
type input "C:\fakepath\Copie de POLARHUGS (3).jpg"
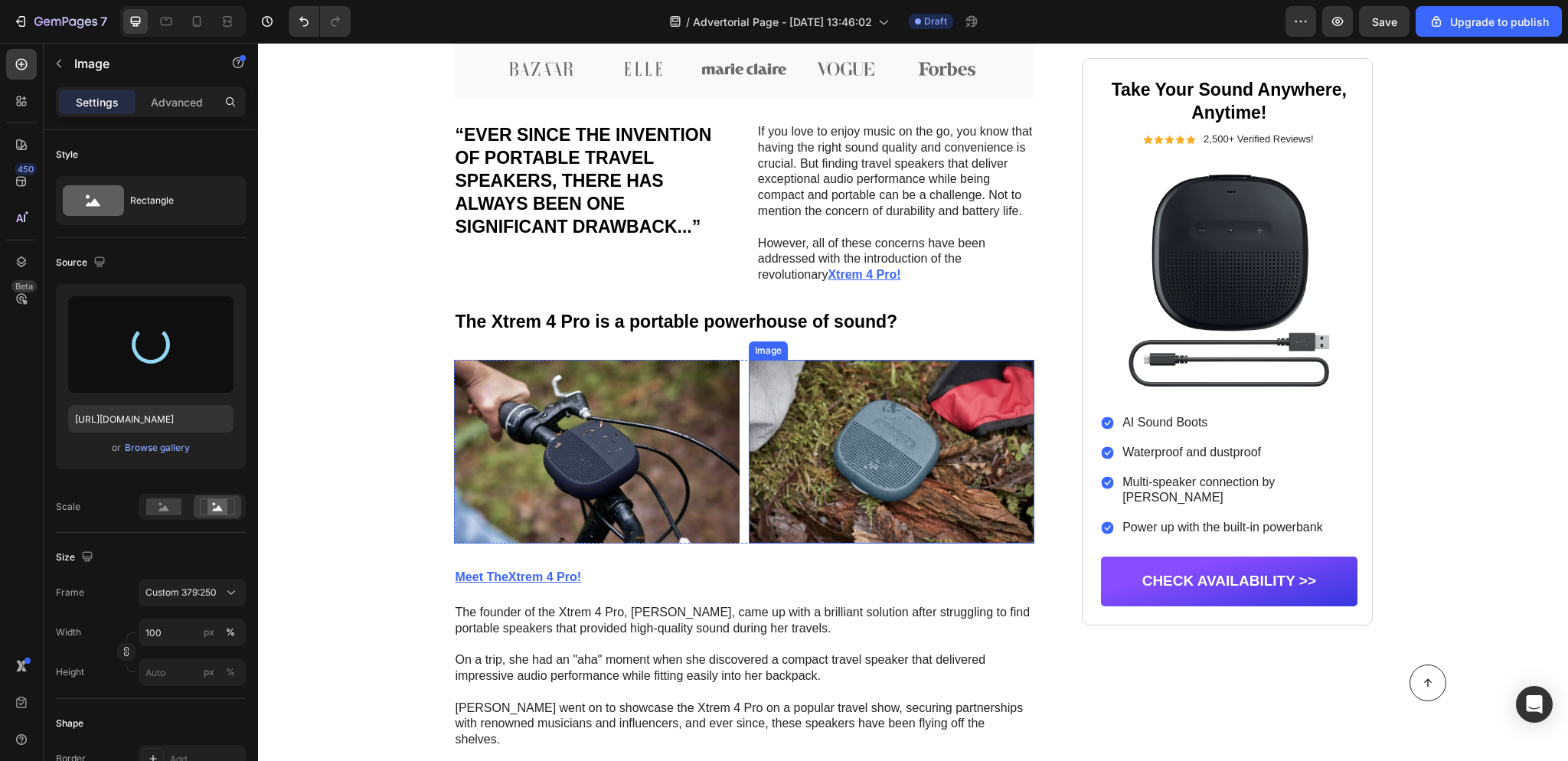
scroll to position [853, 0]
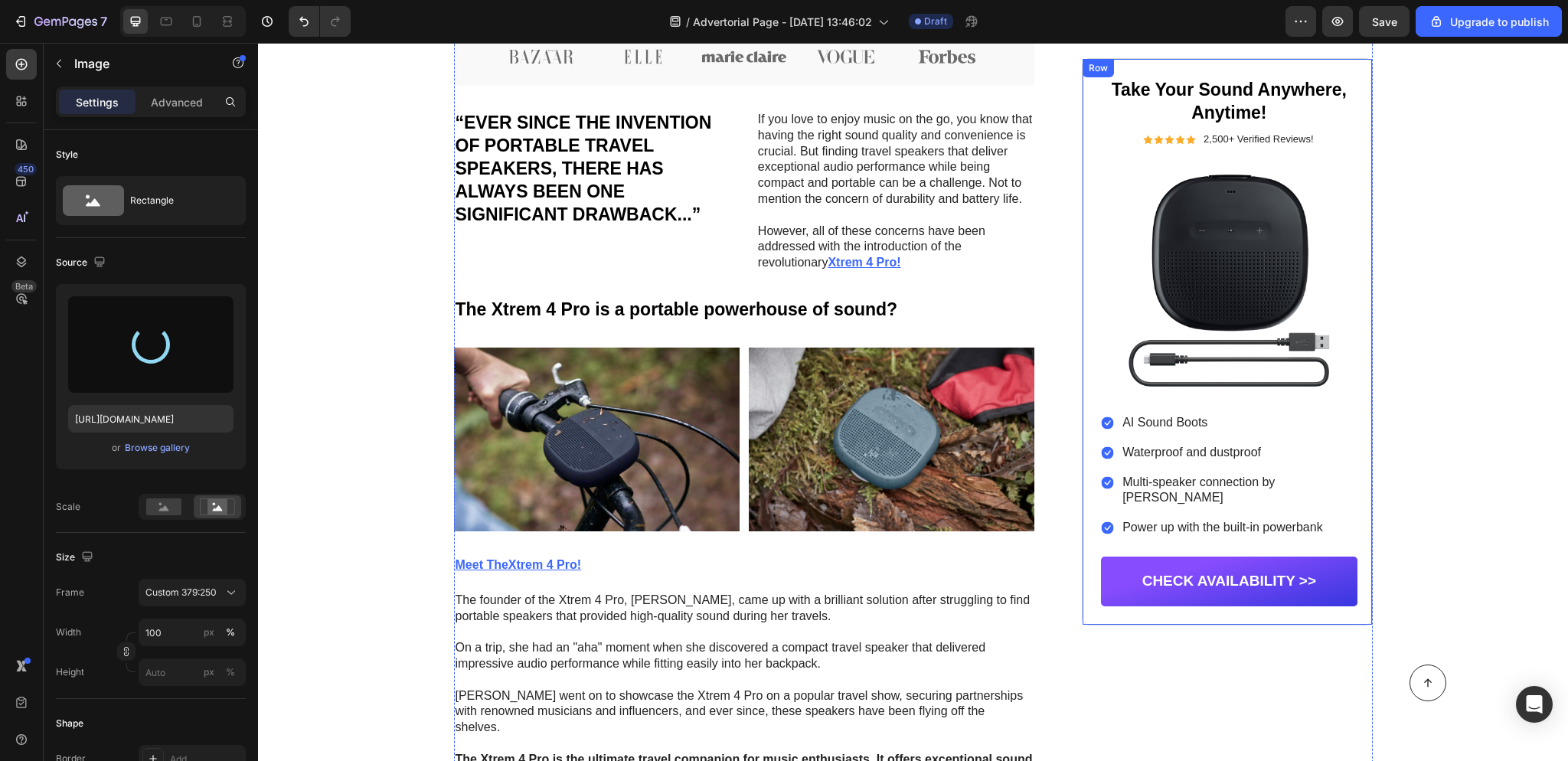
type input "[URL][DOMAIN_NAME]"
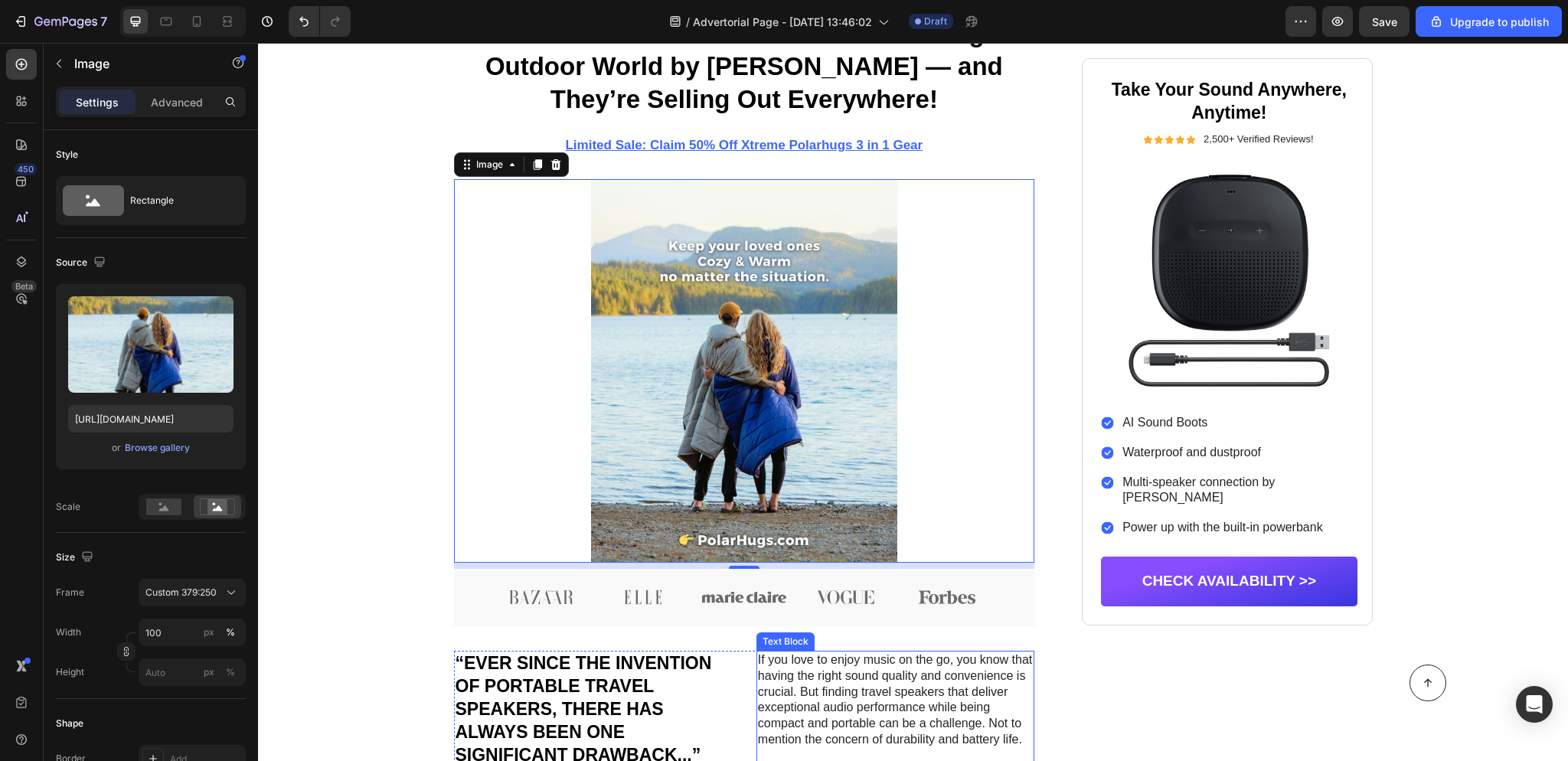
scroll to position [284, 0]
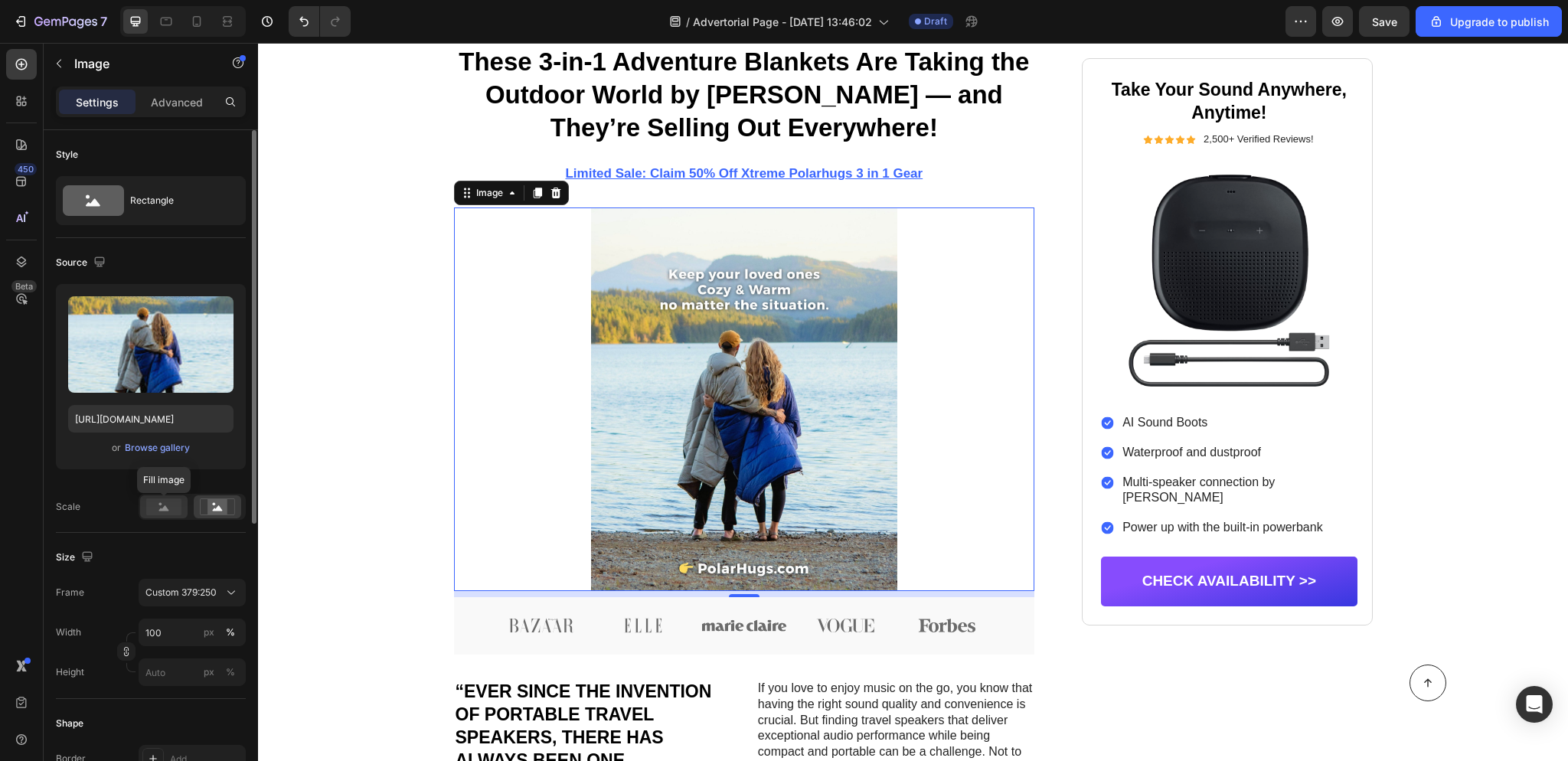
click at [164, 516] on rect at bounding box center [164, 507] width 35 height 17
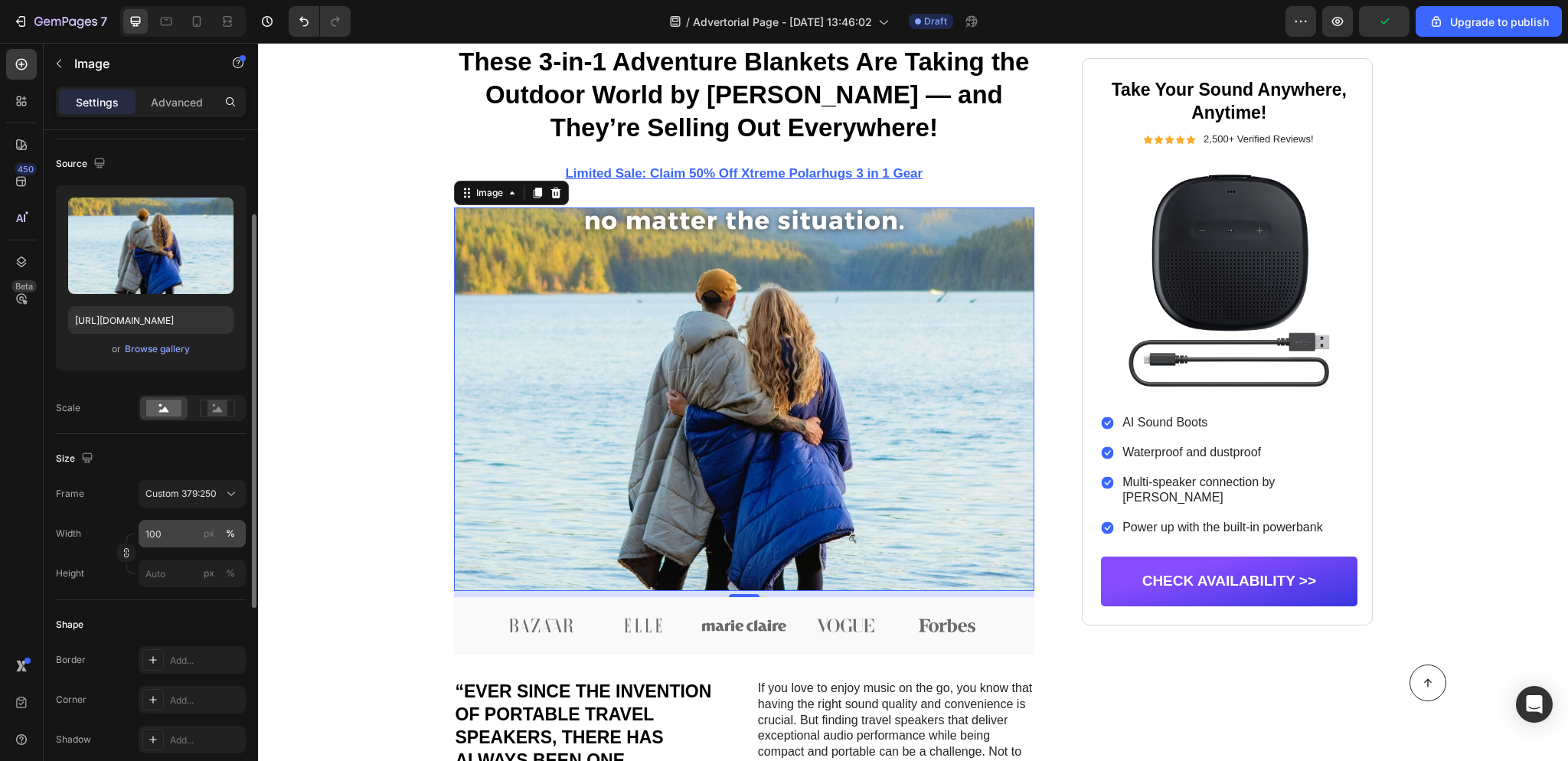
scroll to position [115, 0]
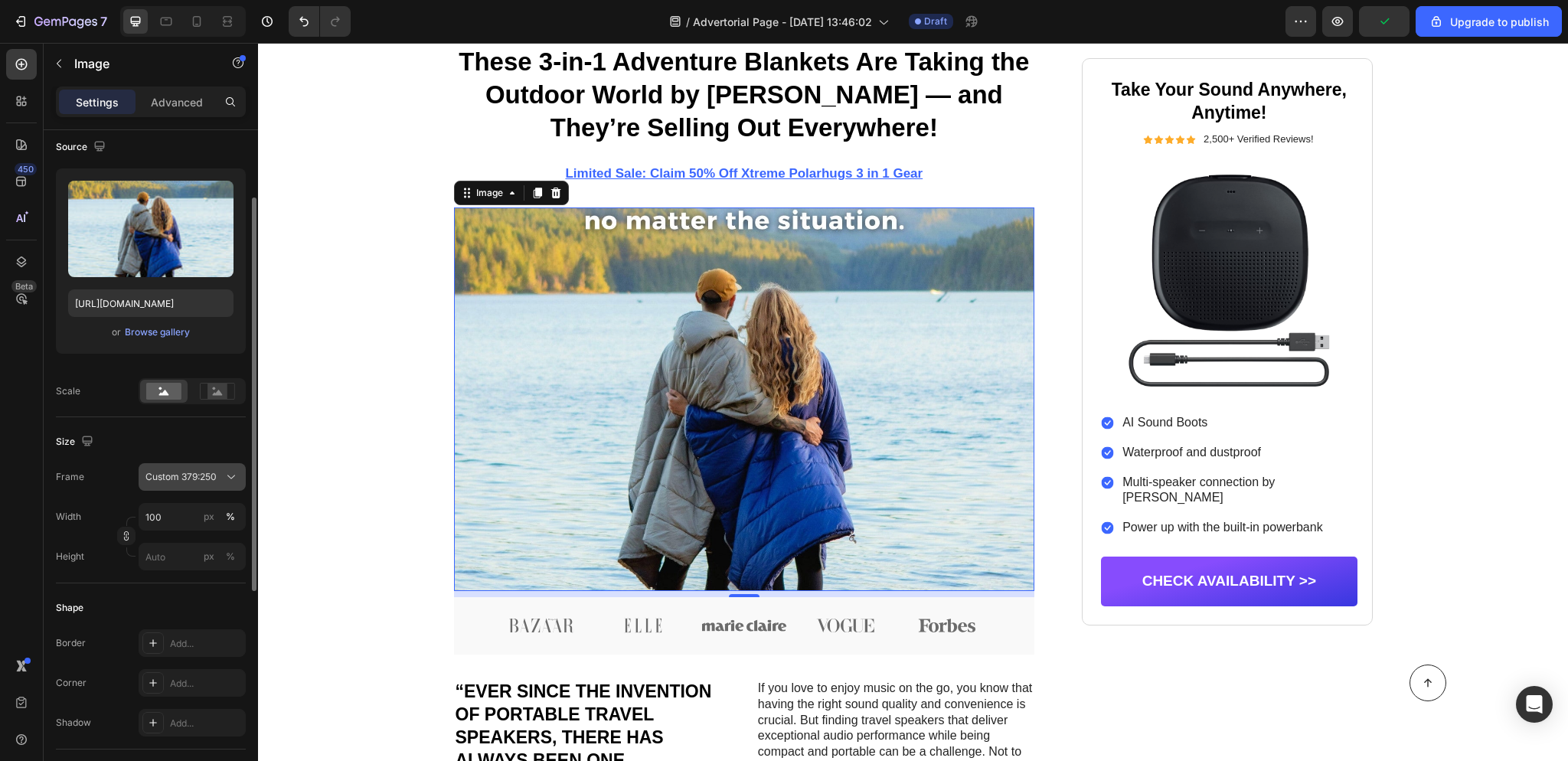
click at [229, 480] on icon at bounding box center [231, 476] width 15 height 15
click at [192, 574] on div "Horizontal" at bounding box center [188, 573] width 89 height 15
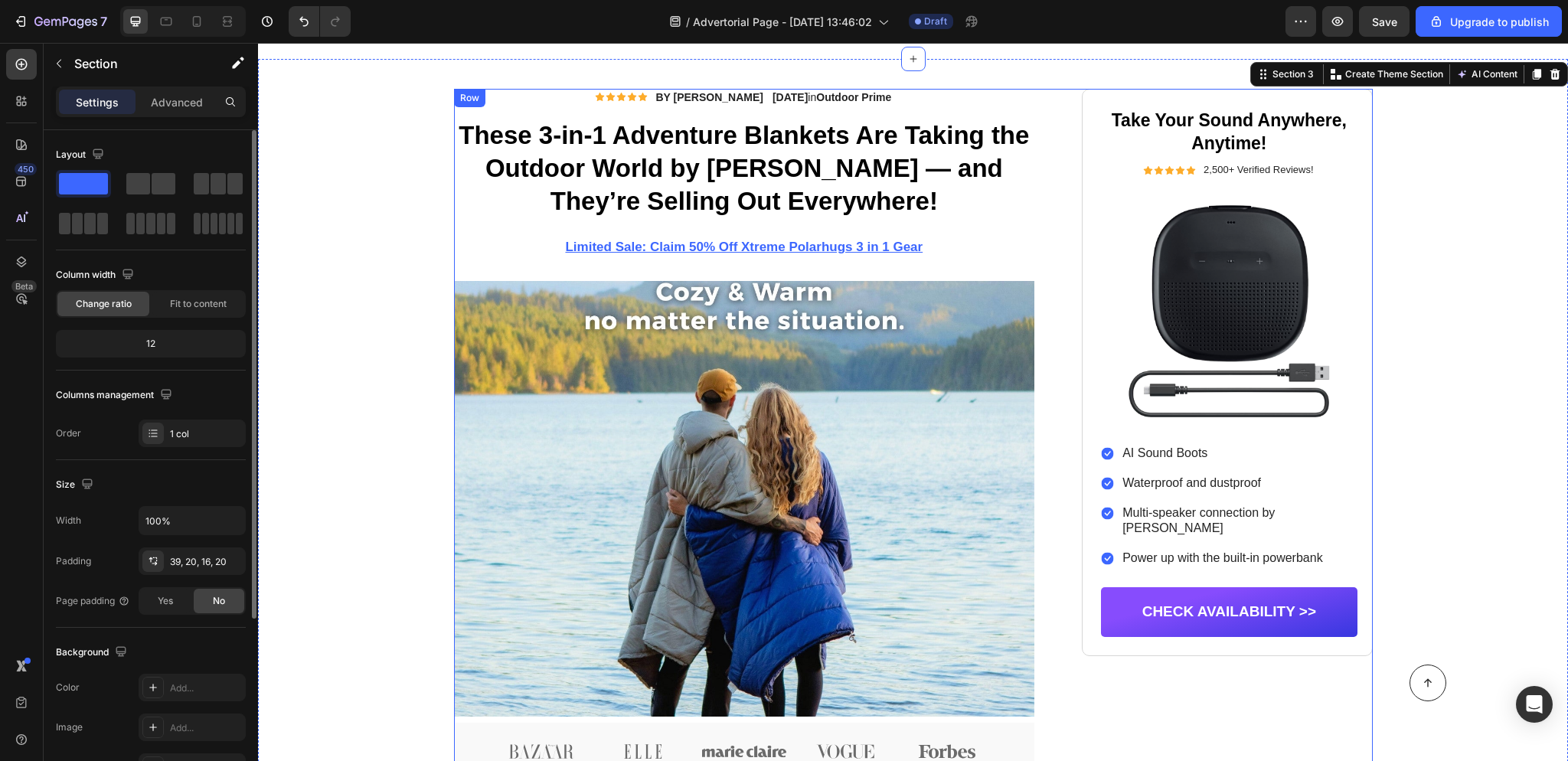
scroll to position [212, 0]
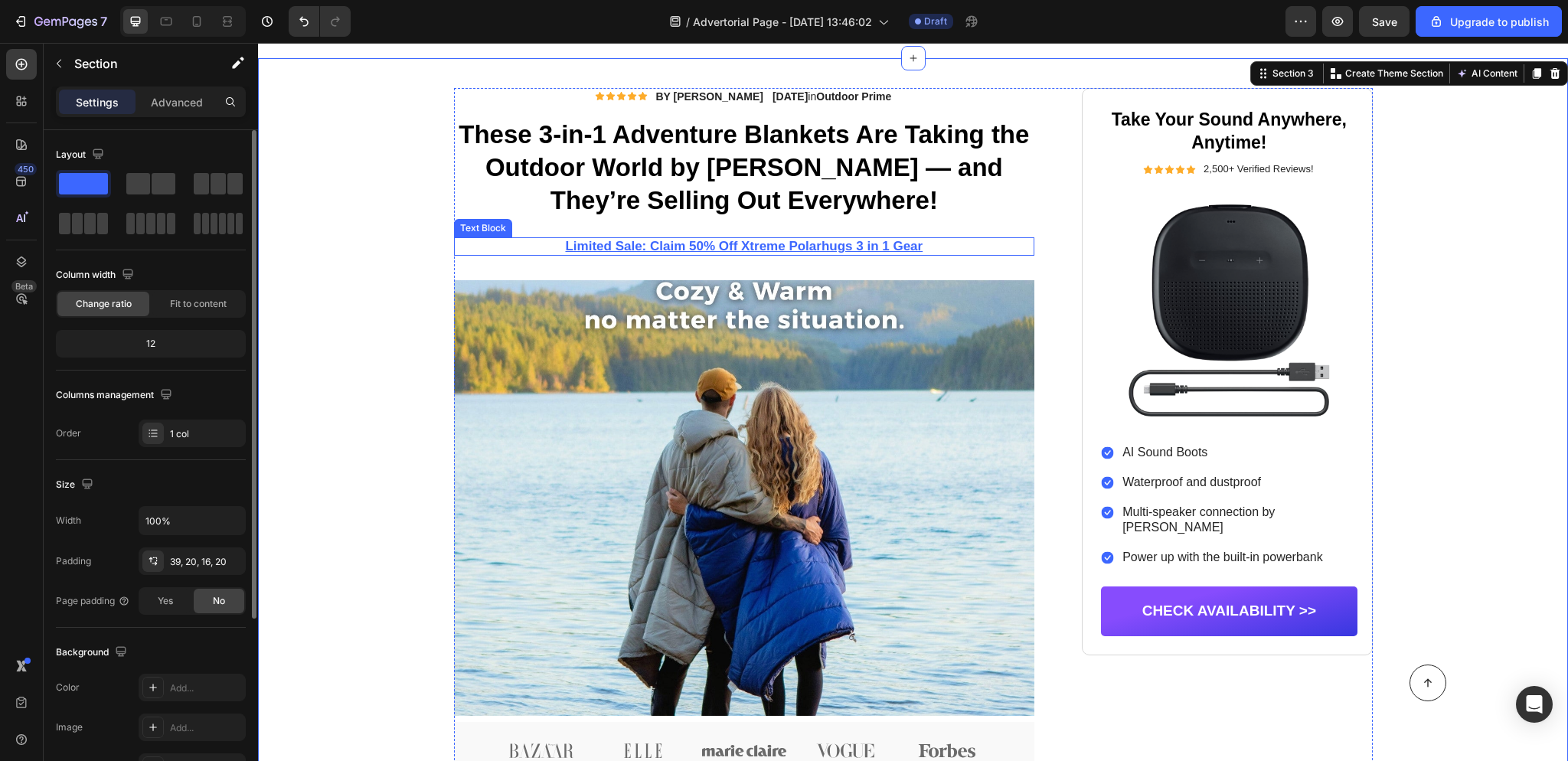
click at [956, 246] on p "Limited Sale: Claim 50% Off Xtreme Polarhugs 3 in 1 Gear" at bounding box center [744, 247] width 578 height 16
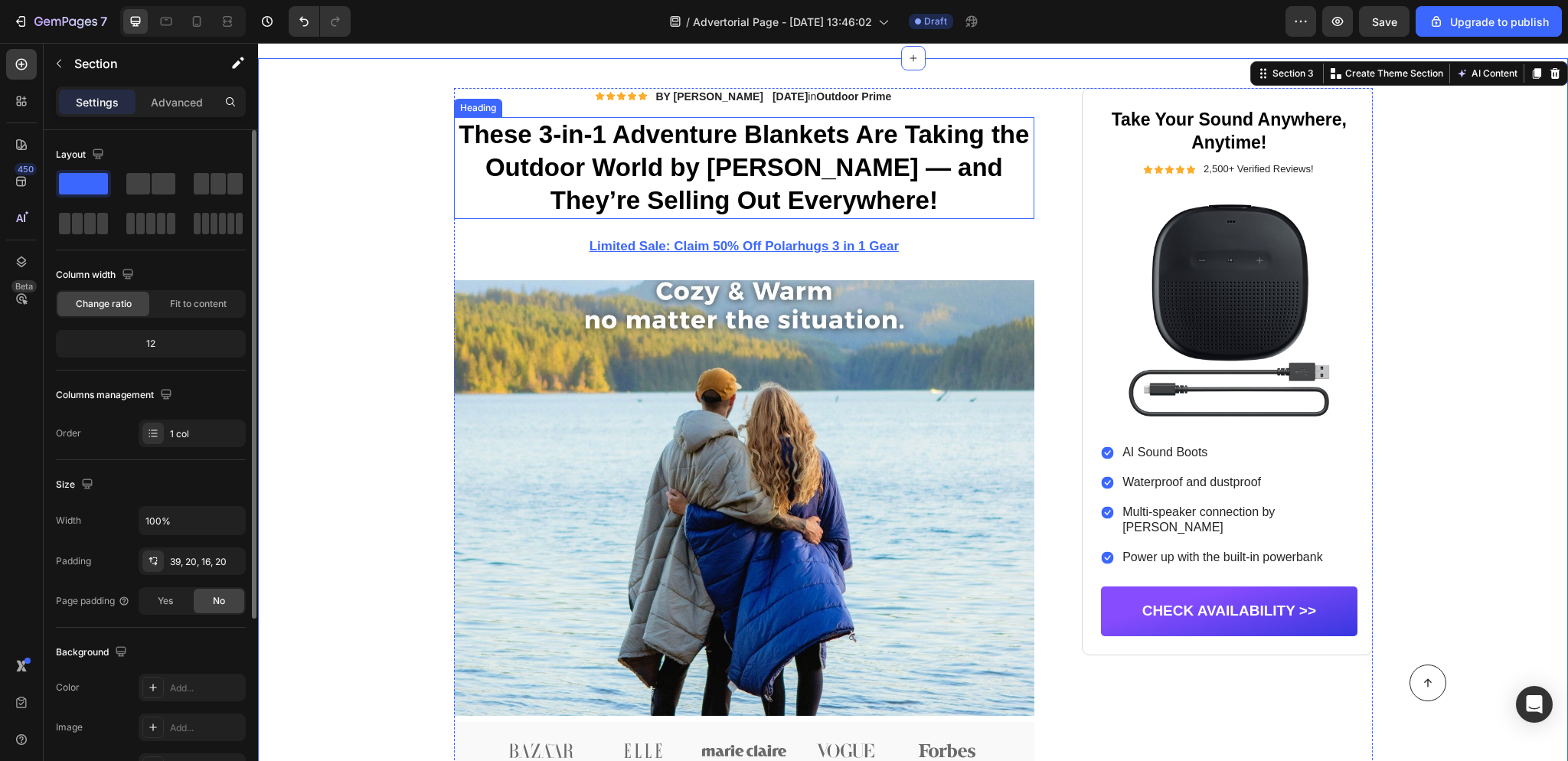
click at [861, 145] on p "These 3-in-1 Adventure Blankets Are Taking the Outdoor World by [PERSON_NAME] —…" at bounding box center [744, 168] width 578 height 99
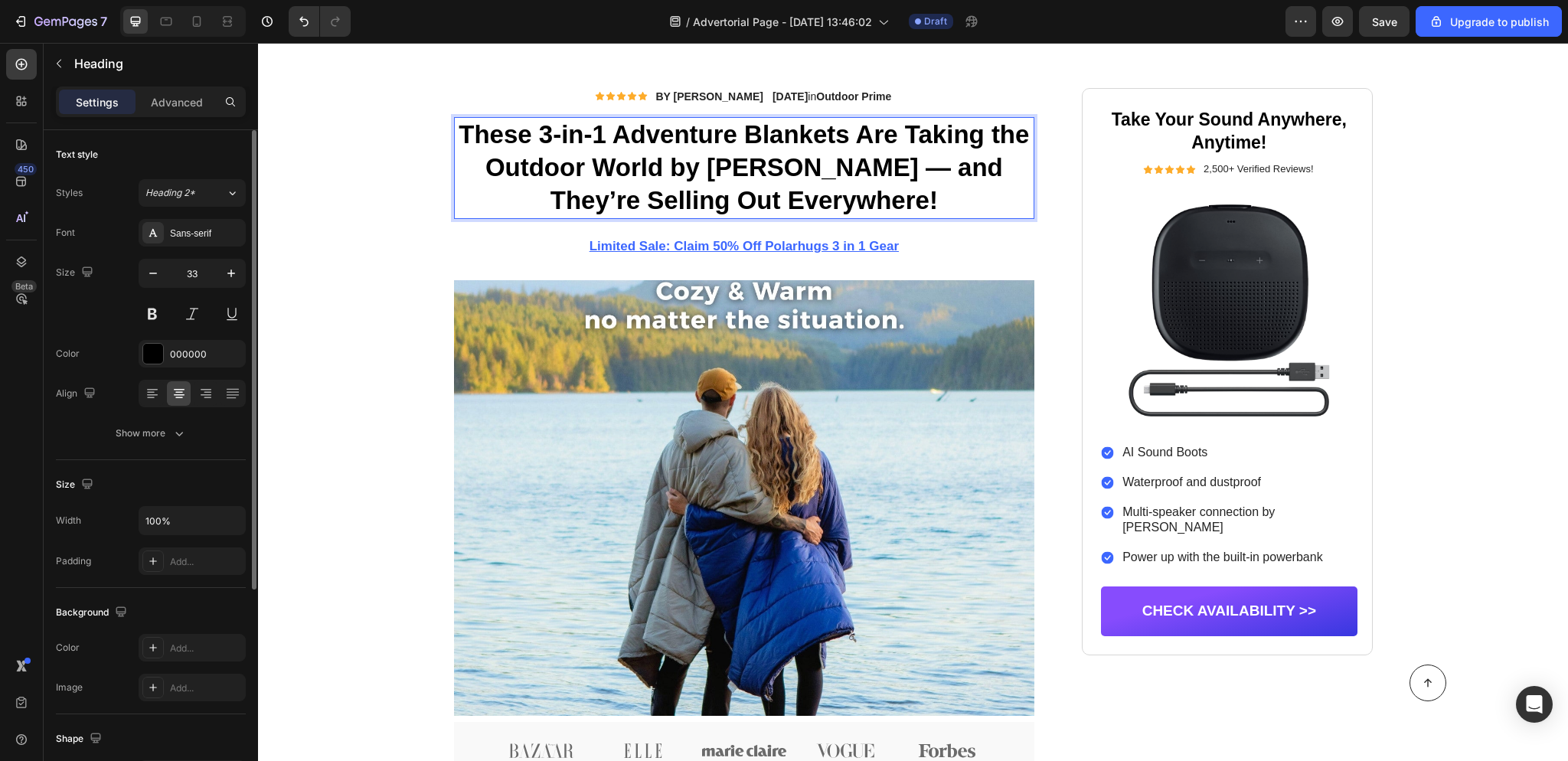
click at [847, 133] on p "These 3-in-1 Adventure Blankets Are Taking the Outdoor World by [PERSON_NAME] —…" at bounding box center [744, 168] width 578 height 99
drag, startPoint x: 848, startPoint y: 135, endPoint x: 816, endPoint y: 136, distance: 32.0
click at [817, 136] on p "These 3-in-1 Adventure Blankets Are Taking the Outdoor World by [PERSON_NAME] —…" at bounding box center [744, 168] width 578 height 99
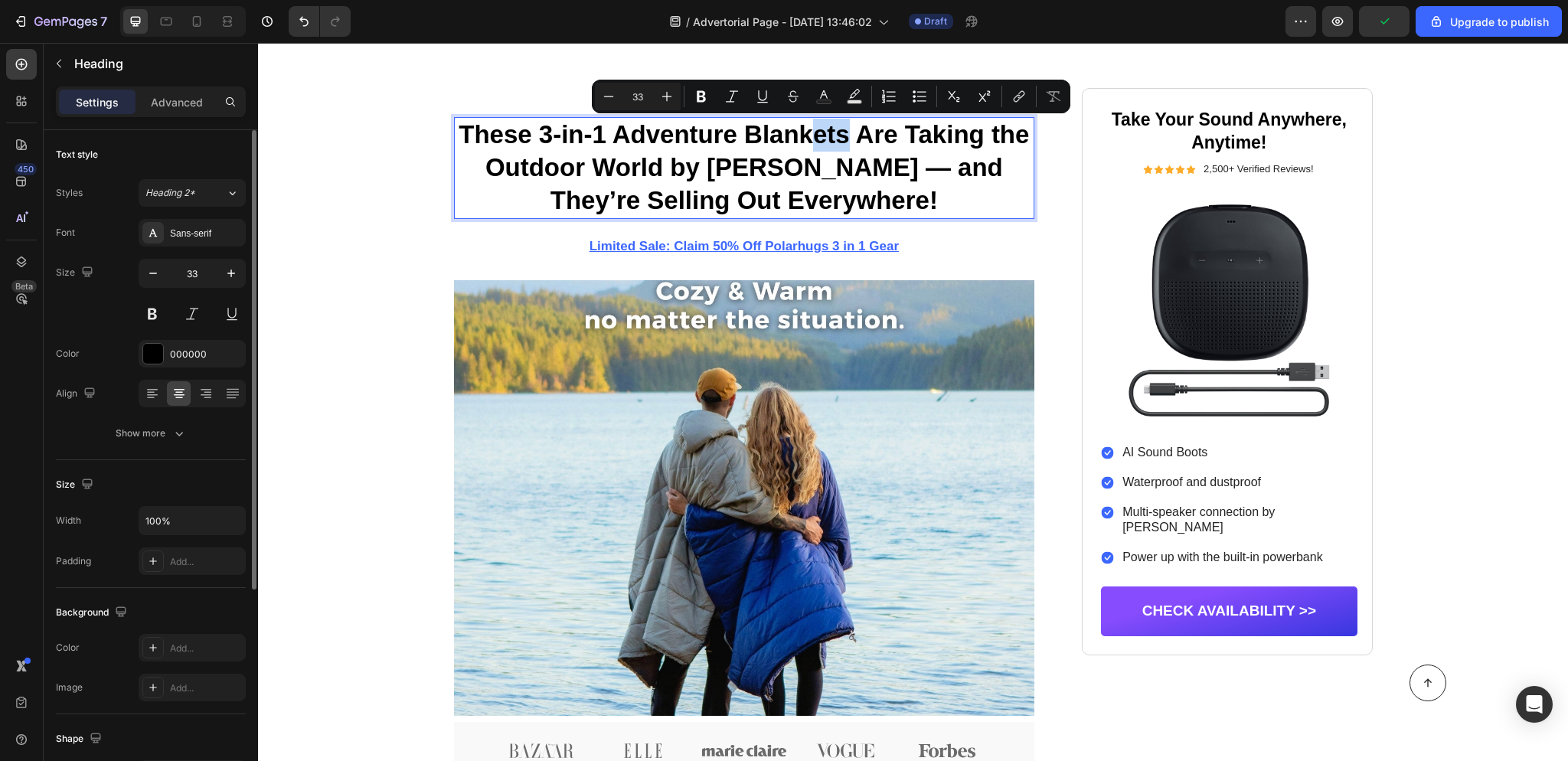
click at [823, 137] on p "These 3-in-1 Adventure Blankets Are Taking the Outdoor World by [PERSON_NAME] —…" at bounding box center [744, 168] width 578 height 99
drag, startPoint x: 845, startPoint y: 136, endPoint x: 748, endPoint y: 140, distance: 97.1
click at [749, 140] on p "These 3-in-1 Adventure Blankets Are Taking the Outdoor World by [PERSON_NAME] —…" at bounding box center [744, 168] width 578 height 99
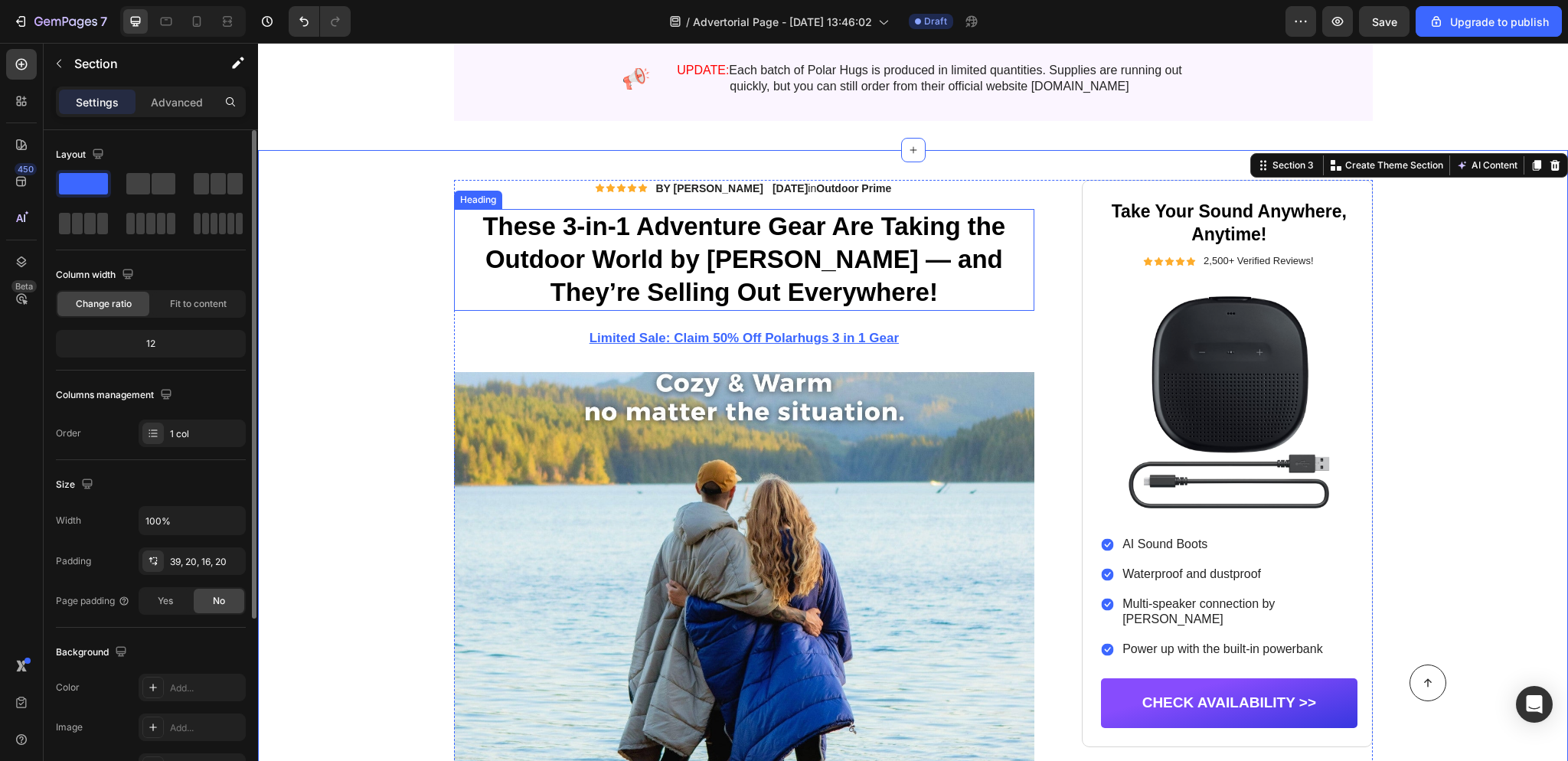
scroll to position [127, 0]
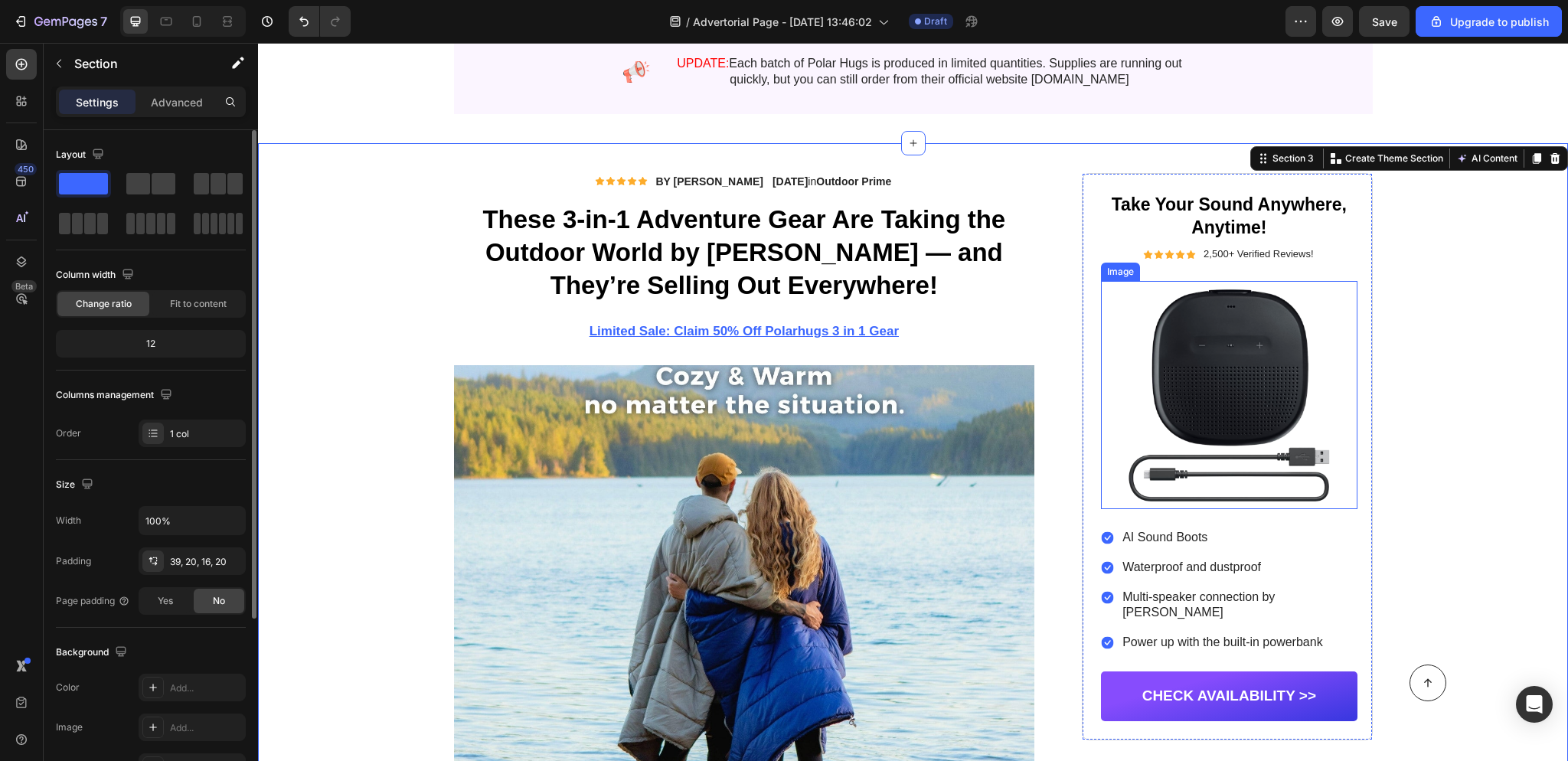
click at [1307, 341] on img at bounding box center [1228, 395] width 256 height 229
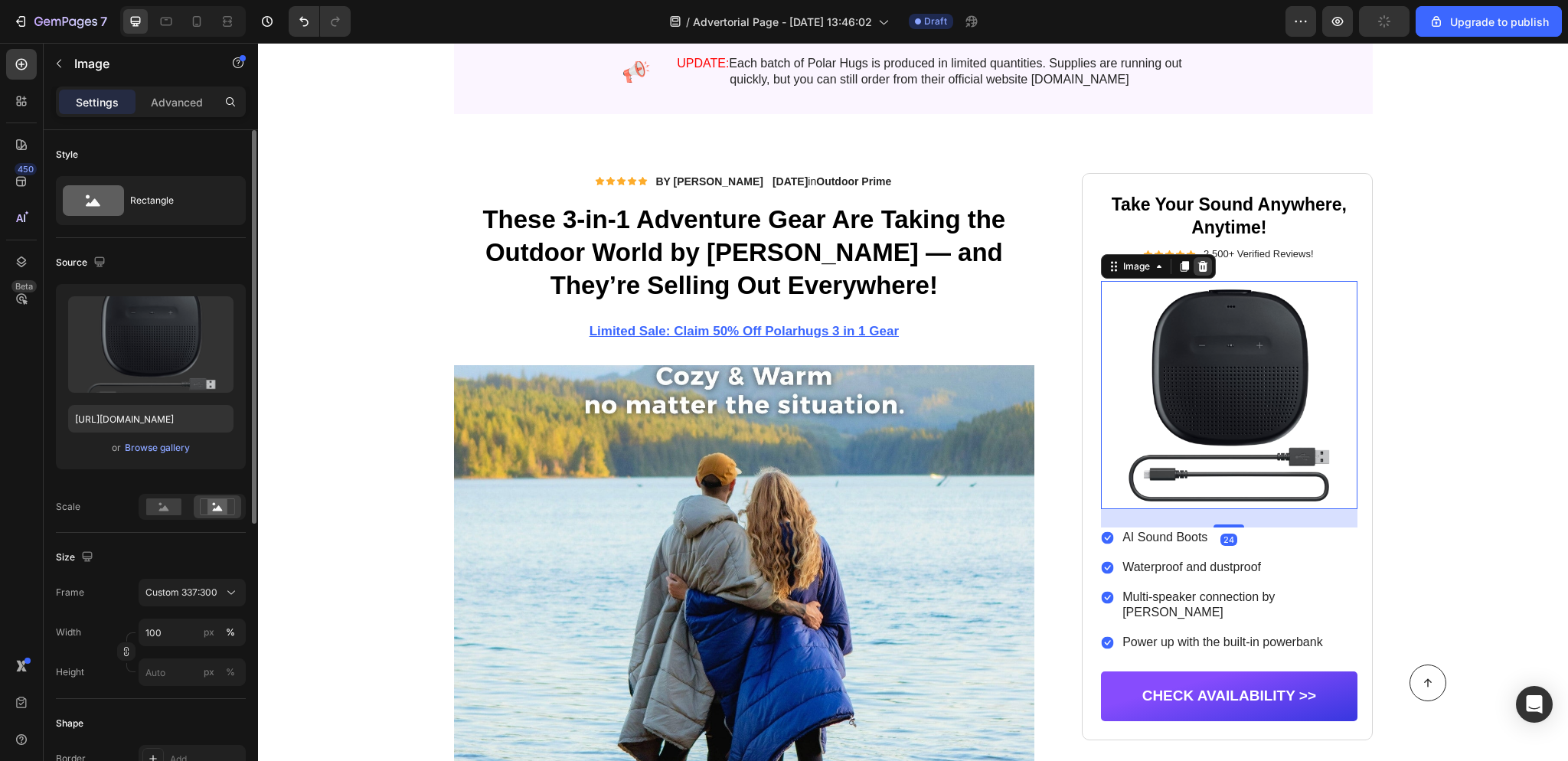
click at [1203, 267] on icon at bounding box center [1202, 266] width 12 height 12
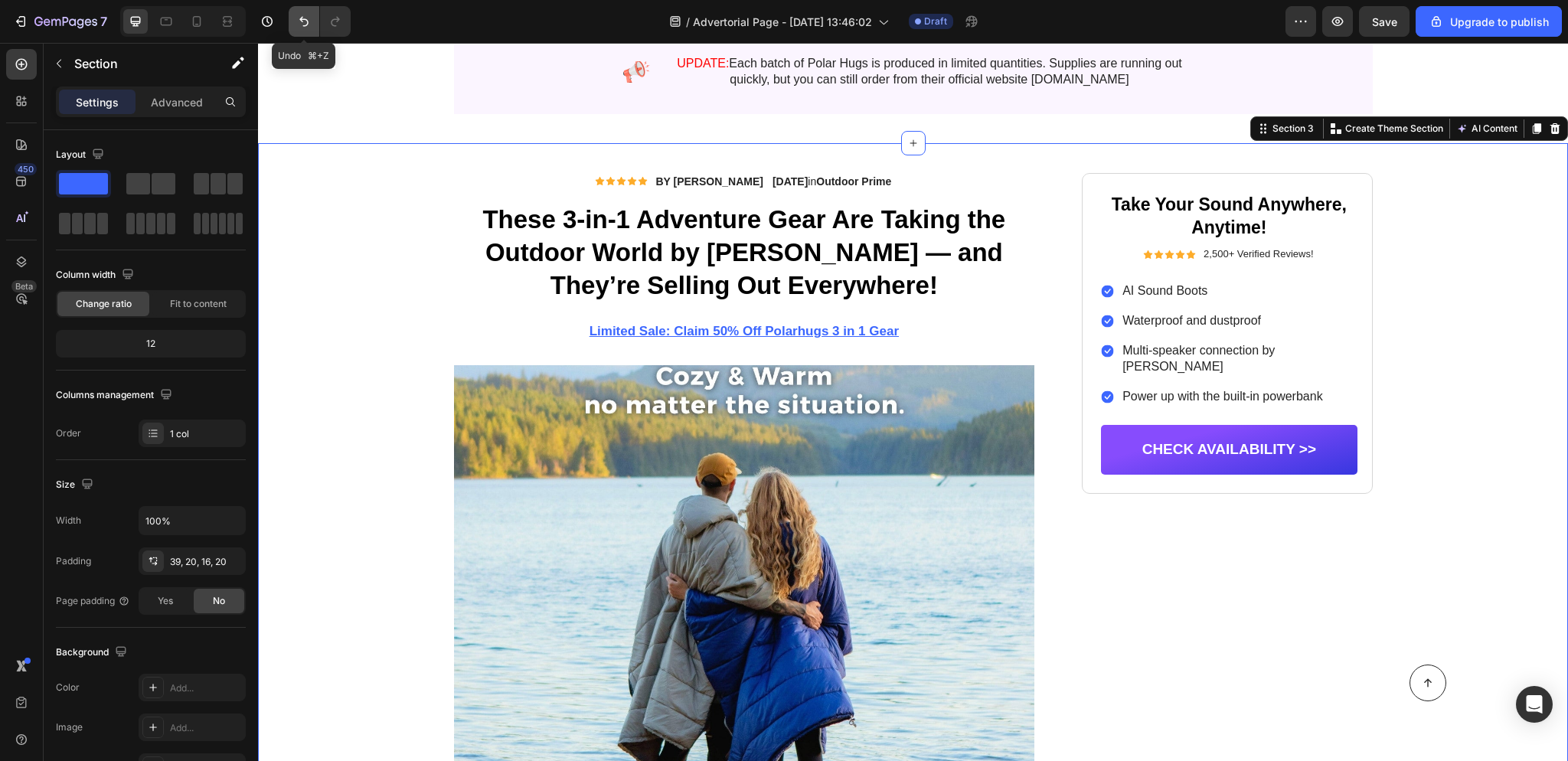
click at [295, 20] on button "Undo/Redo" at bounding box center [304, 22] width 30 height 30
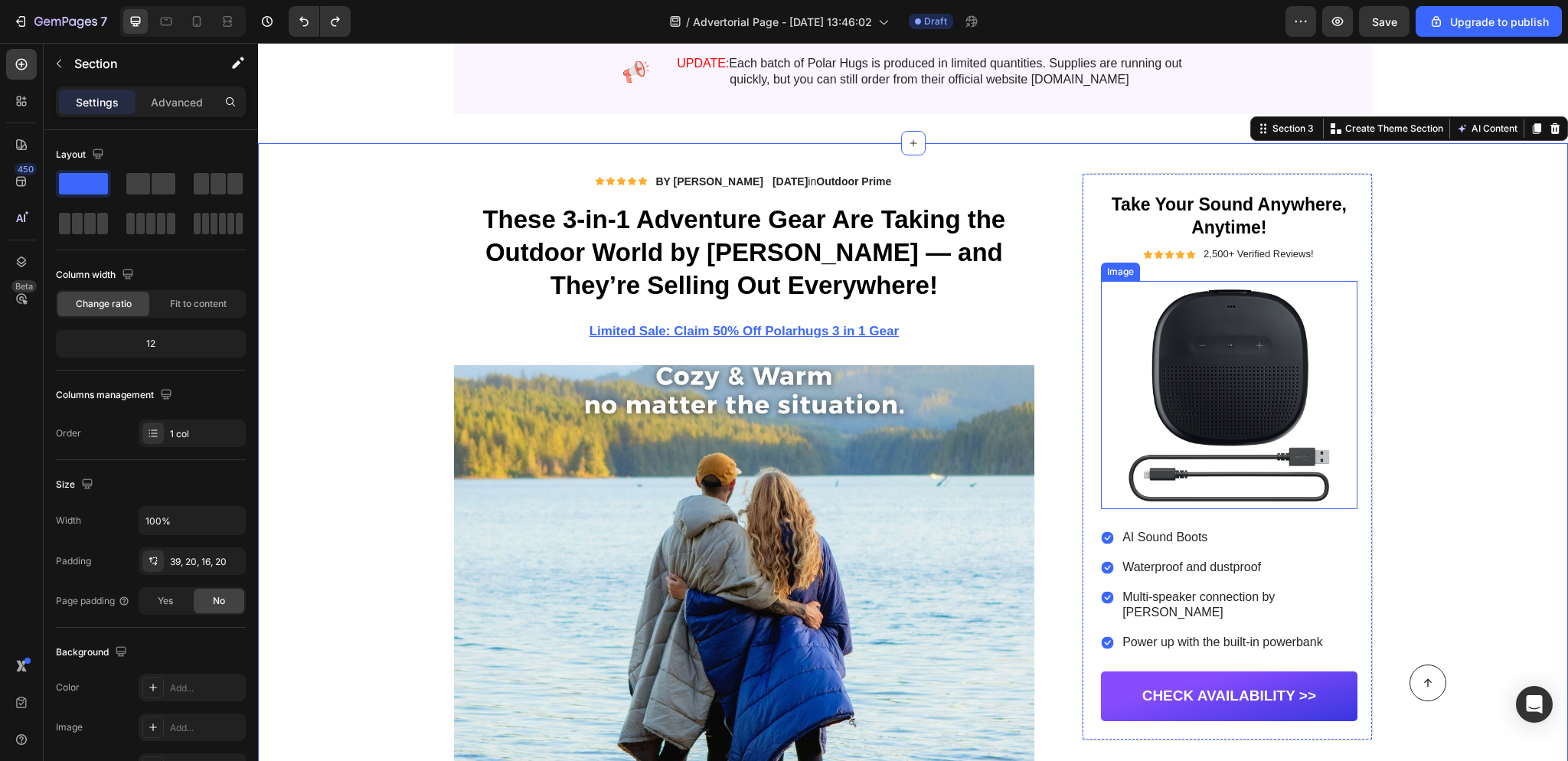
click at [1270, 378] on img at bounding box center [1228, 395] width 256 height 229
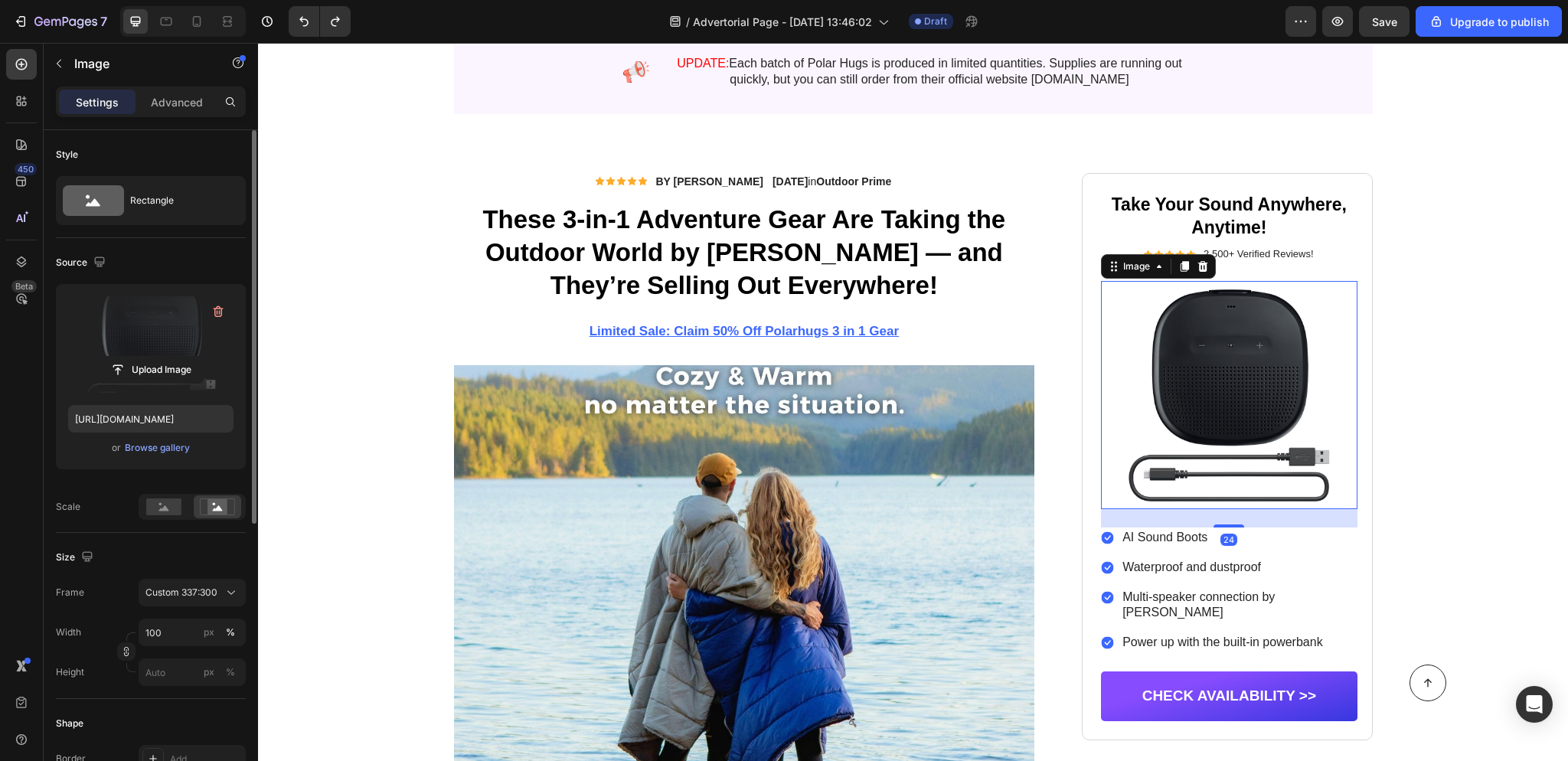
click at [168, 348] on label at bounding box center [151, 345] width 165 height 96
click at [168, 357] on input "file" at bounding box center [151, 370] width 106 height 26
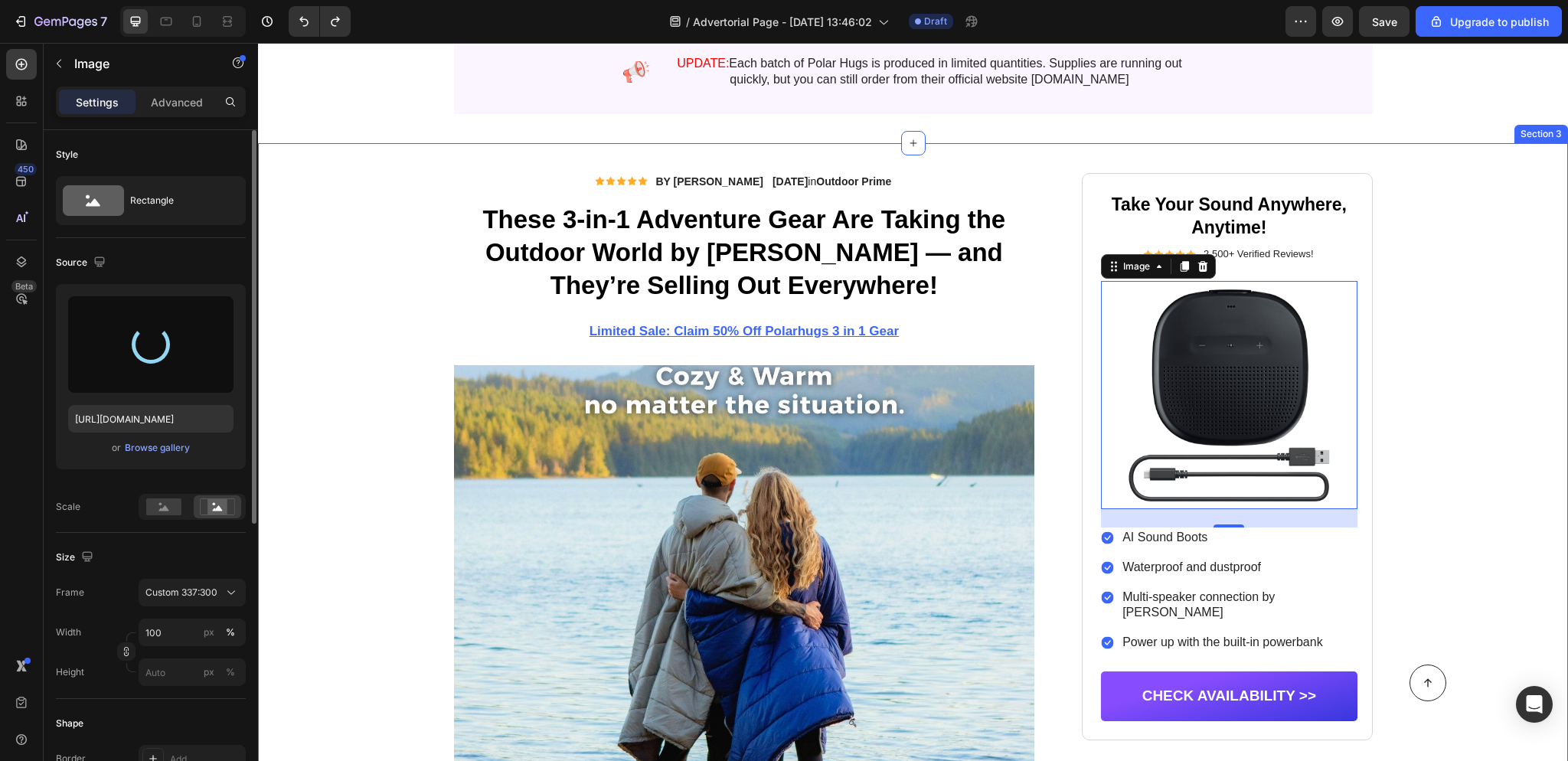
type input "[URL][DOMAIN_NAME]"
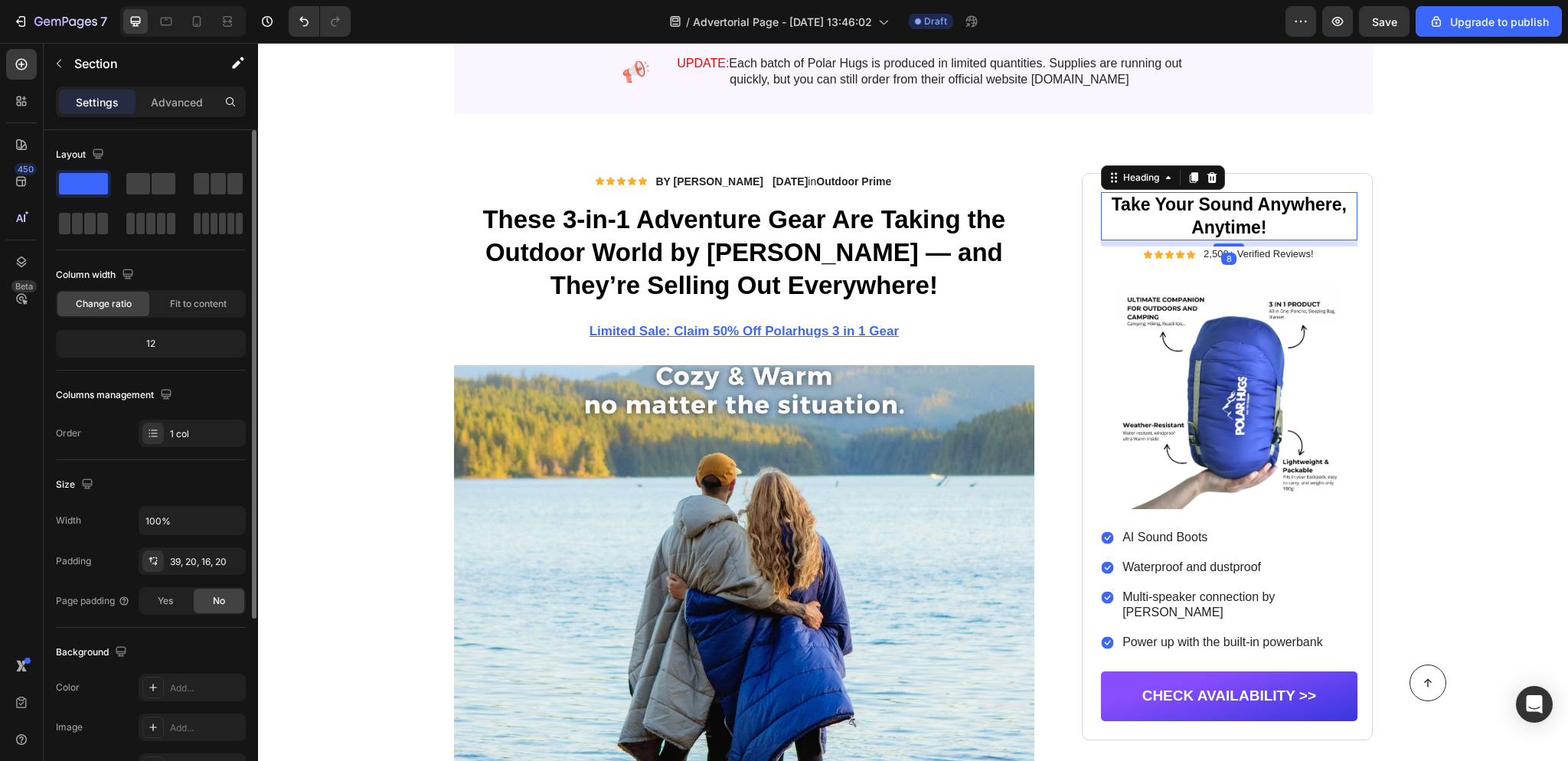
click at [1251, 224] on h2 "Take Your Sound Anywhere, Anytime!" at bounding box center [1228, 217] width 256 height 49
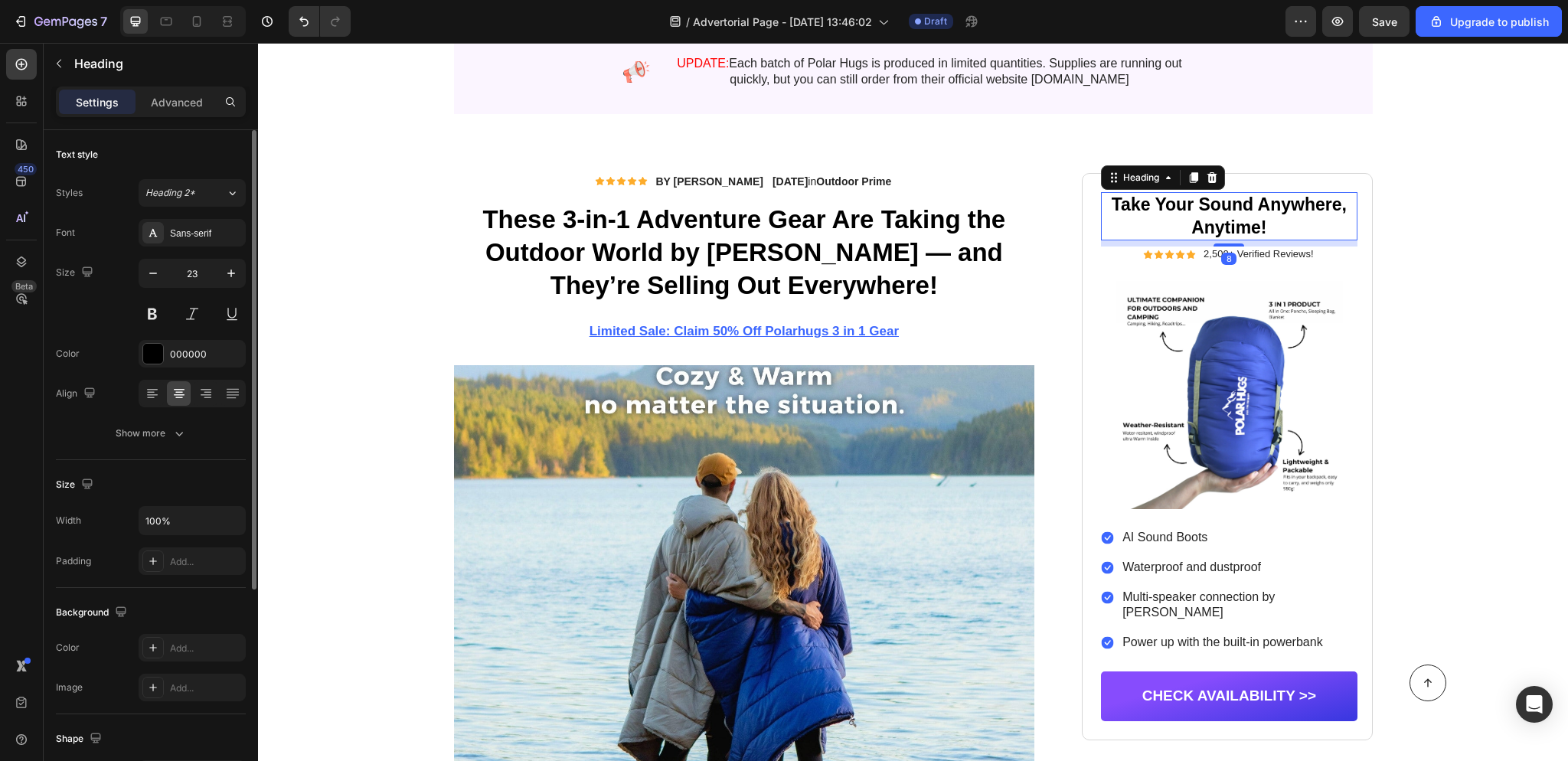
click at [1273, 225] on h2 "Take Your Sound Anywhere, Anytime!" at bounding box center [1228, 217] width 256 height 49
click at [1273, 225] on p "Take Your Sound Anywhere, Anytime!" at bounding box center [1228, 217] width 253 height 46
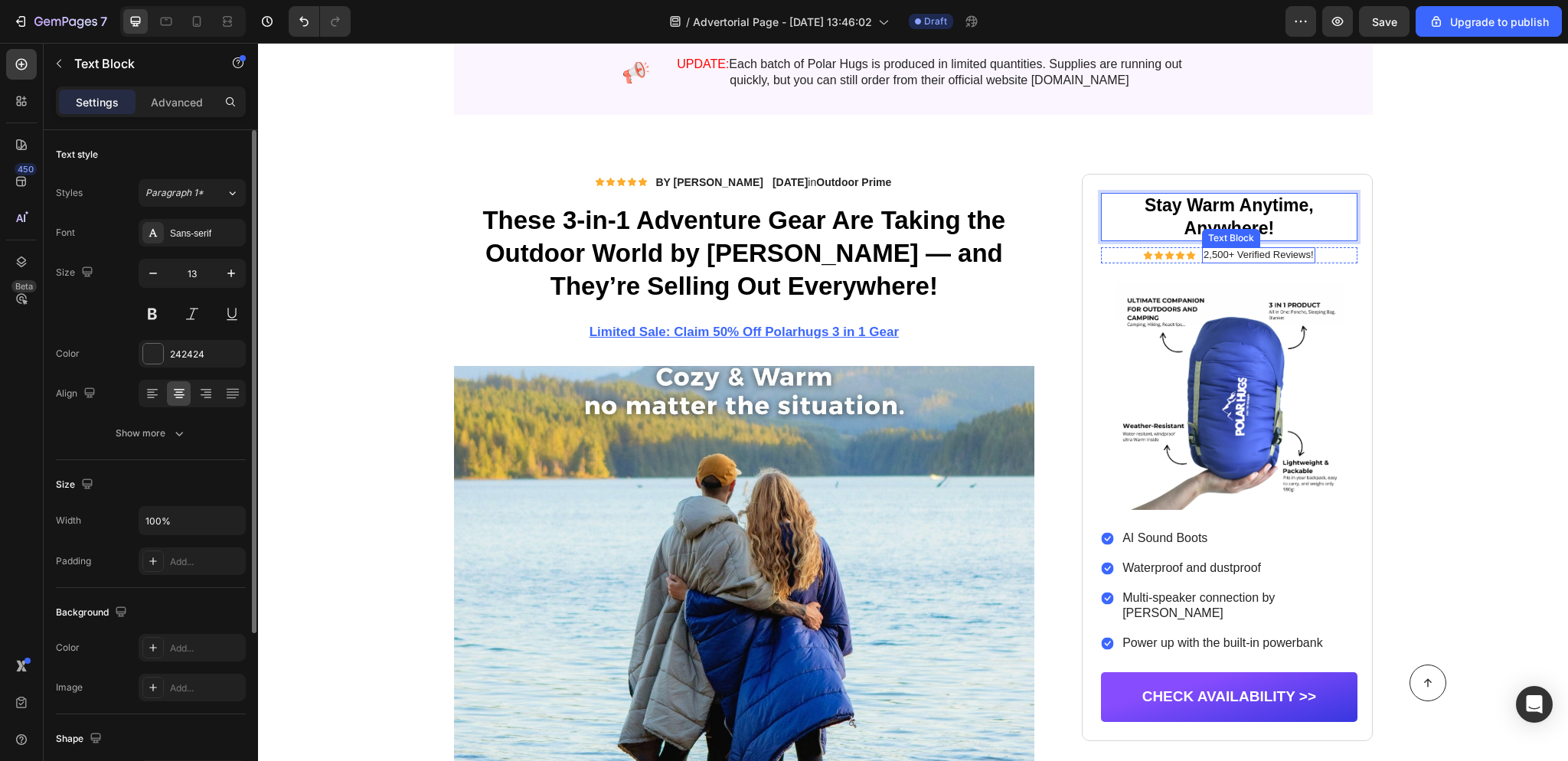
click at [1267, 257] on p "2,500+ Verified Reviews!" at bounding box center [1258, 255] width 110 height 13
drag, startPoint x: 1219, startPoint y: 256, endPoint x: 1232, endPoint y: 256, distance: 13.0
click at [1219, 256] on p "2,500+ Verified Reviews!" at bounding box center [1258, 255] width 110 height 13
click at [1232, 256] on p "2,500+ Verified Reviews!" at bounding box center [1258, 255] width 110 height 13
click at [1226, 257] on p "2,500+ Verified Reviews!" at bounding box center [1258, 255] width 110 height 13
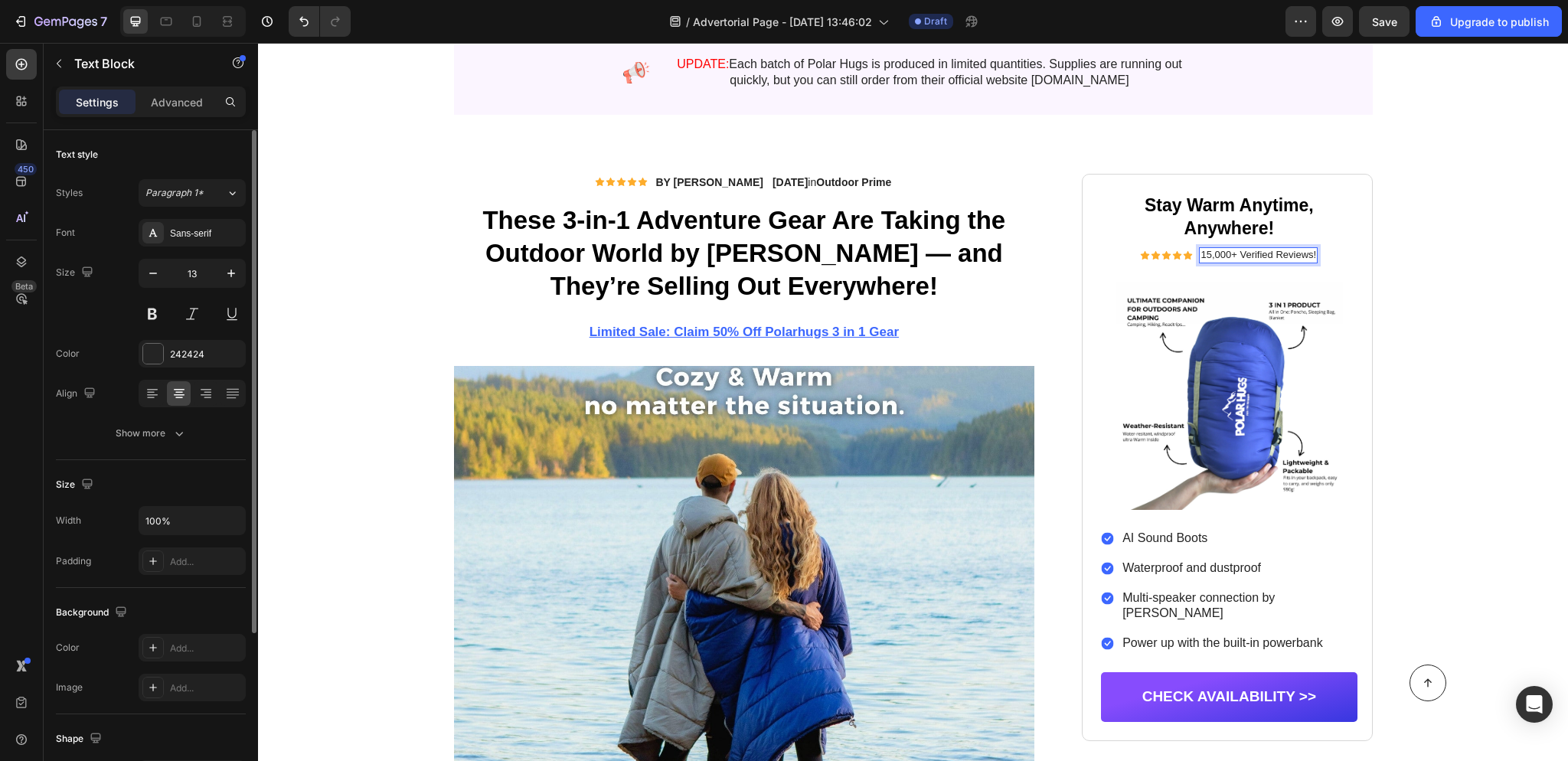
click at [1315, 255] on div "15,000+ Verified Reviews!" at bounding box center [1258, 255] width 119 height 16
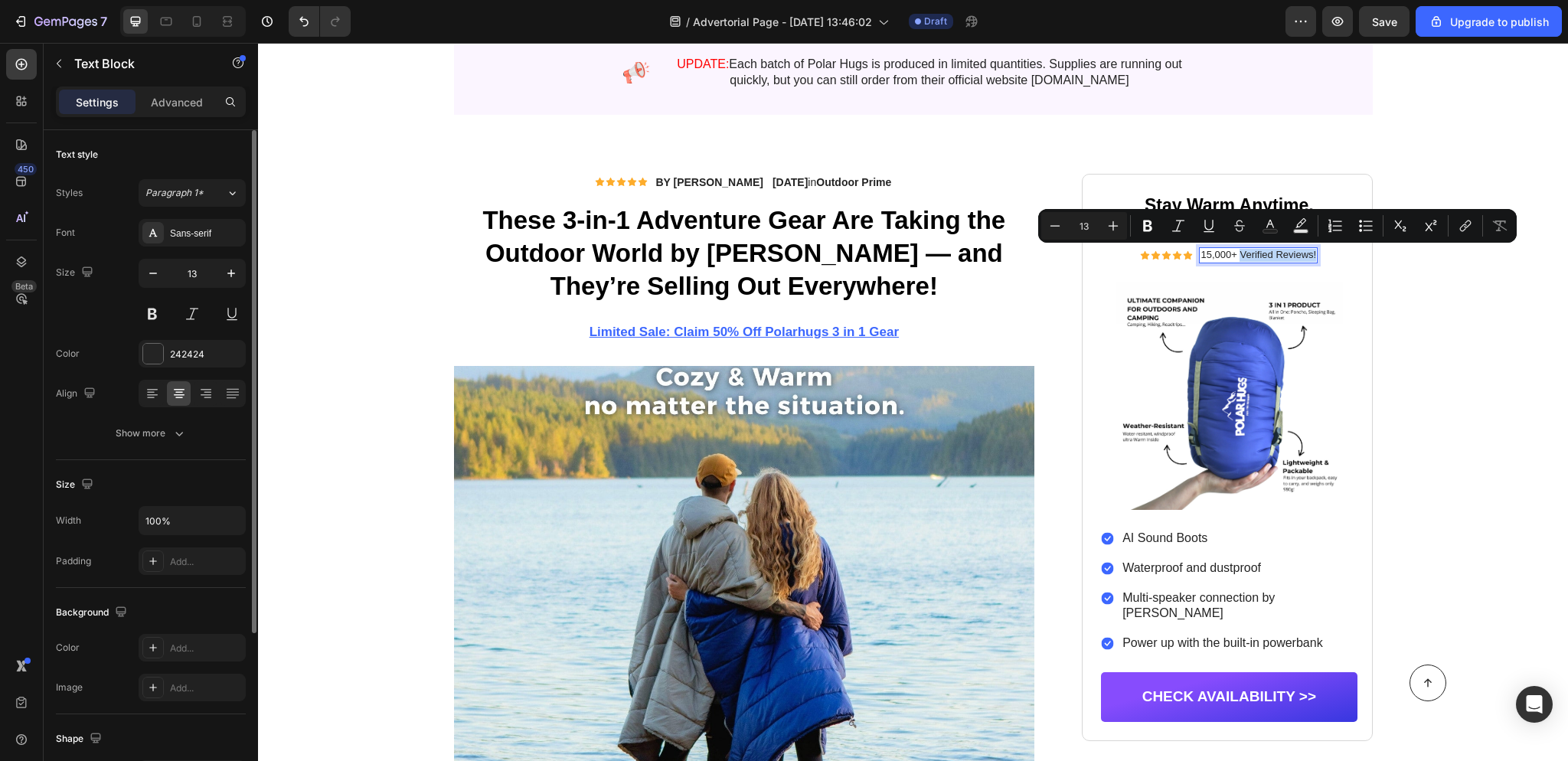
drag, startPoint x: 1315, startPoint y: 255, endPoint x: 1241, endPoint y: 257, distance: 74.0
click at [1241, 257] on div "15,000+ Verified Reviews!" at bounding box center [1258, 255] width 119 height 16
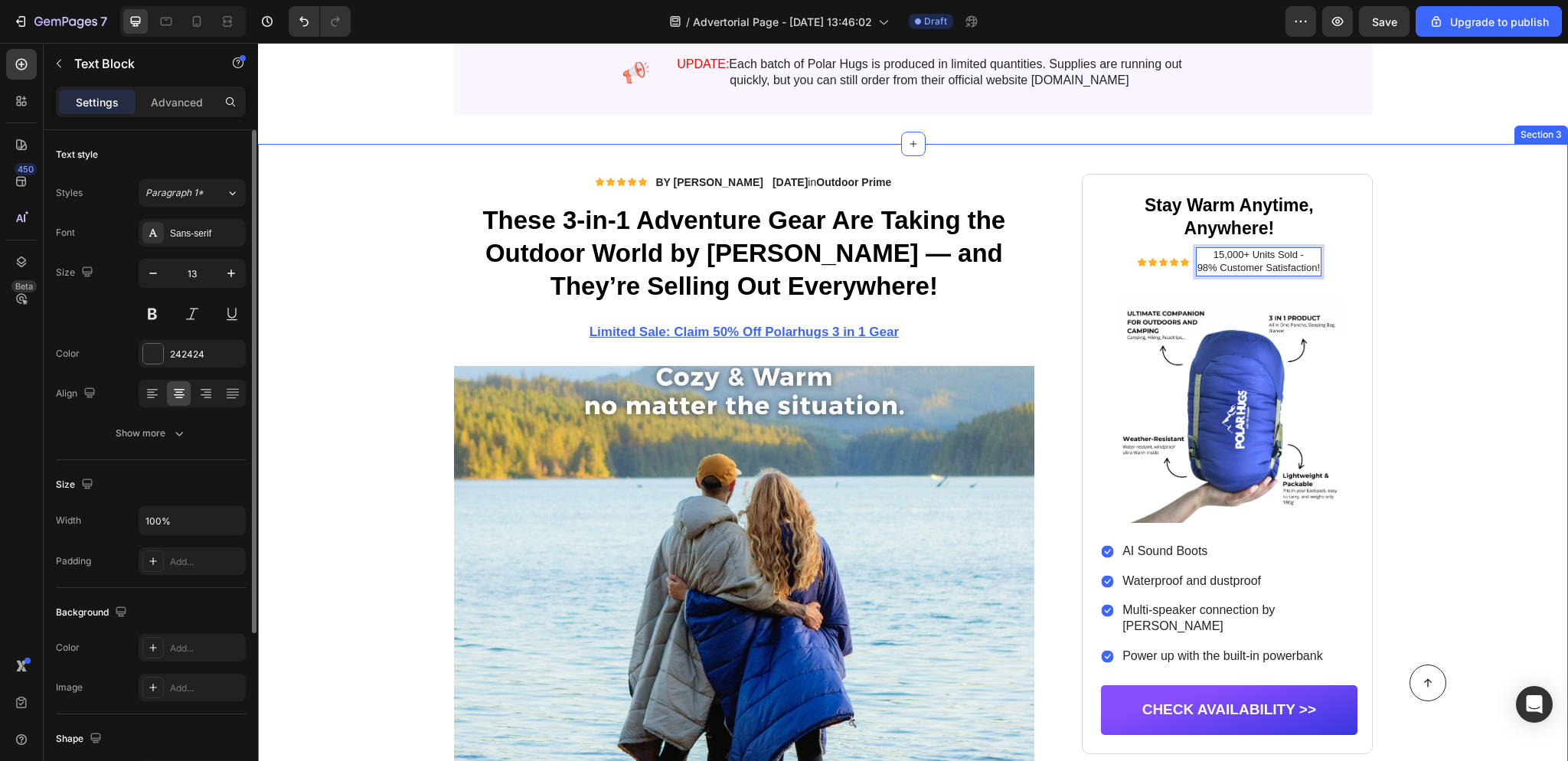
click at [1270, 257] on p "15,000+ Units Sold - 98% Customer Satisfaction!" at bounding box center [1258, 261] width 123 height 26
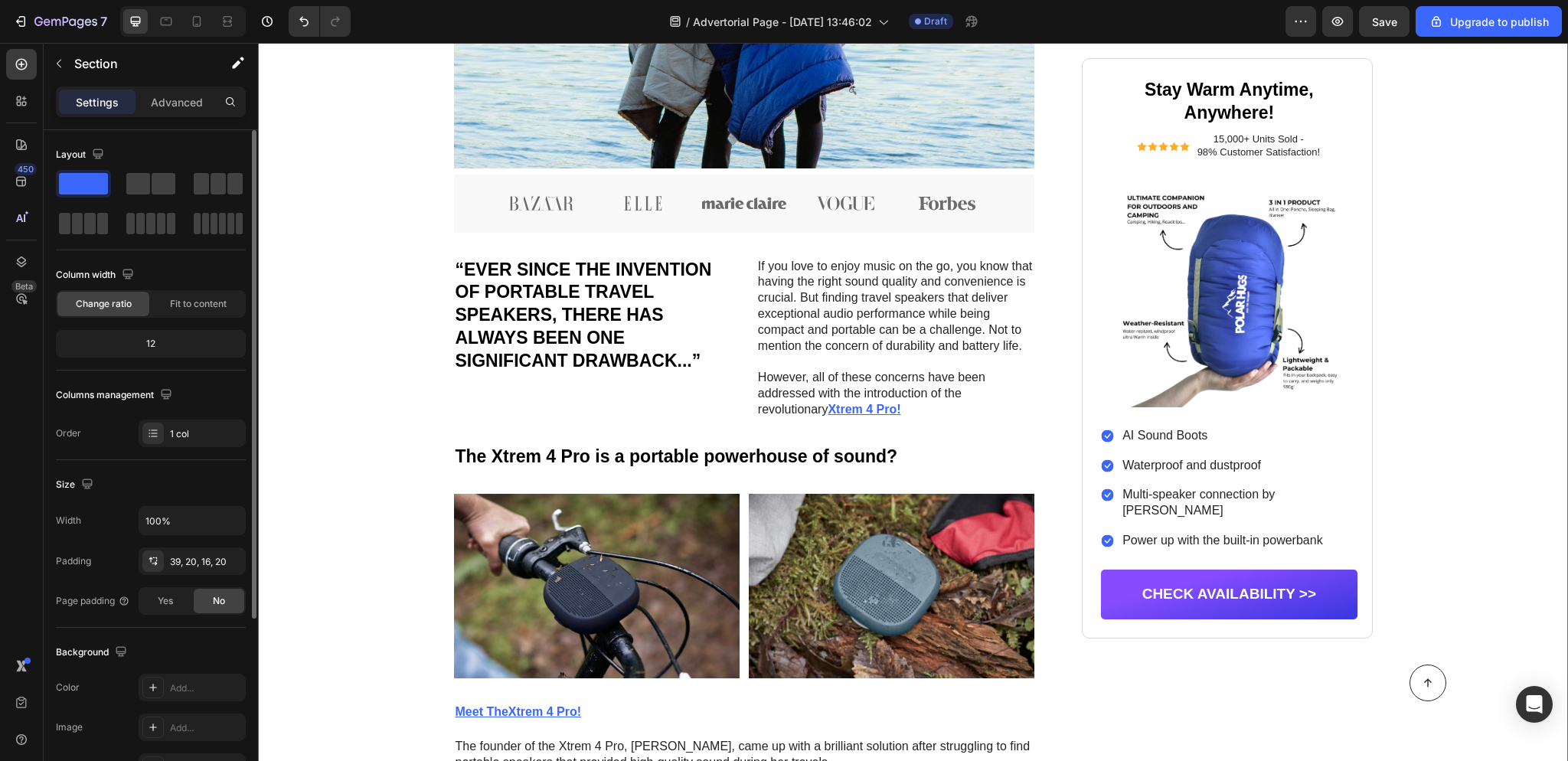
scroll to position [781, 0]
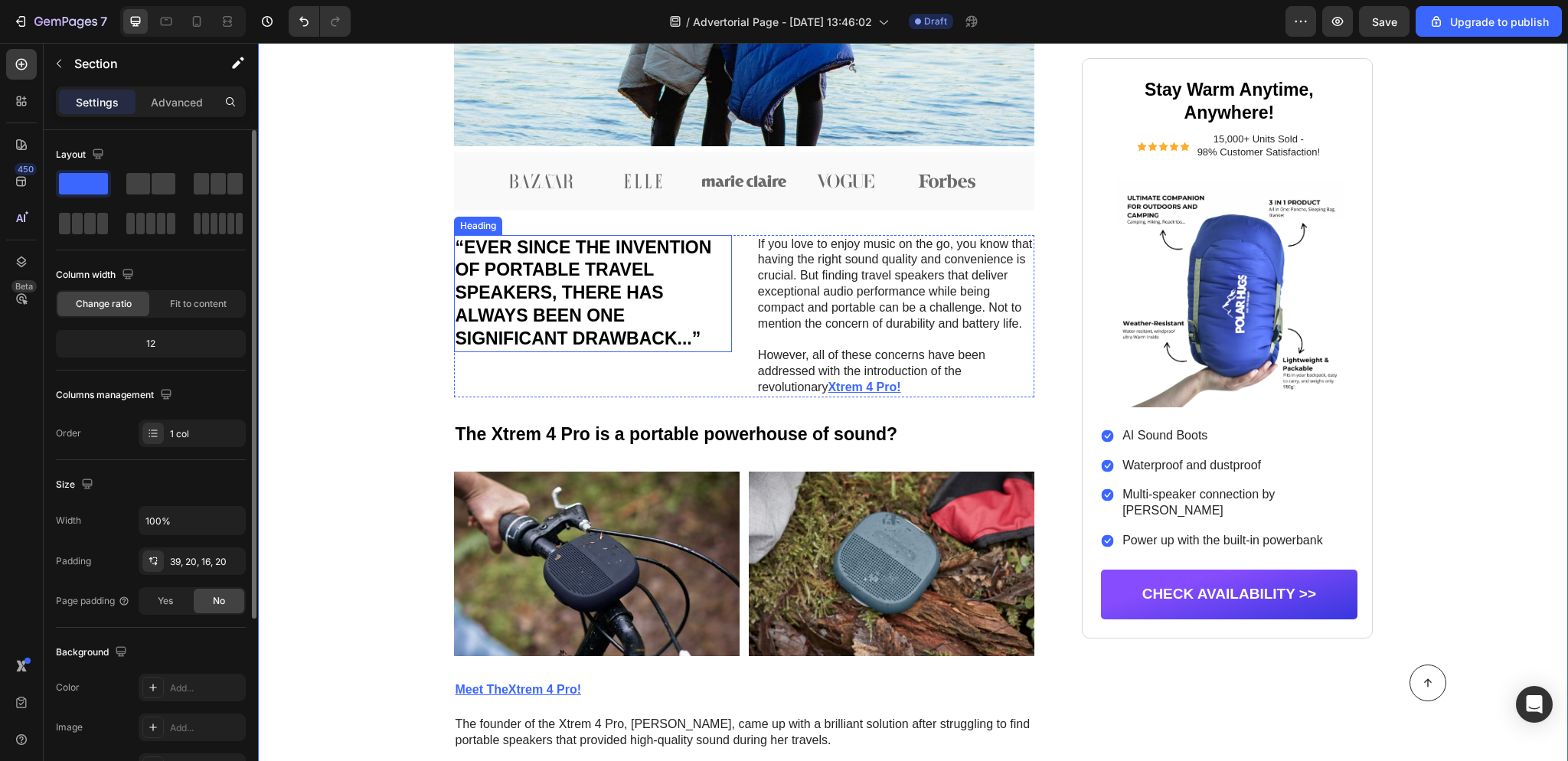
click at [595, 301] on h2 "“EVER SINCE THE INVENTION OF PORTABLE TRAVEL SPEAKERS, THERE HAS ALWAYS BEEN ON…" at bounding box center [592, 293] width 278 height 118
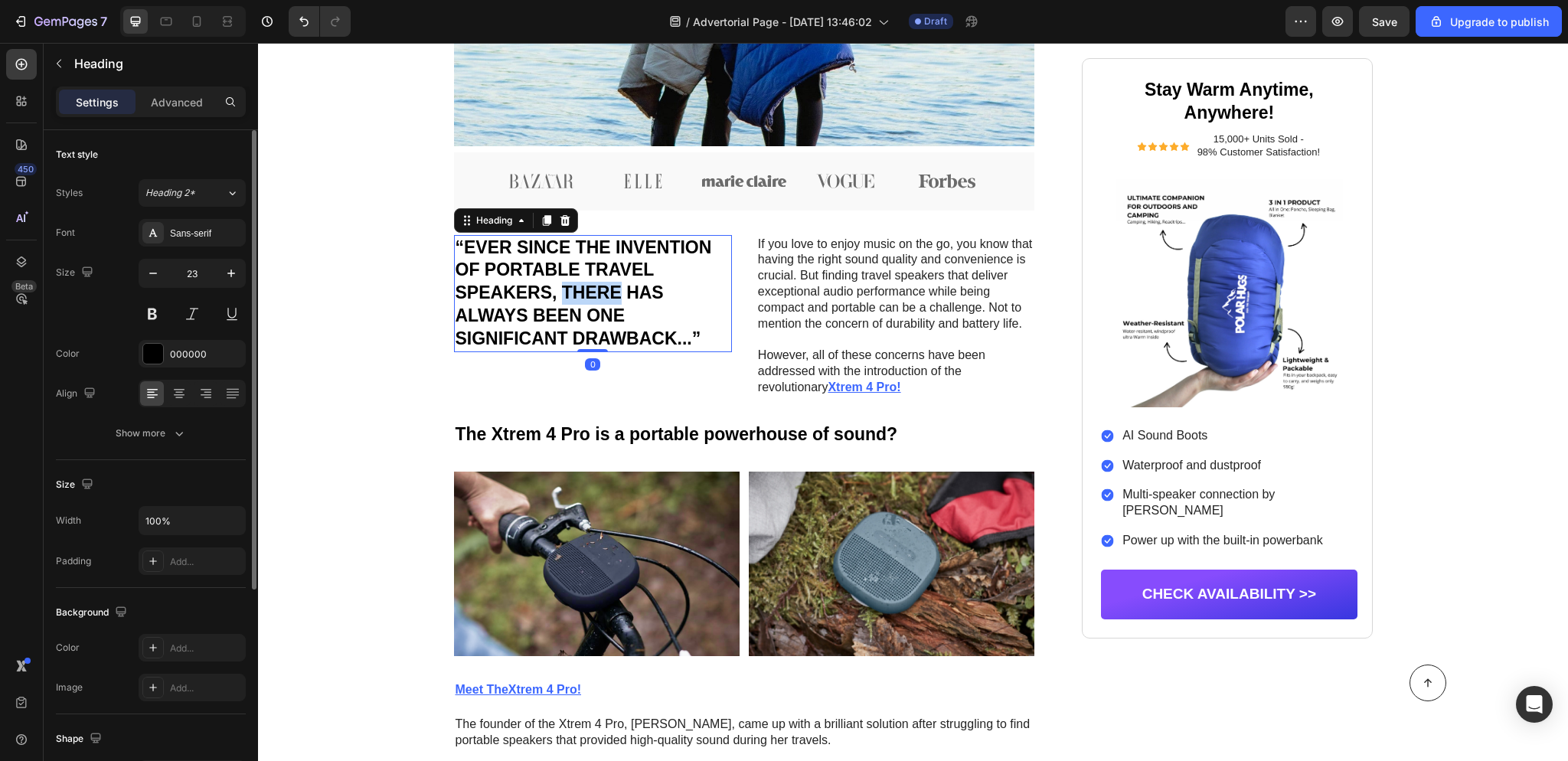
click at [595, 301] on h2 "“EVER SINCE THE INVENTION OF PORTABLE TRAVEL SPEAKERS, THERE HAS ALWAYS BEEN ON…" at bounding box center [592, 293] width 278 height 118
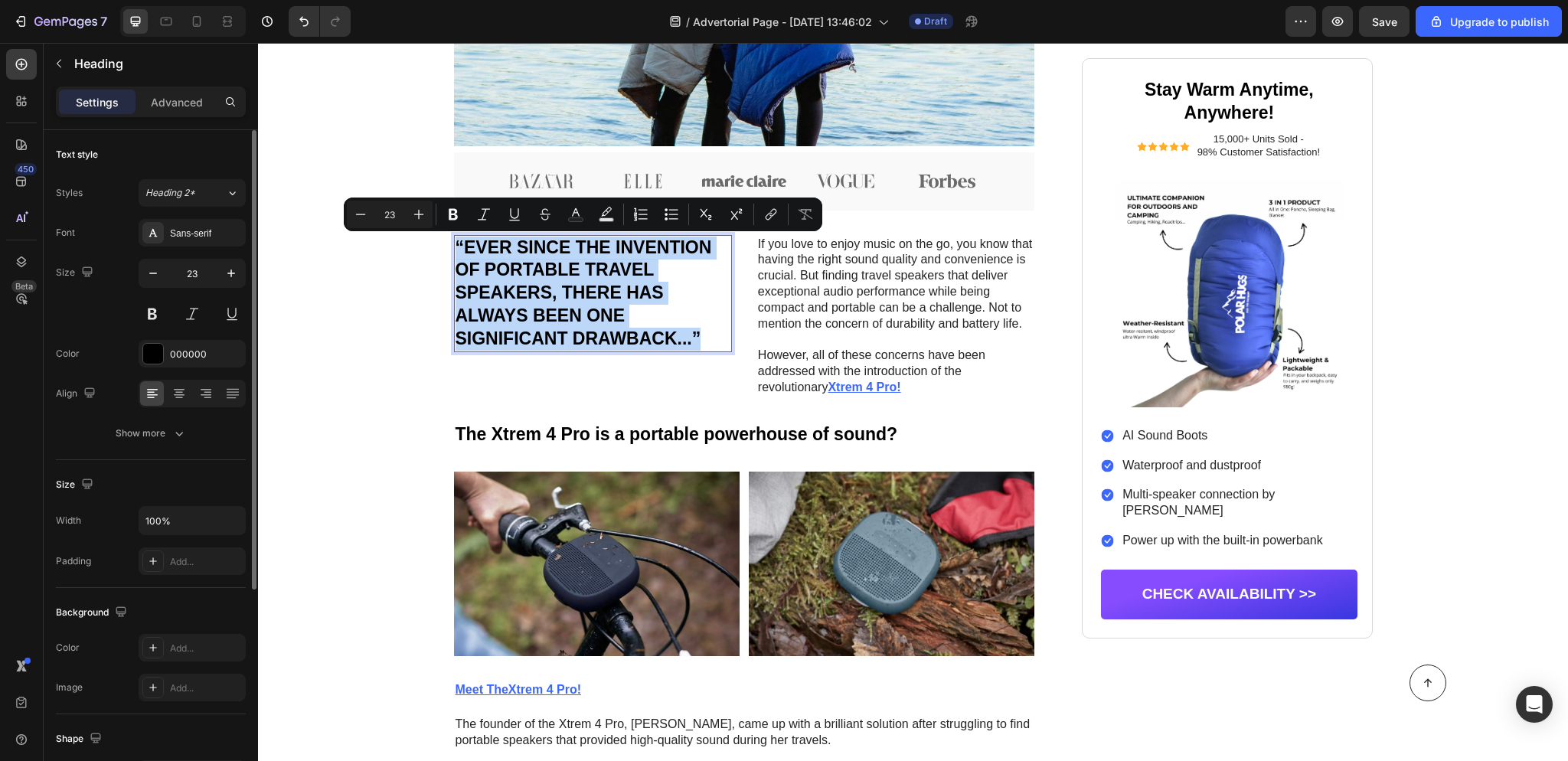
copy p "“EVER SINCE THE INVENTION OF PORTABLE TRAVEL SPEAKERS, THERE HAS ALWAYS BEEN ON…"
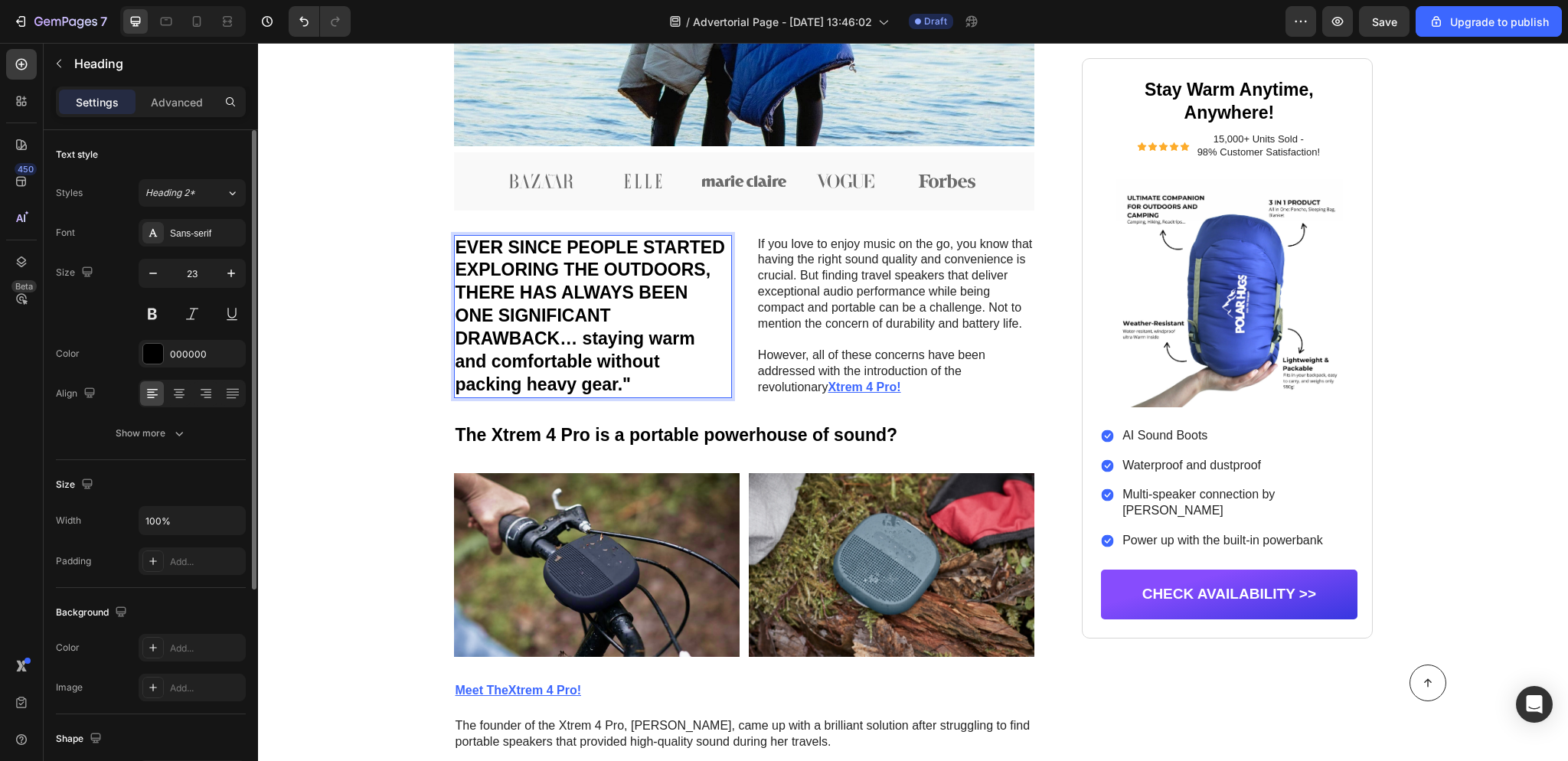
click at [460, 245] on p "EVER SINCE PEOPLE STARTED EXPLORING THE OUTDOORS, THERE HAS ALWAYS BEEN ONE SIG…" at bounding box center [592, 317] width 275 height 160
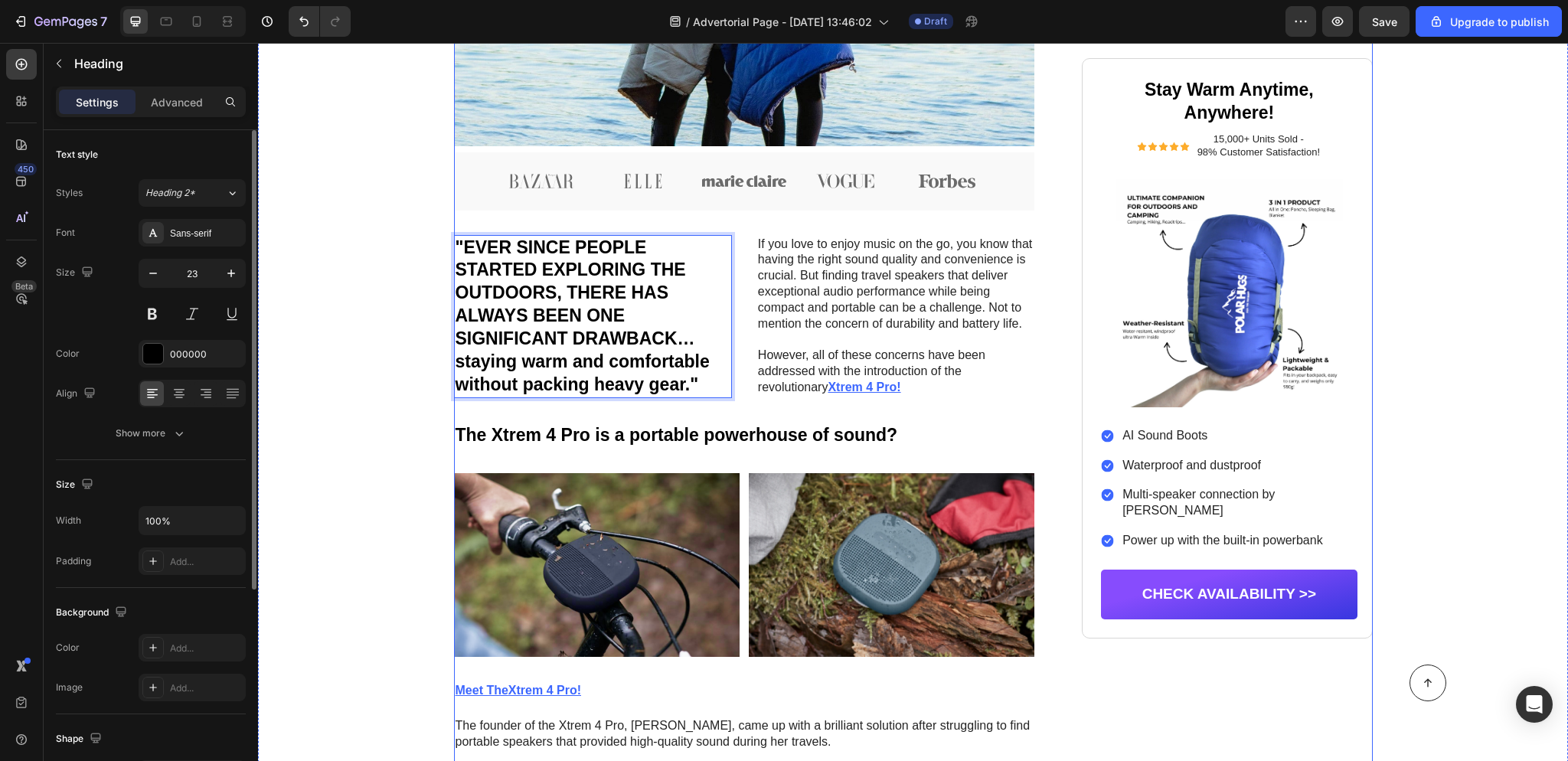
click at [969, 401] on div "Icon Icon Icon Icon Icon Icon List BY [PERSON_NAME] Text Block Row [DATE] in Ou…" at bounding box center [744, 459] width 581 height 1884
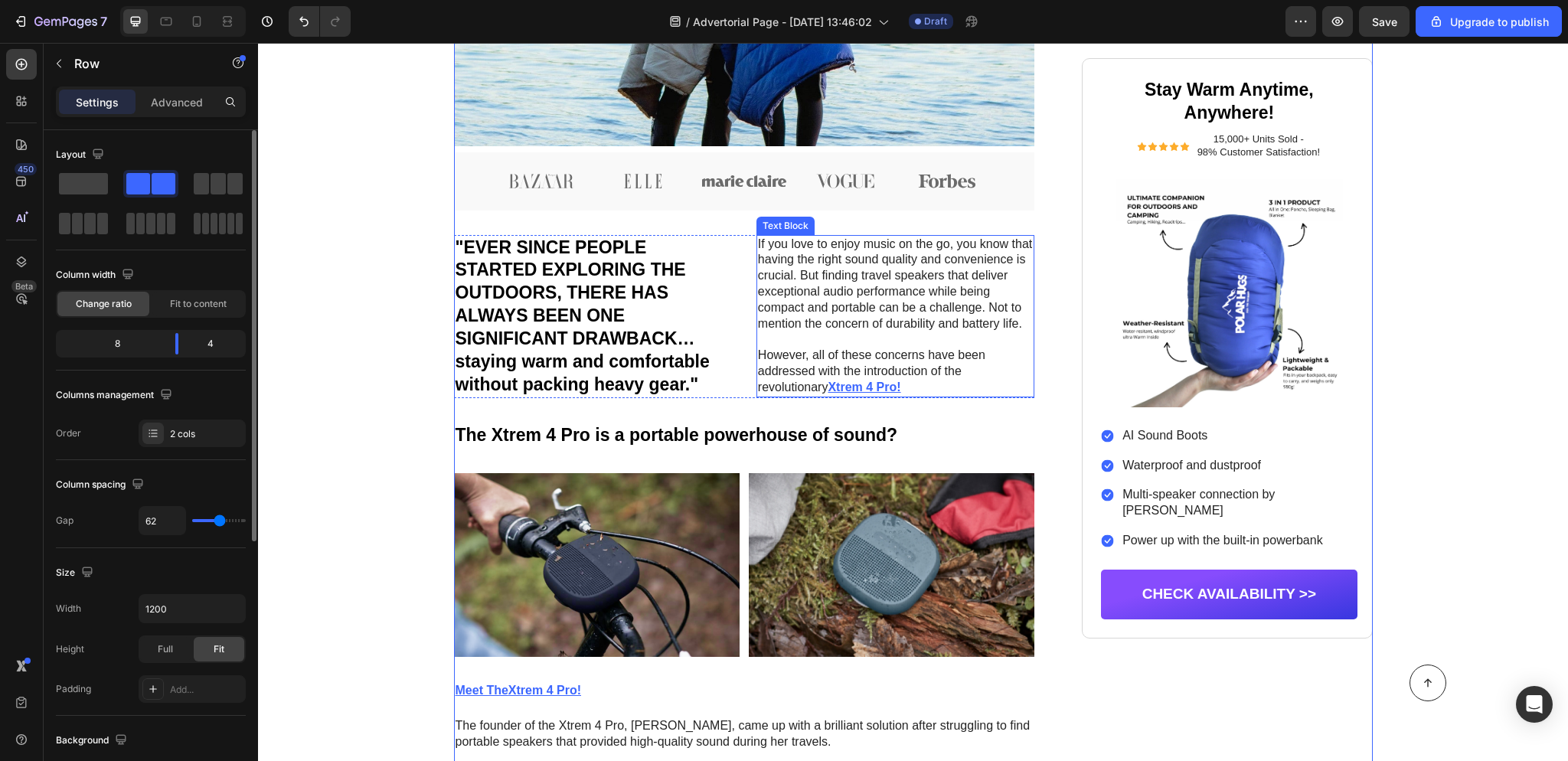
click at [914, 381] on p "However, all of these concerns have been addressed with the introduction of the…" at bounding box center [895, 371] width 275 height 47
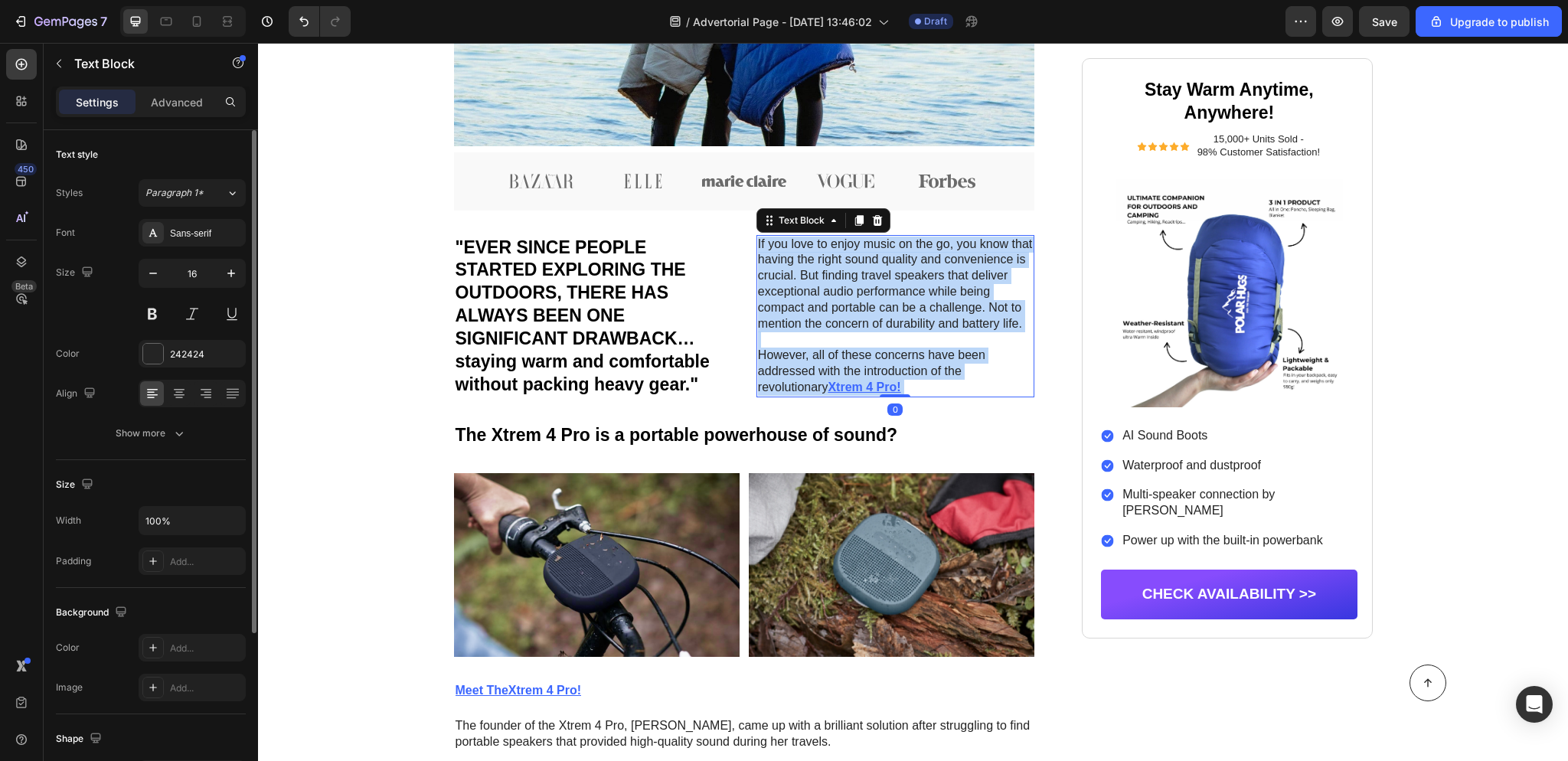
click at [941, 366] on p "However, all of these concerns have been addressed with the introduction of the…" at bounding box center [895, 371] width 275 height 47
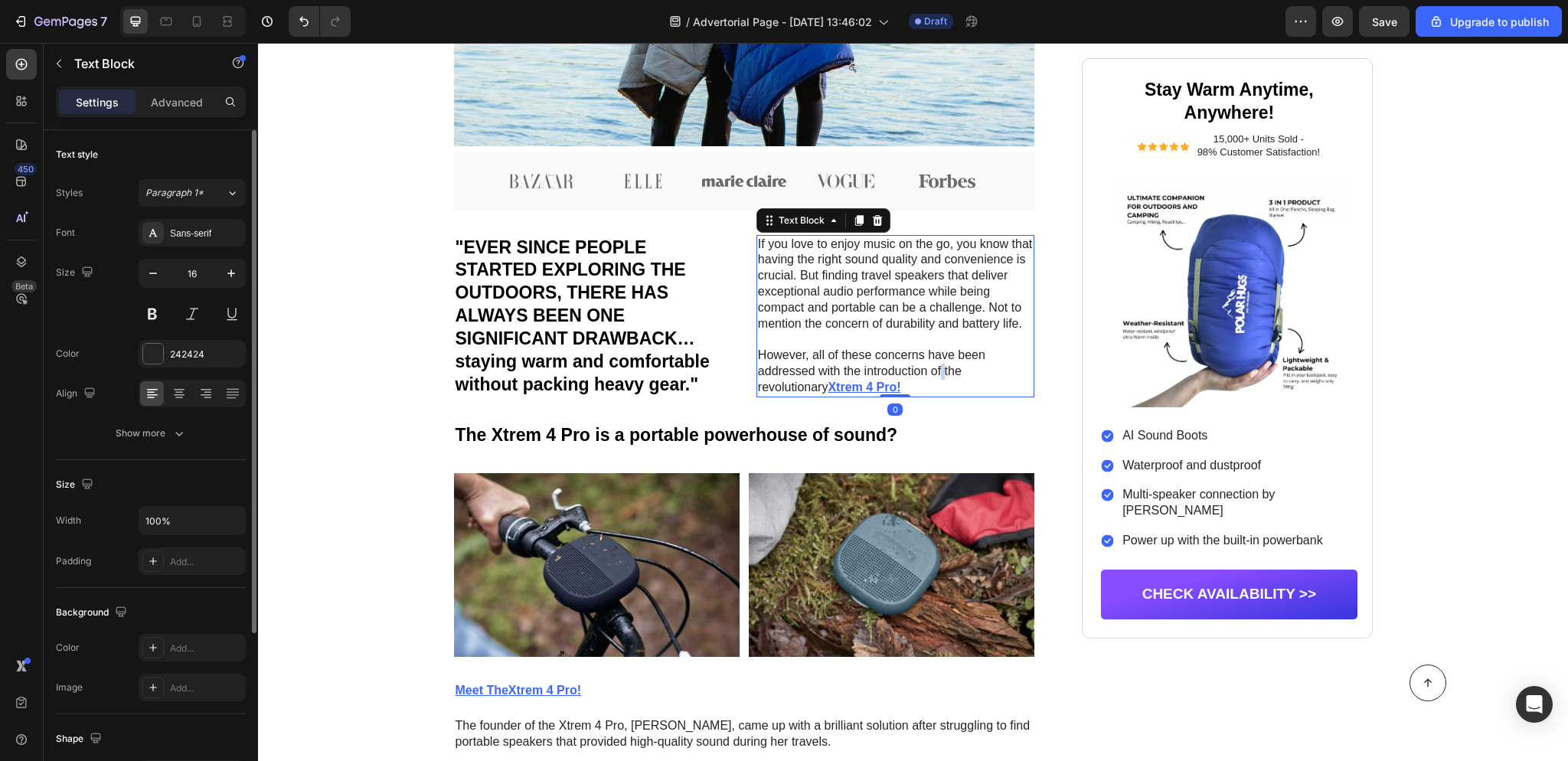
click at [941, 366] on p "However, all of these concerns have been addressed with the introduction of the…" at bounding box center [895, 371] width 275 height 47
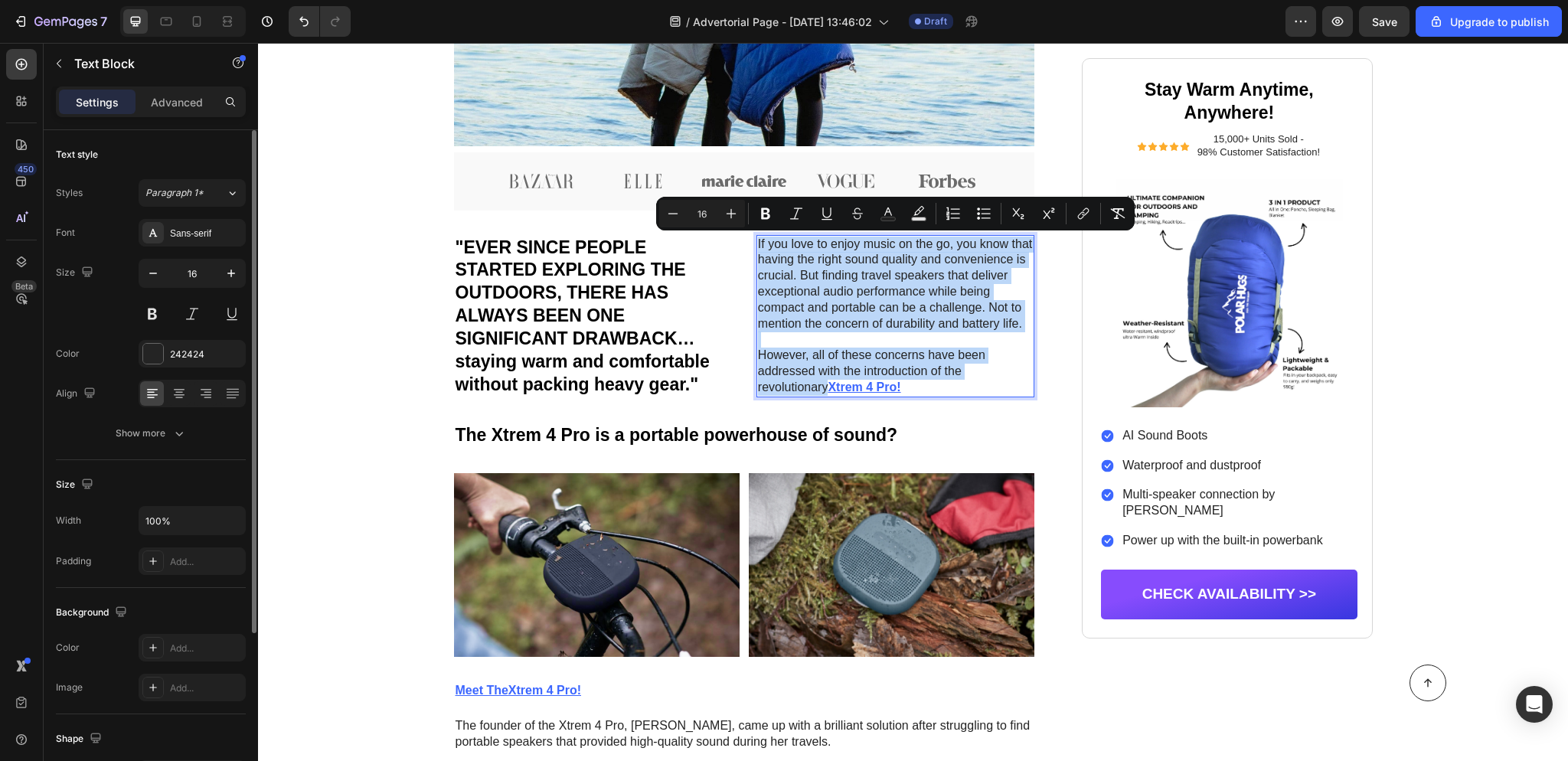
copy div "If you love to enjoy music on the go, you know that having the right sound qual…"
click at [971, 378] on p "However, all of these concerns have been addressed with the introduction of the…" at bounding box center [895, 371] width 275 height 47
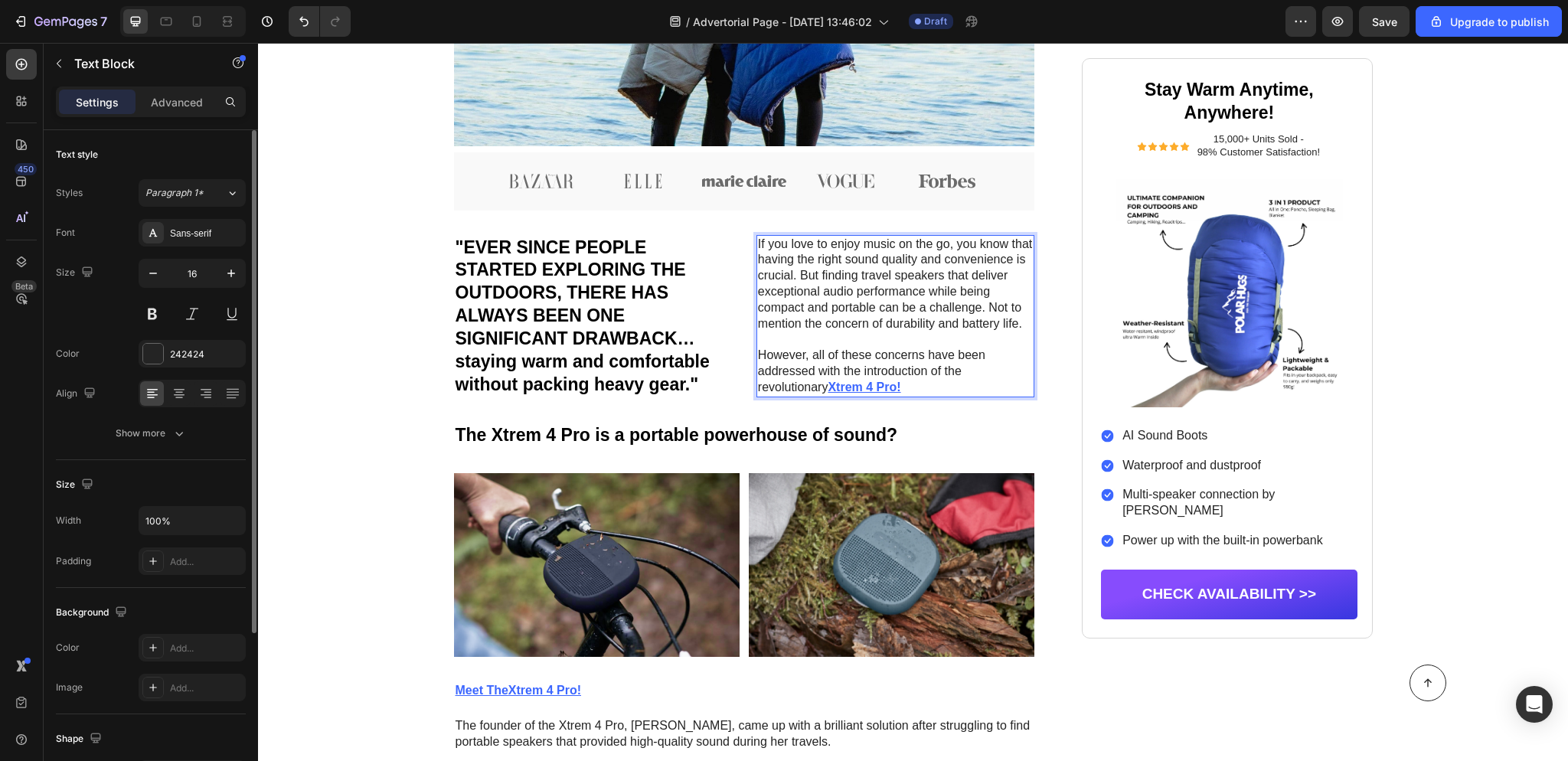
click at [952, 387] on p "However, all of these concerns have been addressed with the introduction of the…" at bounding box center [895, 371] width 275 height 47
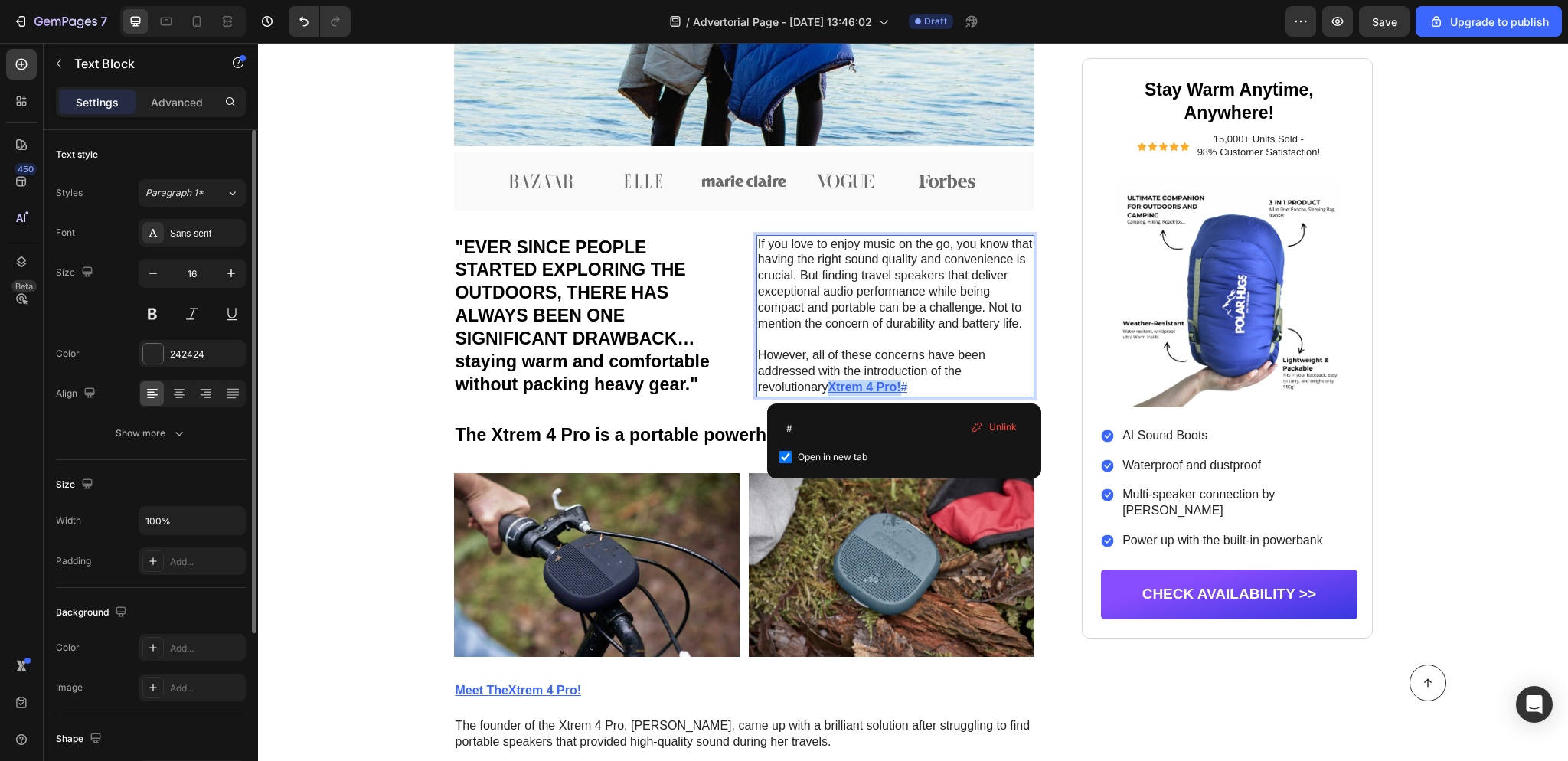
click at [952, 387] on p "However, all of these concerns have been addressed with the introduction of the…" at bounding box center [895, 371] width 275 height 47
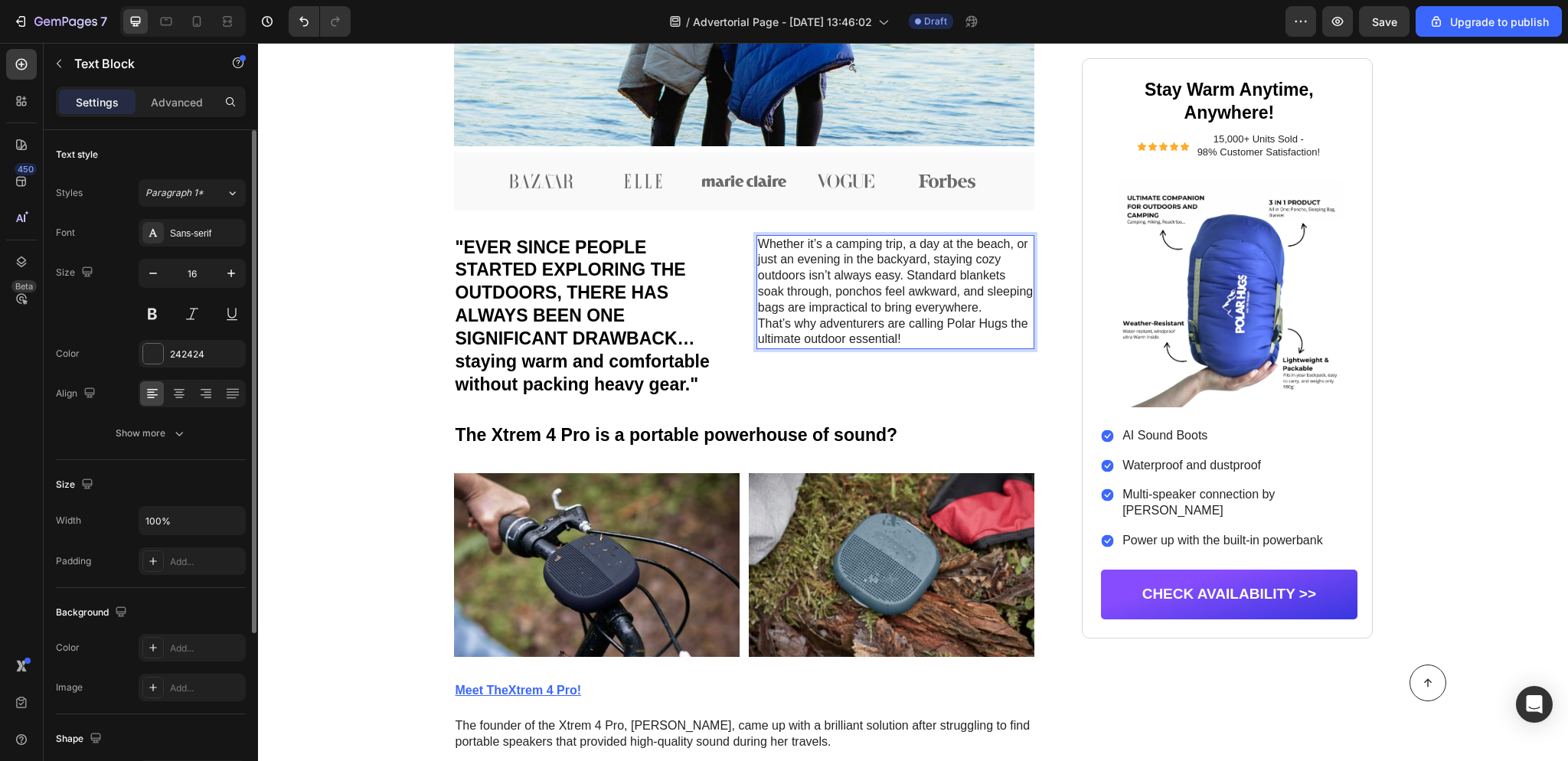
click at [994, 330] on p "That’s why adventurers are calling Polar Hugs the ultimate outdoor essential!" at bounding box center [895, 332] width 275 height 32
click at [980, 325] on p "That’s why adventurers are calling Polar Hugs the ultimate outdoor essential!" at bounding box center [895, 332] width 275 height 32
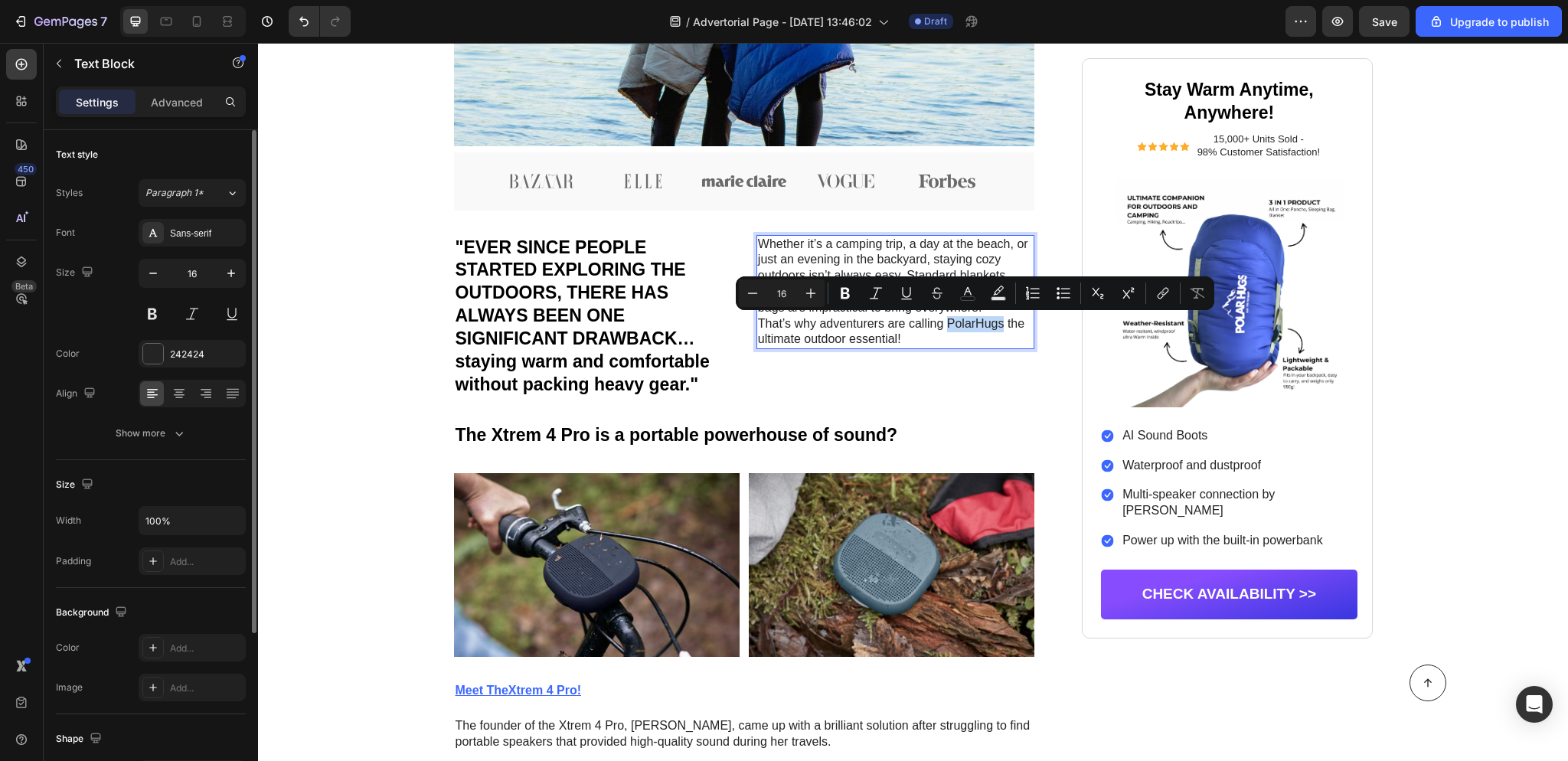
drag, startPoint x: 1004, startPoint y: 322, endPoint x: 948, endPoint y: 326, distance: 56.1
click at [948, 326] on p "That’s why adventurers are calling PolarHugs the ultimate outdoor essential!" at bounding box center [895, 332] width 275 height 32
click at [1160, 288] on icon "Editor contextual toolbar" at bounding box center [1162, 293] width 15 height 15
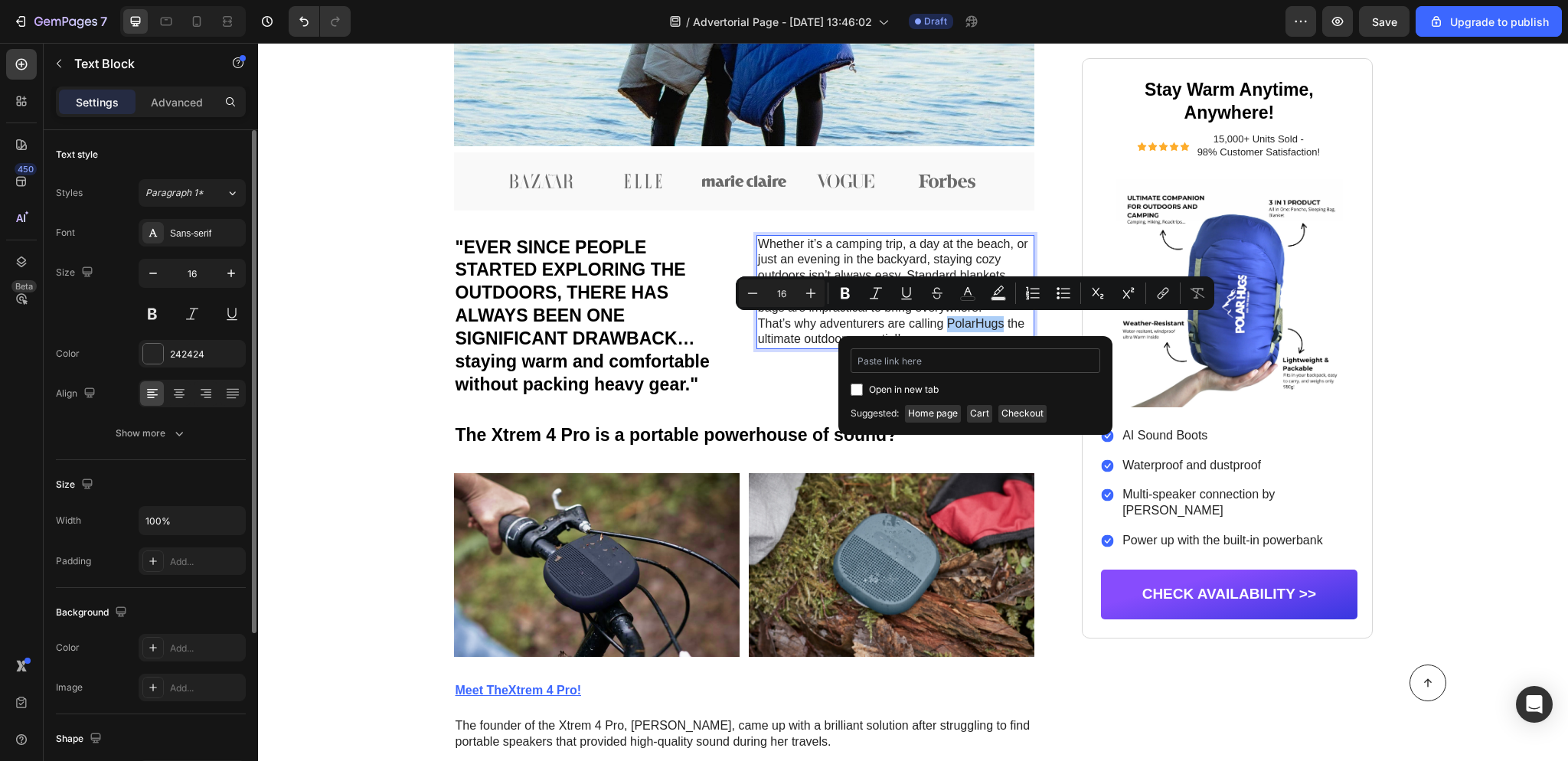
click at [986, 362] on input "Editor contextual toolbar" at bounding box center [975, 360] width 249 height 25
type input "[DOMAIN_NAME]"
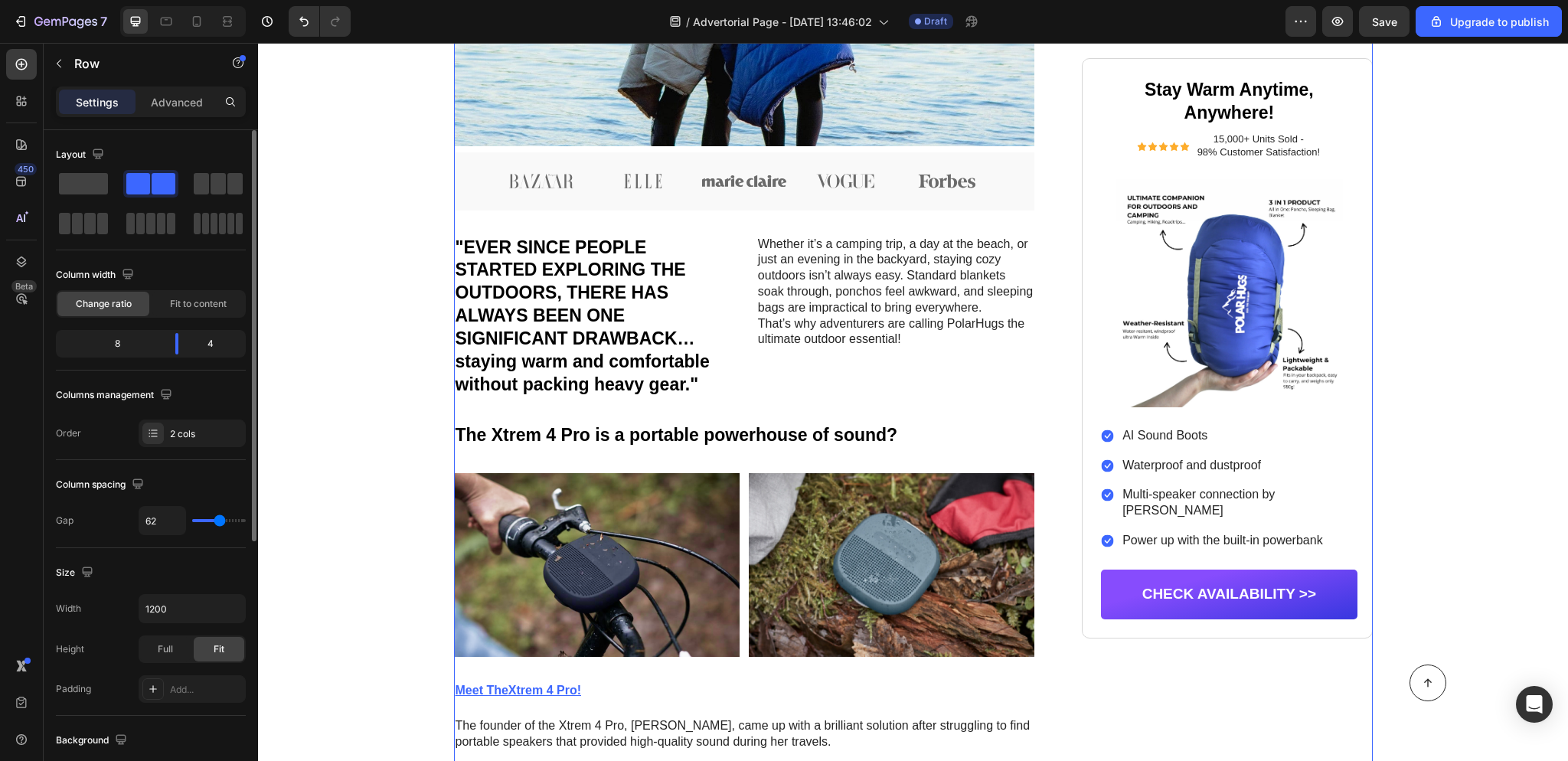
click at [776, 403] on div "Icon Icon Icon Icon Icon Icon List BY [PERSON_NAME] Text Block Row [DATE] in Ou…" at bounding box center [744, 459] width 581 height 1884
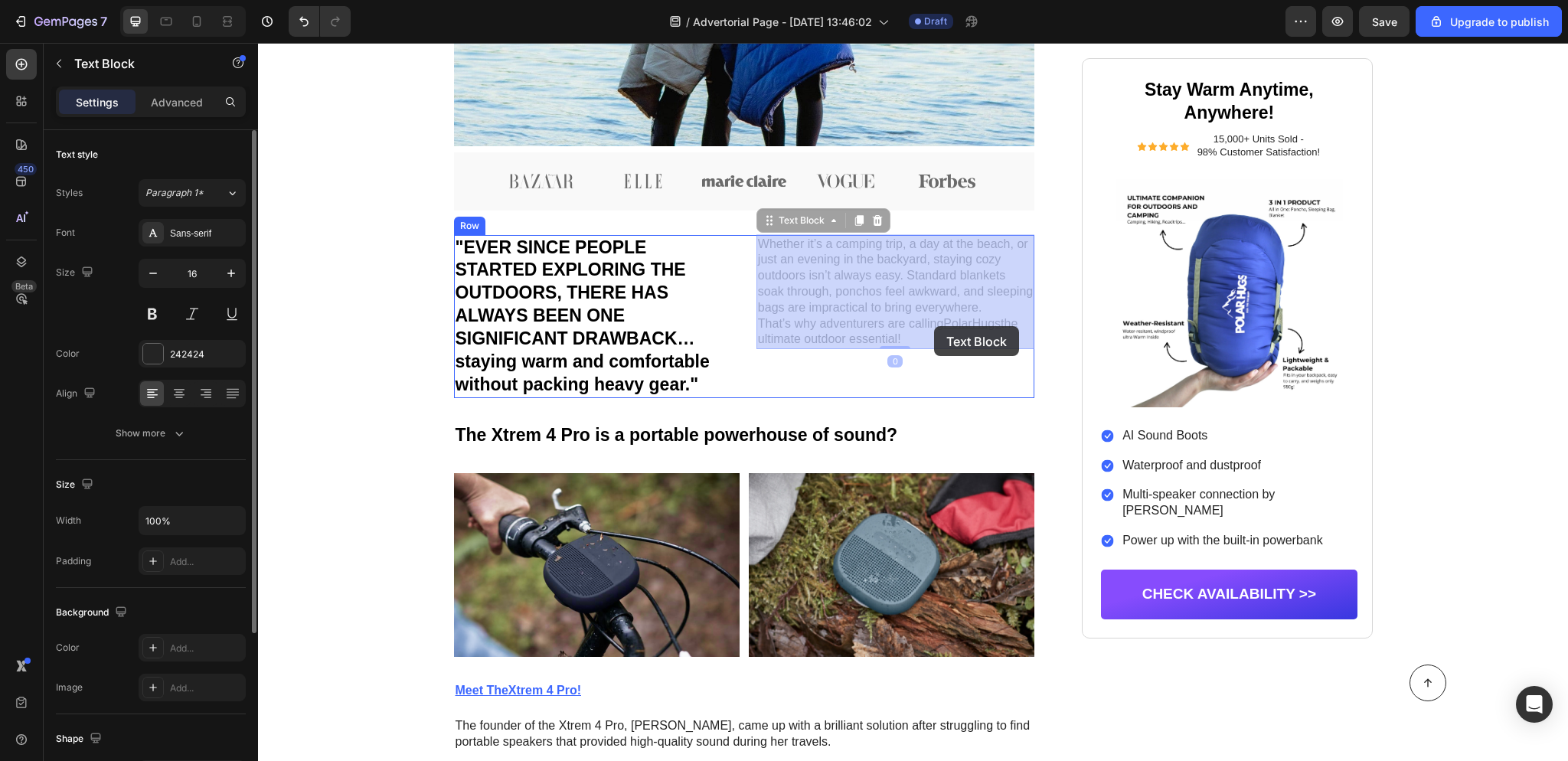
drag, startPoint x: 1004, startPoint y: 322, endPoint x: 934, endPoint y: 326, distance: 70.1
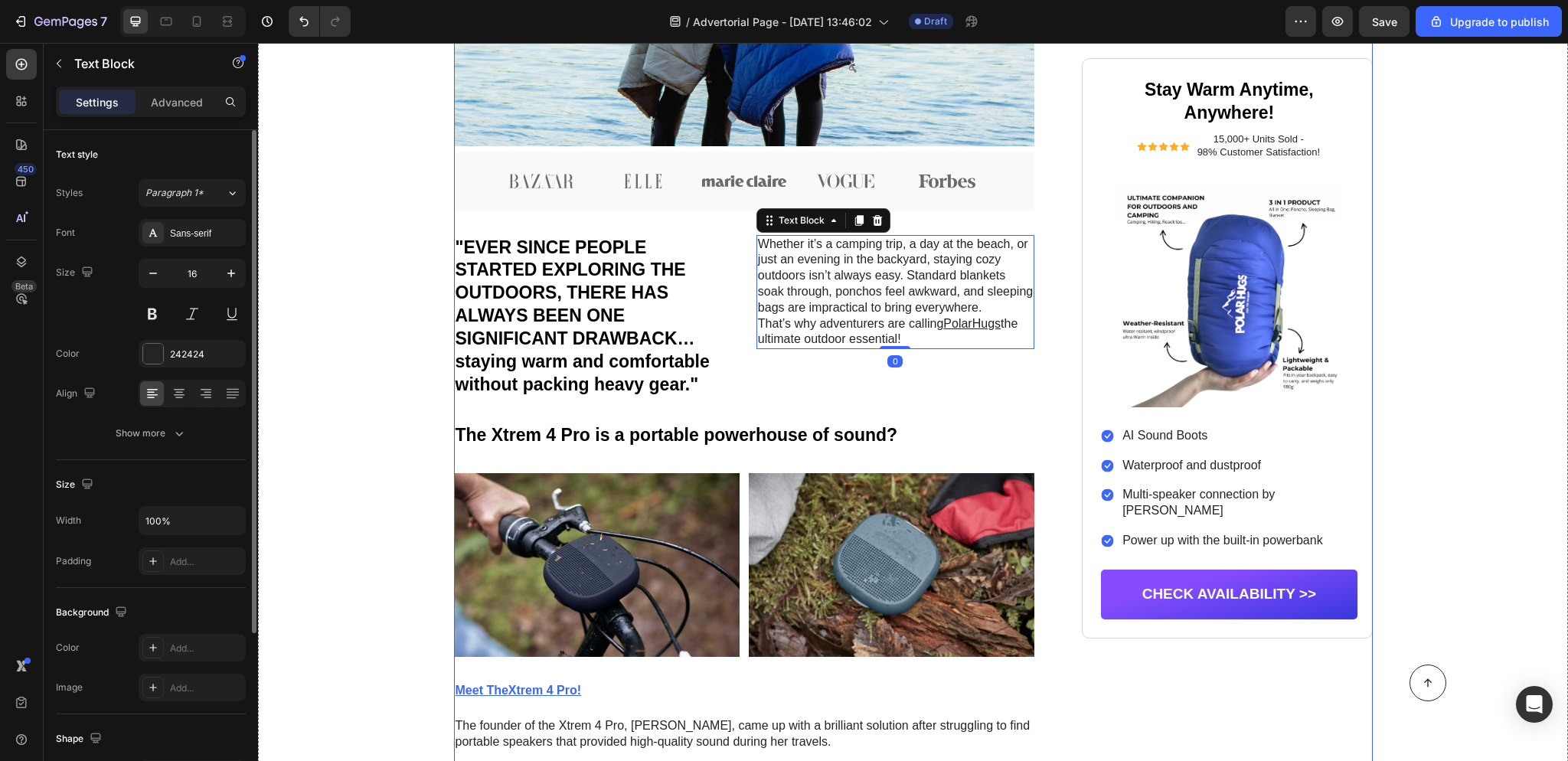
click at [1061, 394] on div "Icon Icon Icon Icon Icon Icon List BY [PERSON_NAME] Text Block Row [DATE] in Ou…" at bounding box center [913, 459] width 919 height 1884
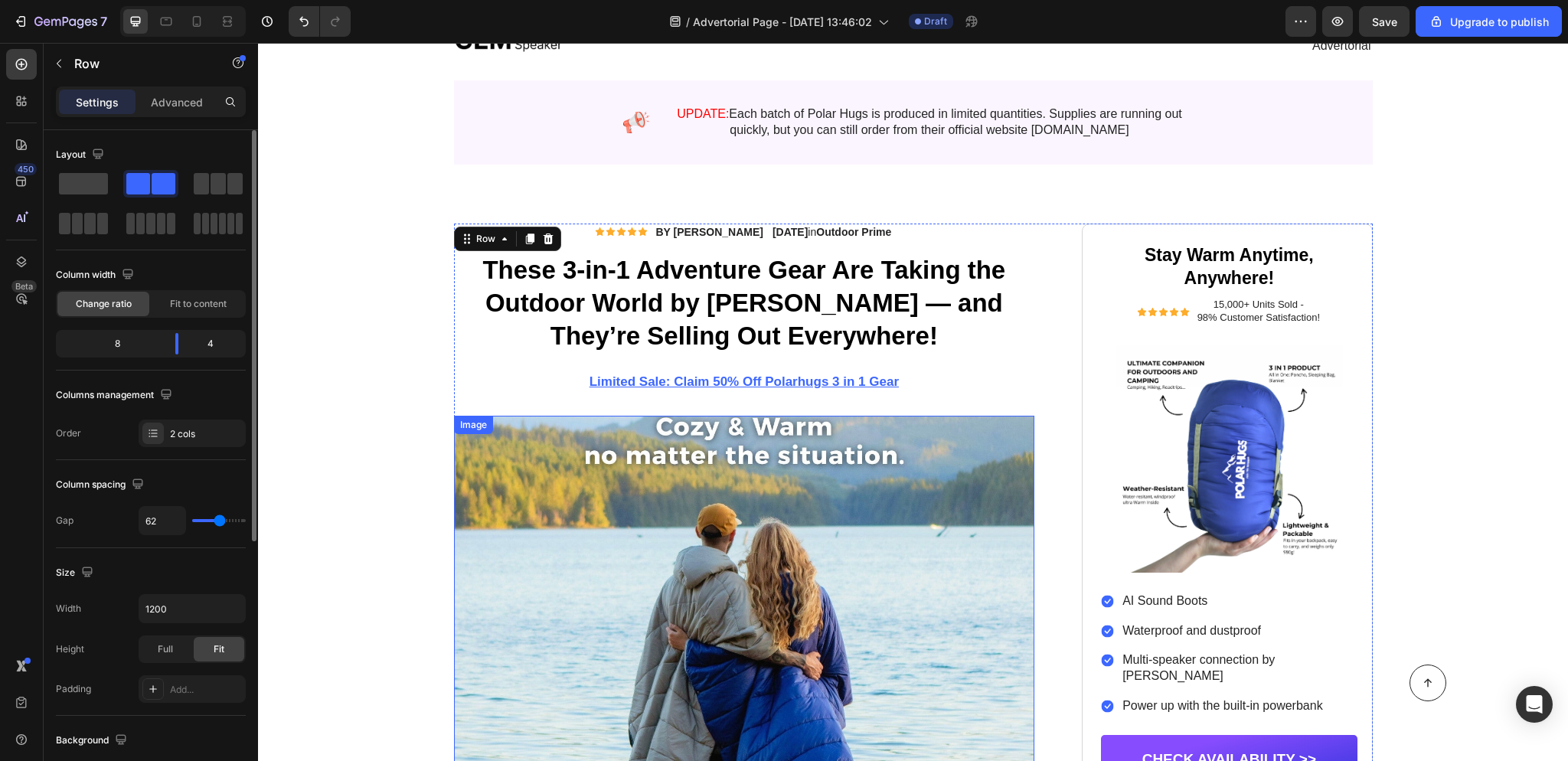
scroll to position [0, 0]
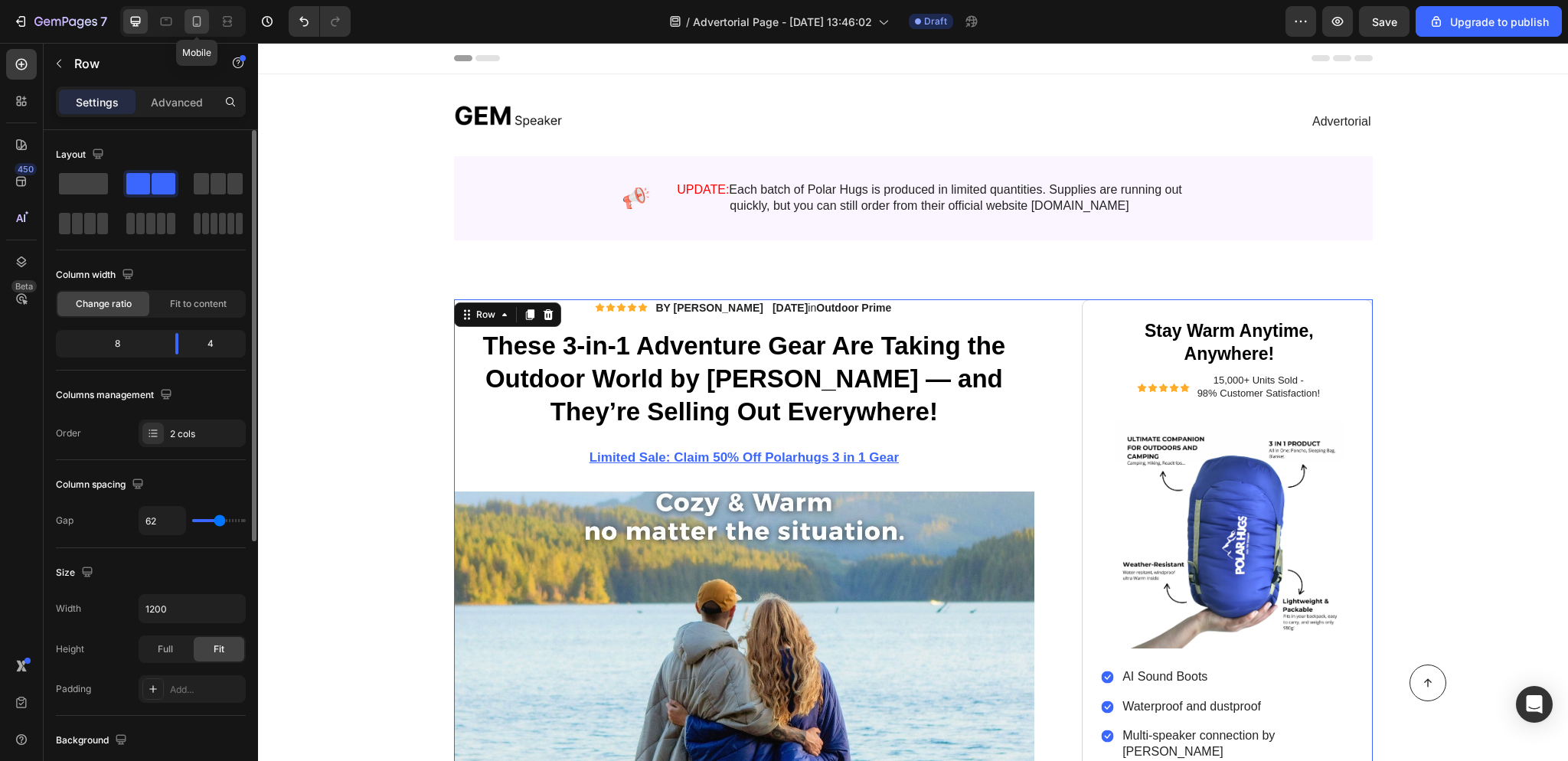
click at [196, 27] on icon at bounding box center [196, 21] width 15 height 15
type input "0"
type input "100%"
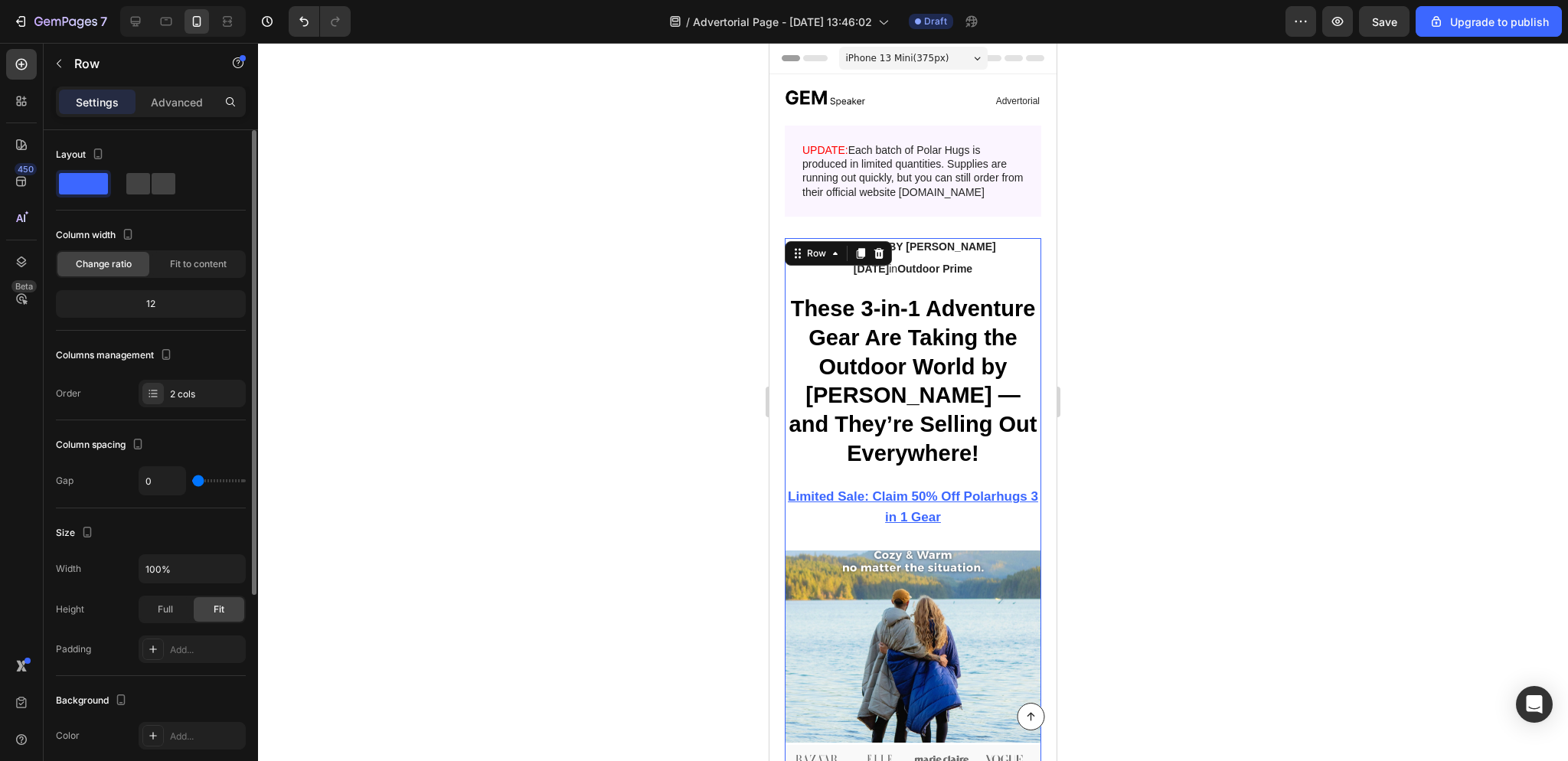
click at [1290, 484] on div at bounding box center [913, 402] width 1310 height 718
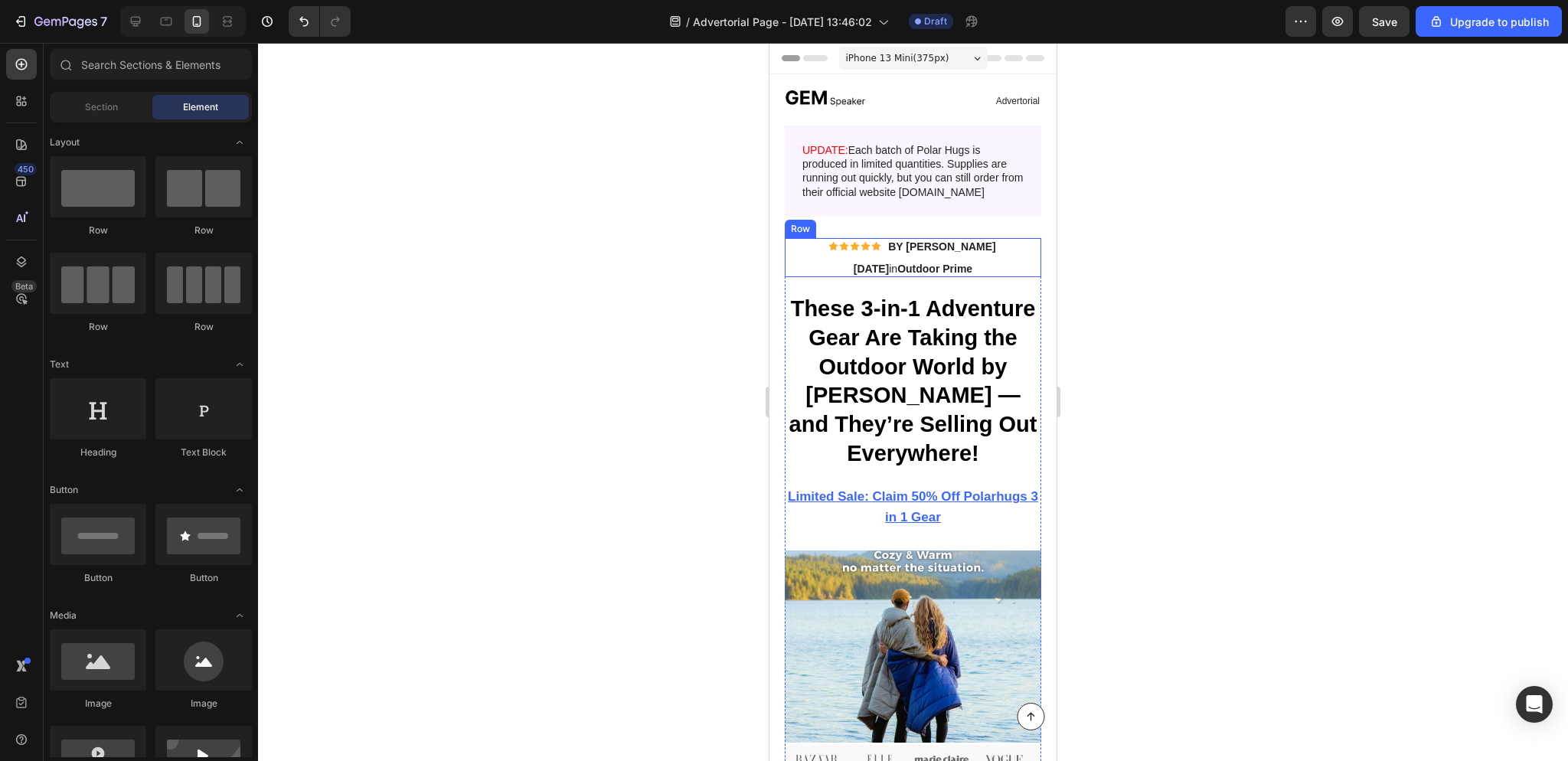
click at [1260, 419] on div at bounding box center [913, 402] width 1310 height 718
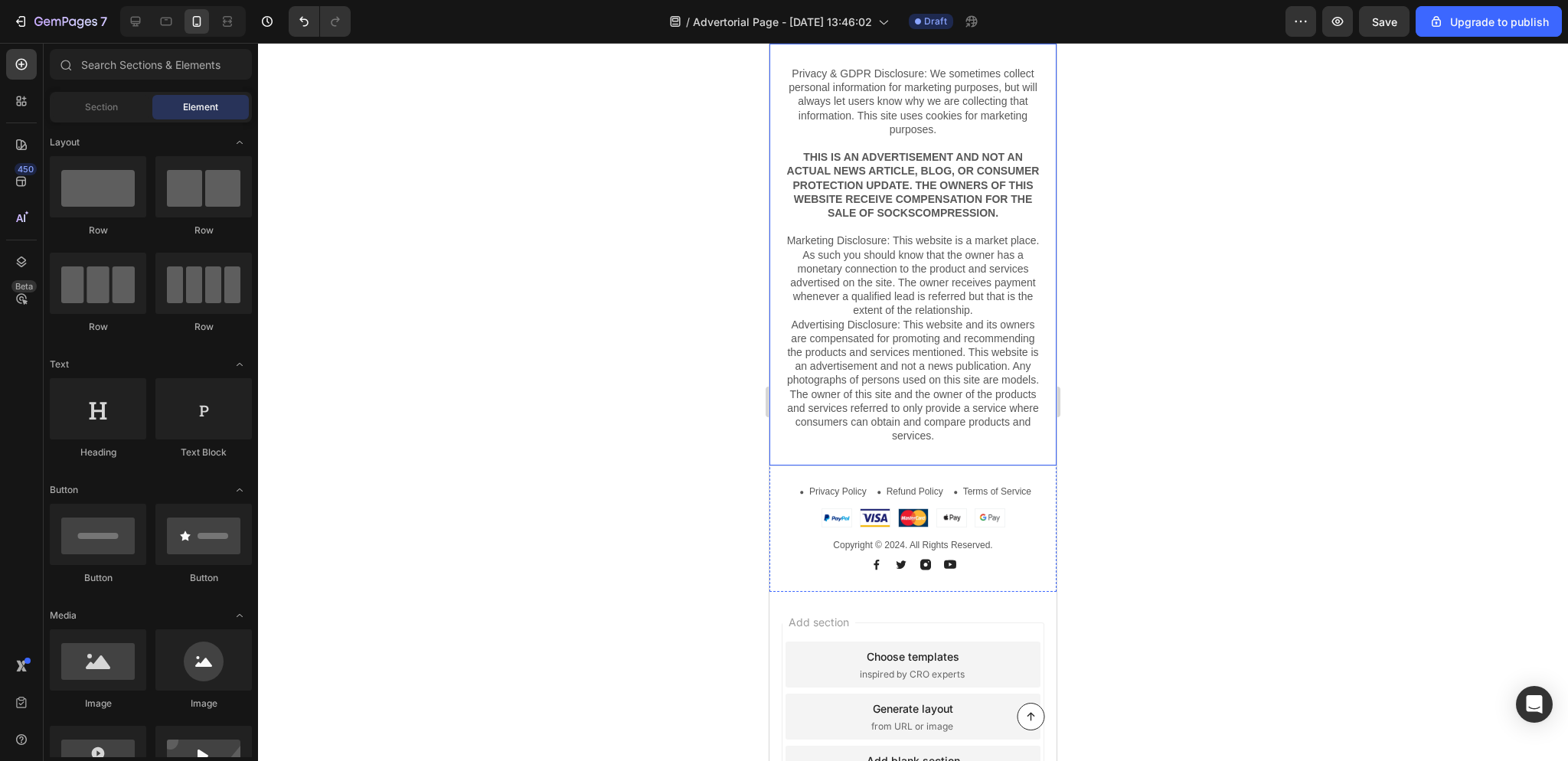
scroll to position [8290, 0]
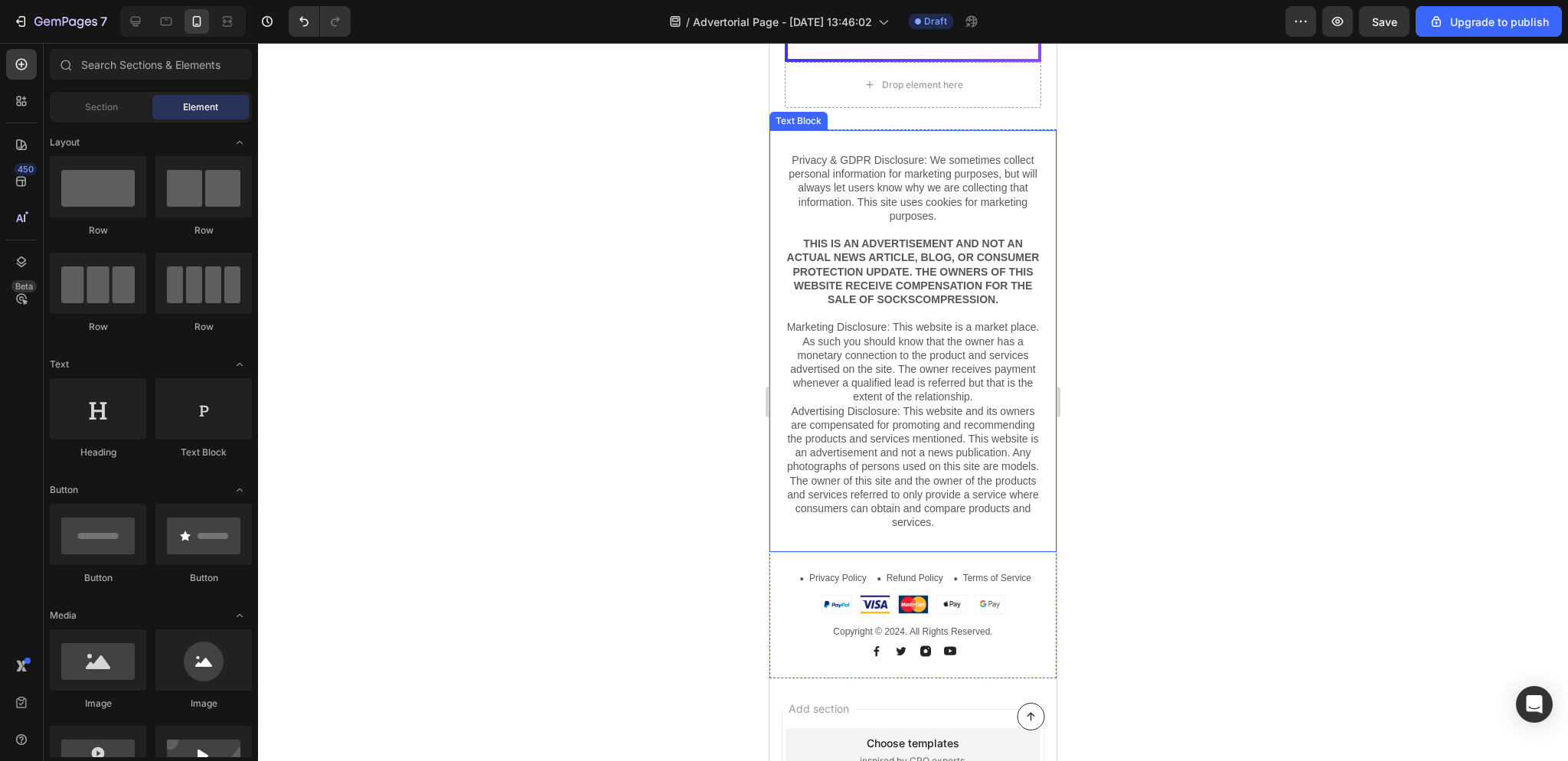
click at [1004, 424] on p "Marketing Disclosure: This website is a market place. As such you should know t…" at bounding box center [913, 424] width 253 height 209
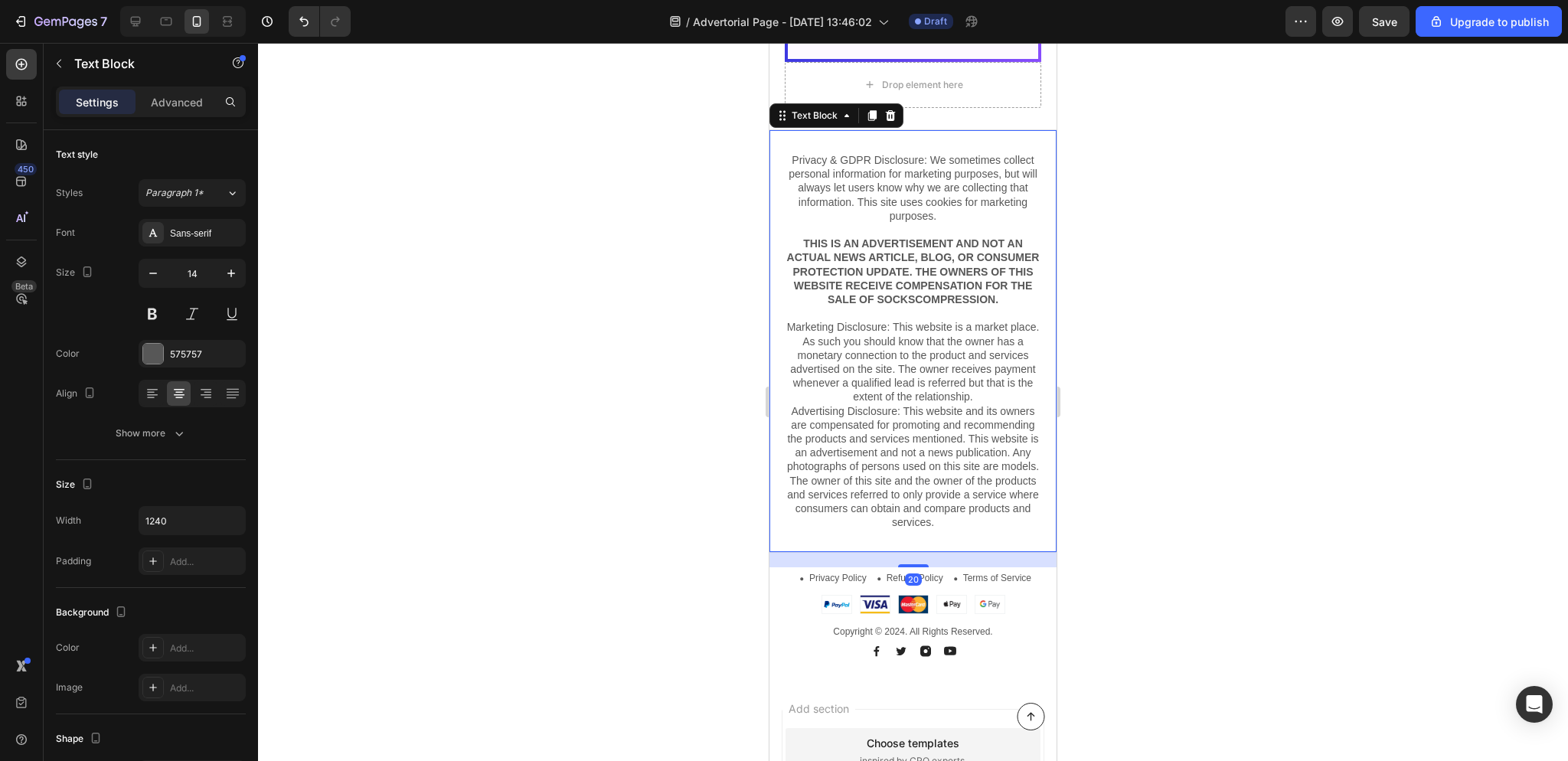
click at [1164, 447] on div at bounding box center [913, 402] width 1310 height 718
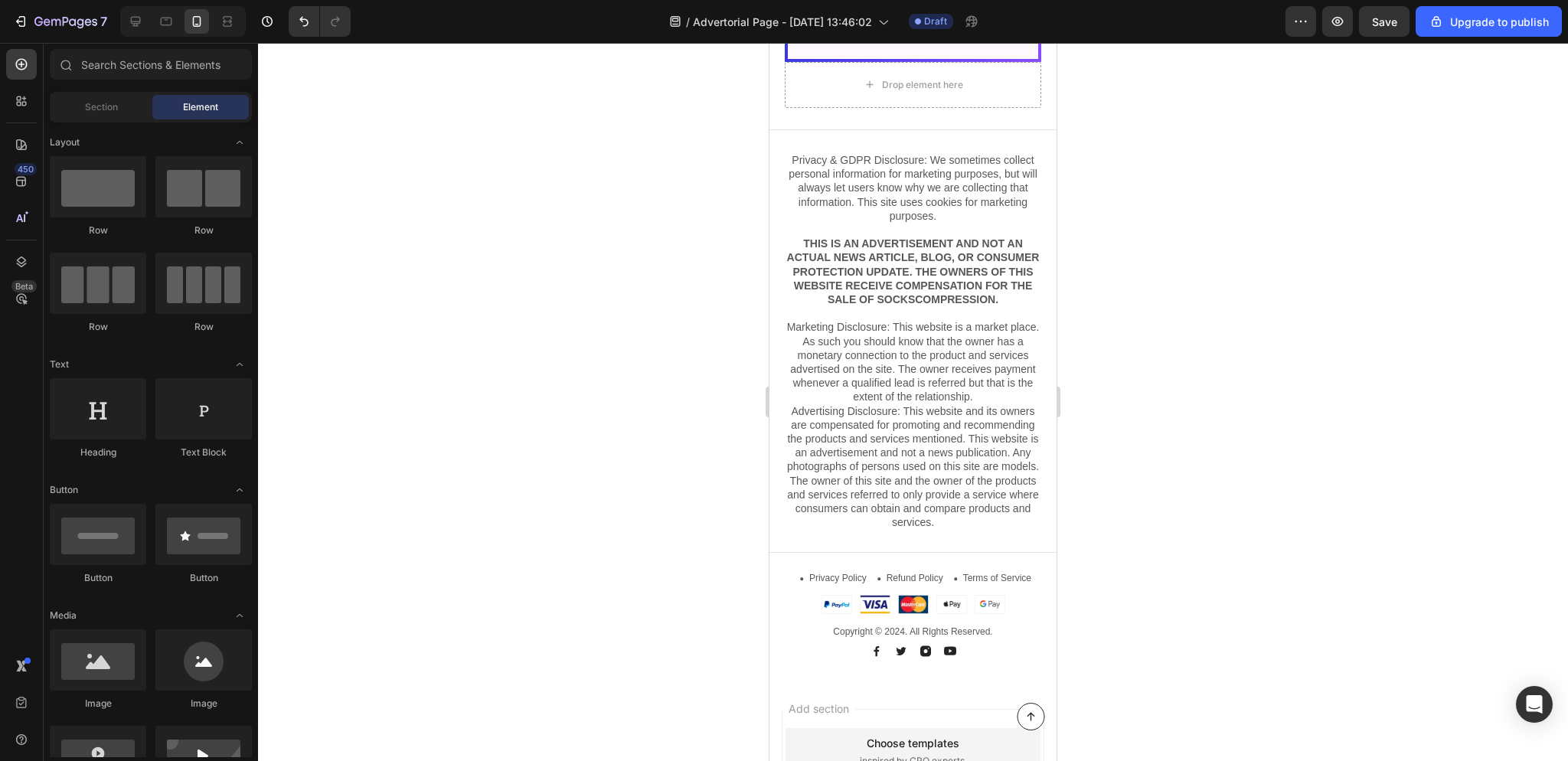
click at [1182, 457] on div at bounding box center [913, 402] width 1310 height 718
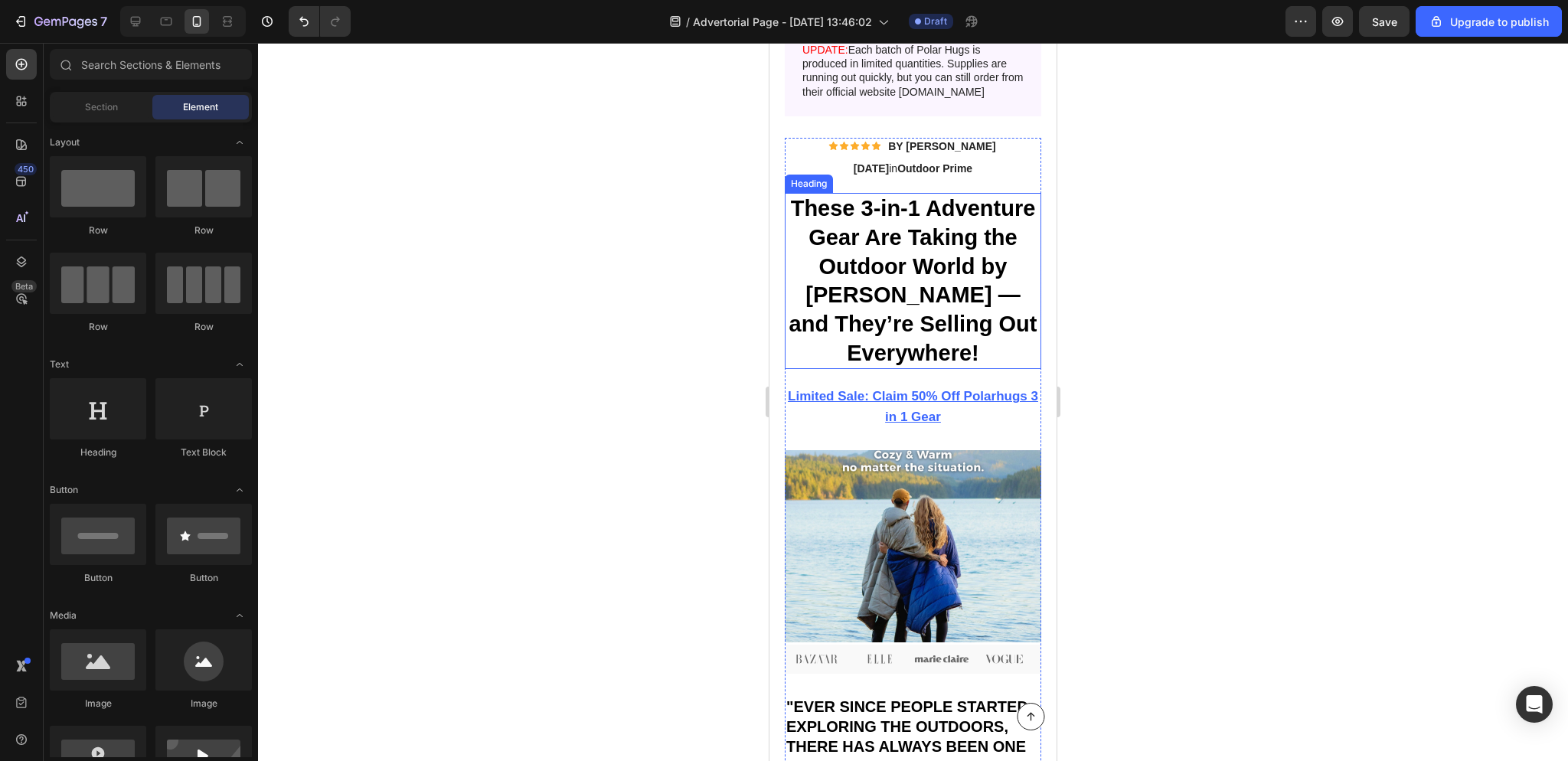
scroll to position [0, 0]
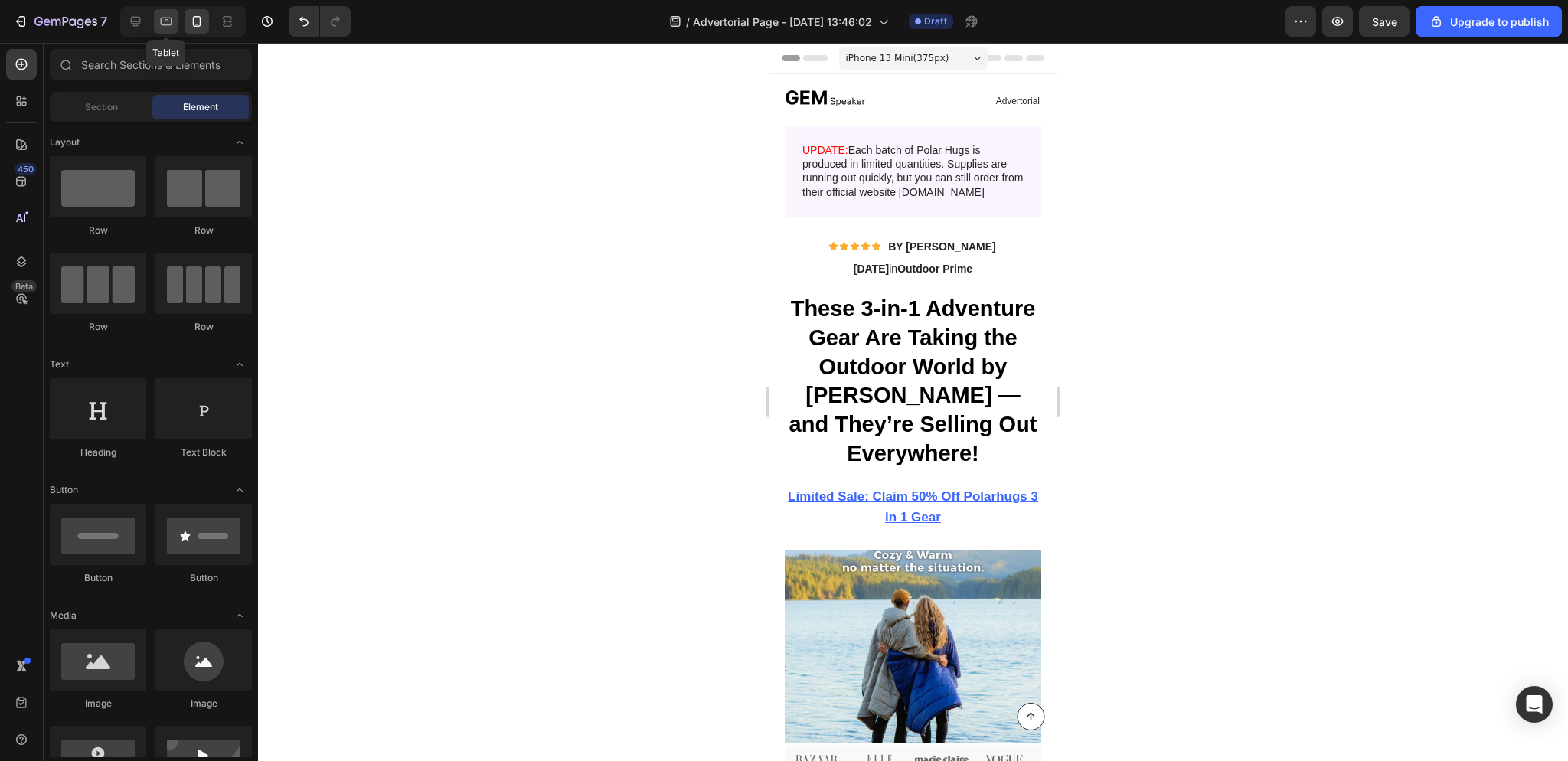
click at [175, 18] on div at bounding box center [166, 21] width 25 height 25
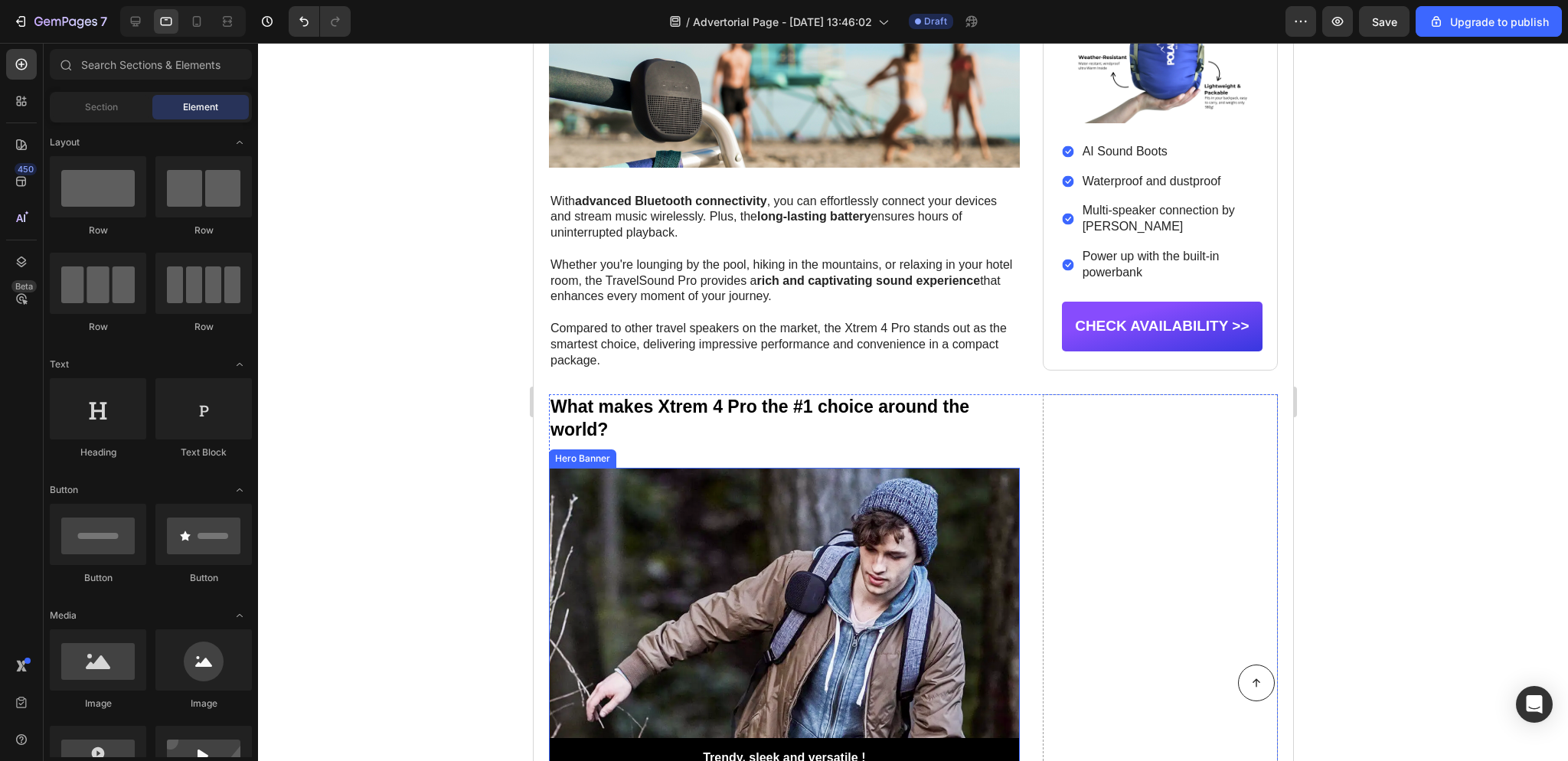
scroll to position [1500, 0]
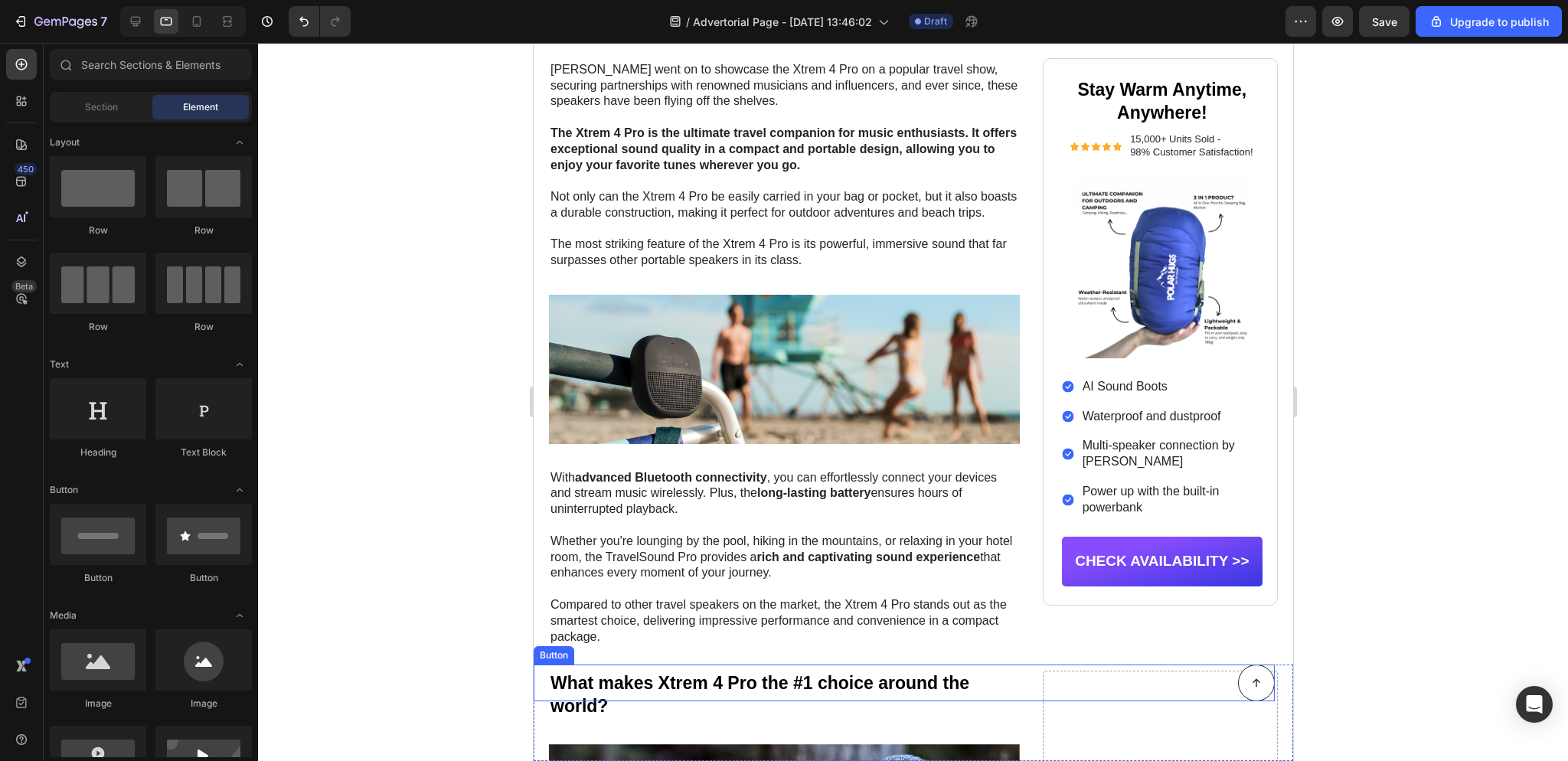
click at [1203, 700] on div "Button" at bounding box center [903, 683] width 741 height 37
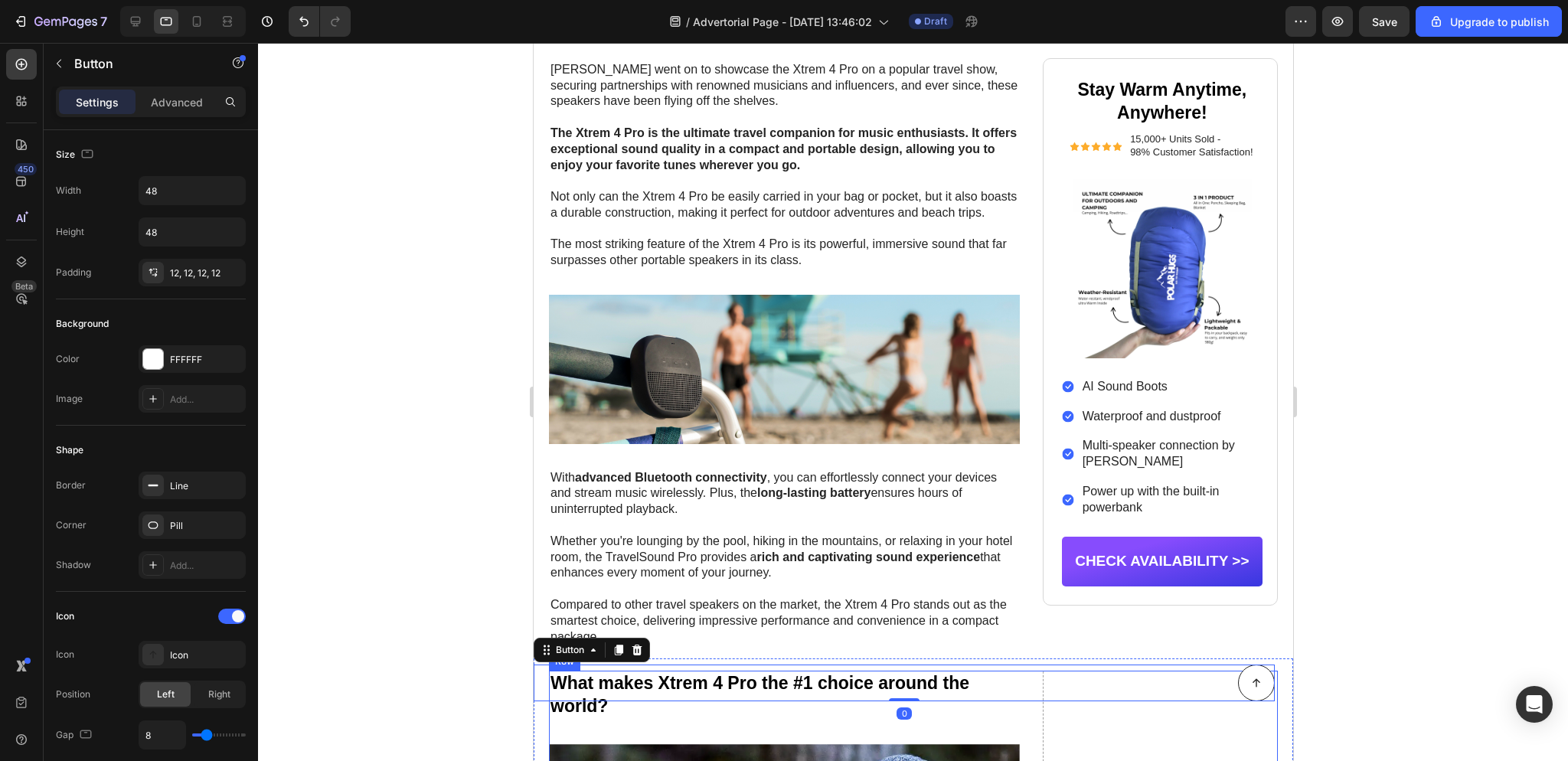
click at [1415, 638] on div at bounding box center [913, 402] width 1310 height 718
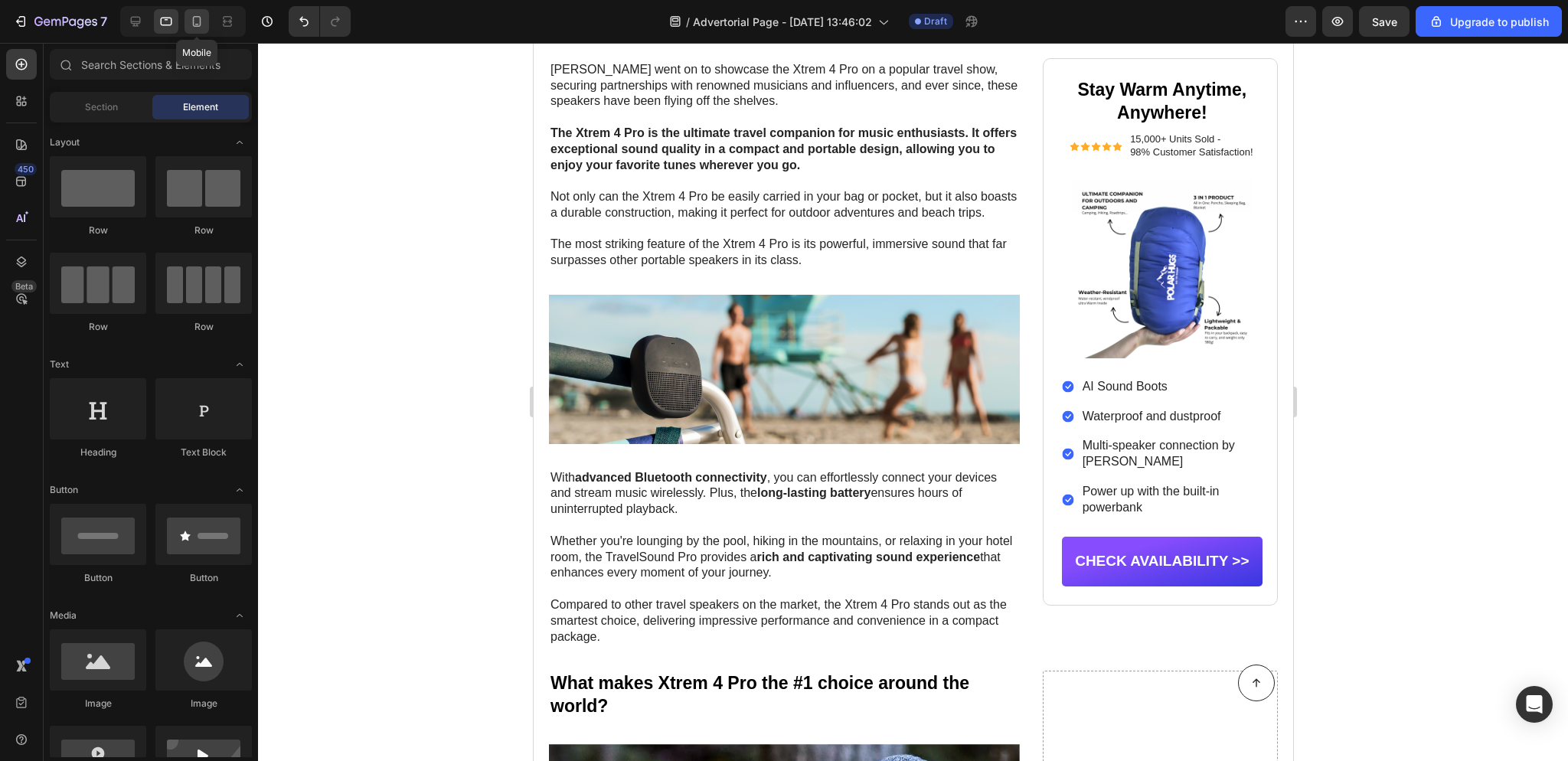
click at [193, 19] on icon at bounding box center [197, 21] width 9 height 10
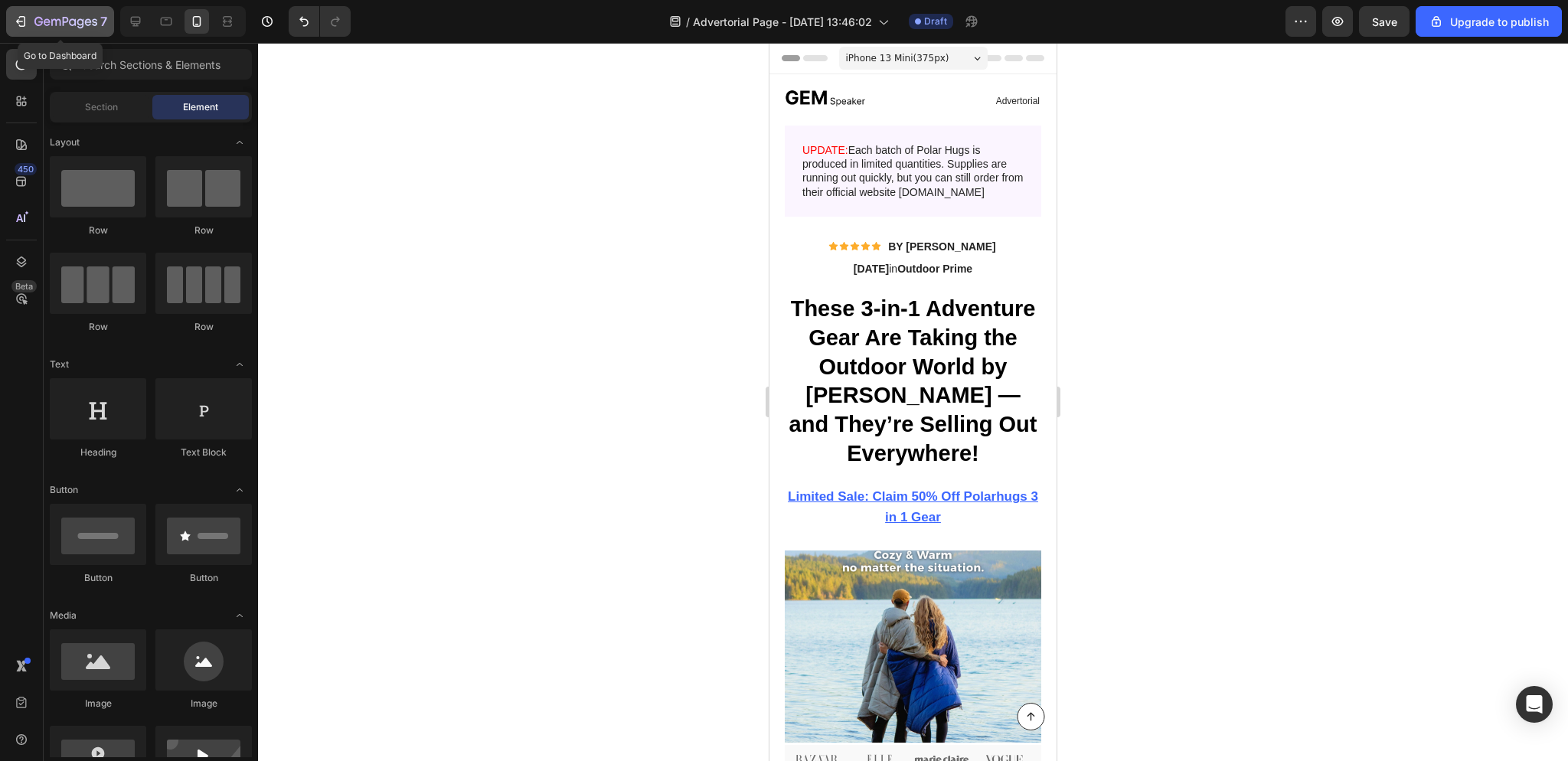
click at [33, 19] on div "7" at bounding box center [59, 21] width 94 height 18
